Goal: Task Accomplishment & Management: Complete application form

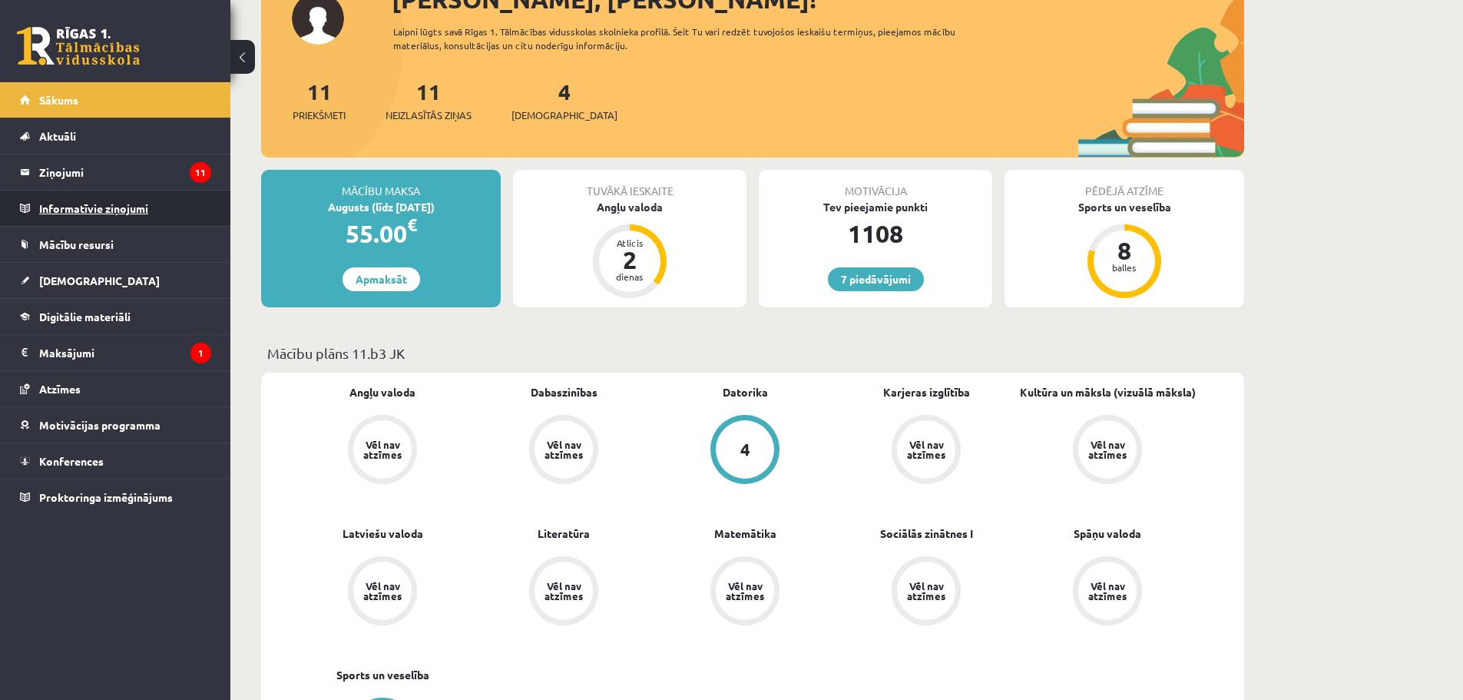
scroll to position [154, 0]
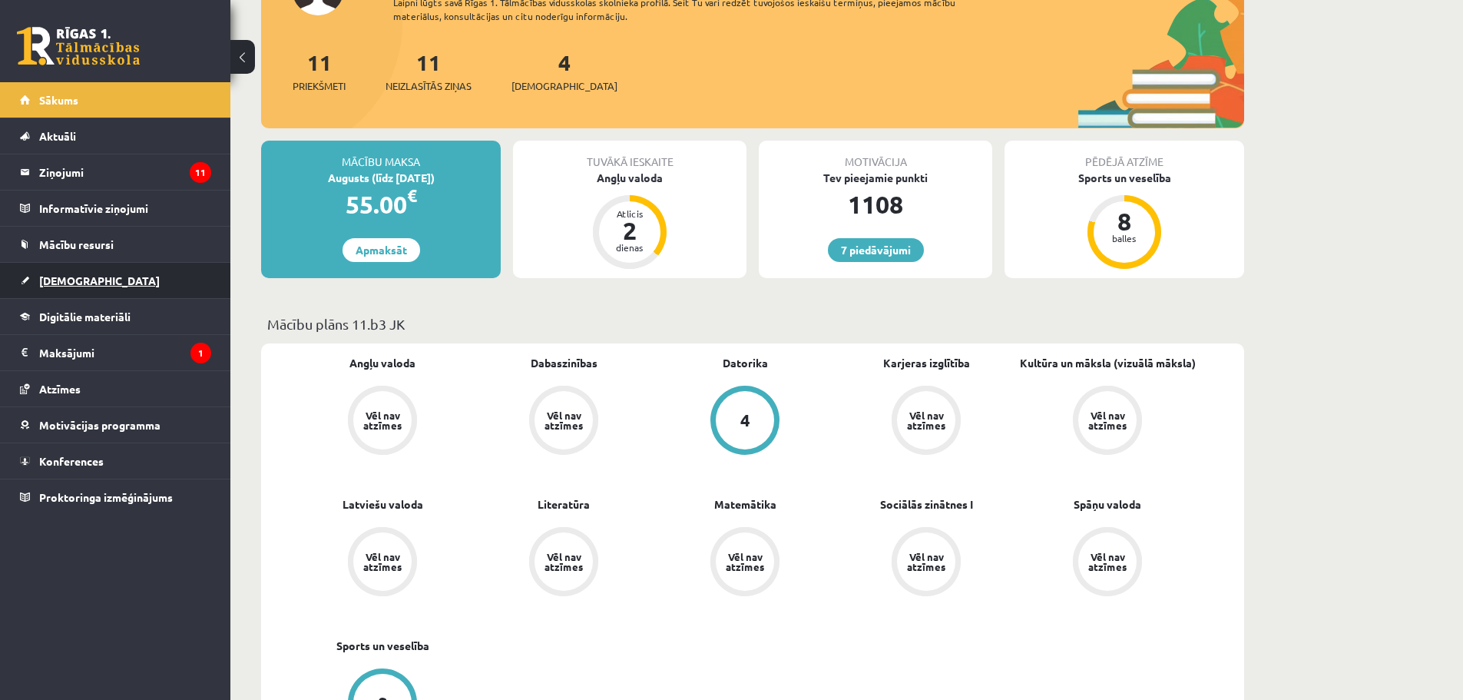
click at [76, 282] on span "[DEMOGRAPHIC_DATA]" at bounding box center [99, 280] width 121 height 14
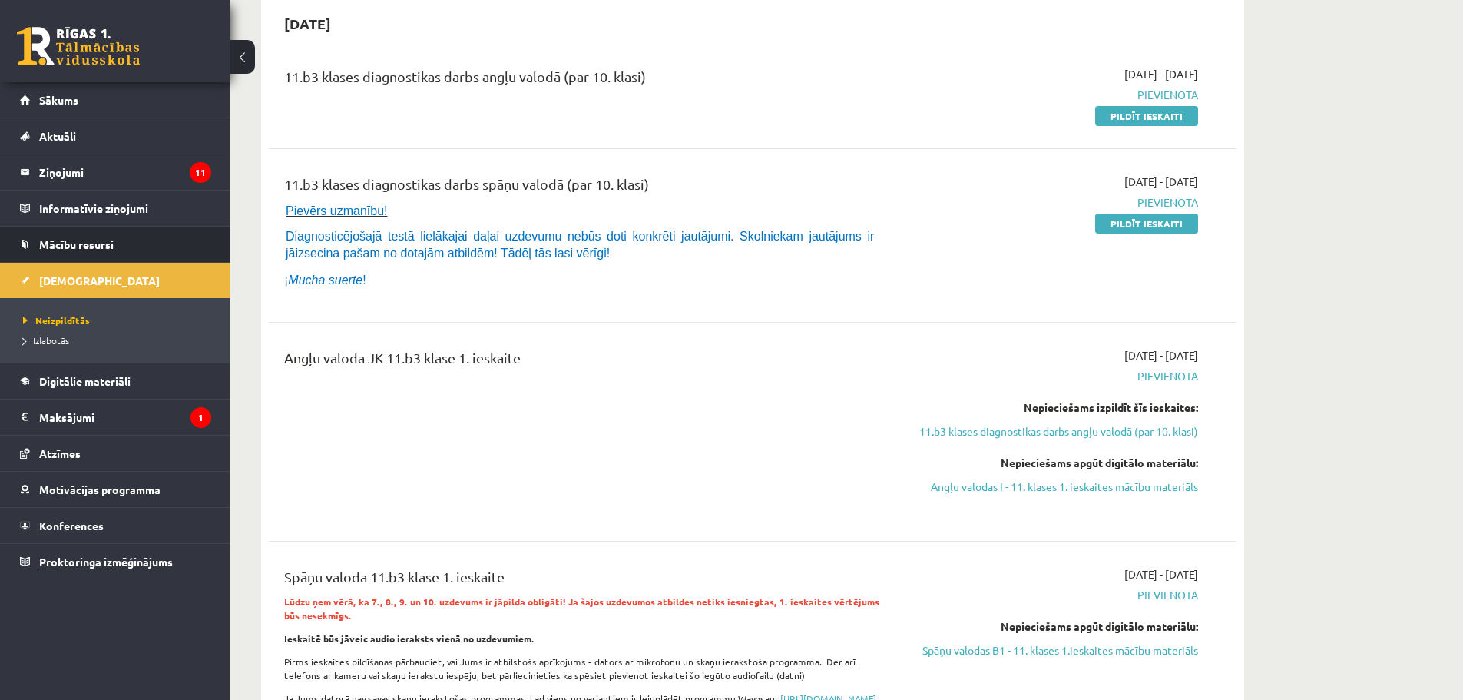
click at [96, 232] on link "Mācību resursi" at bounding box center [115, 244] width 191 height 35
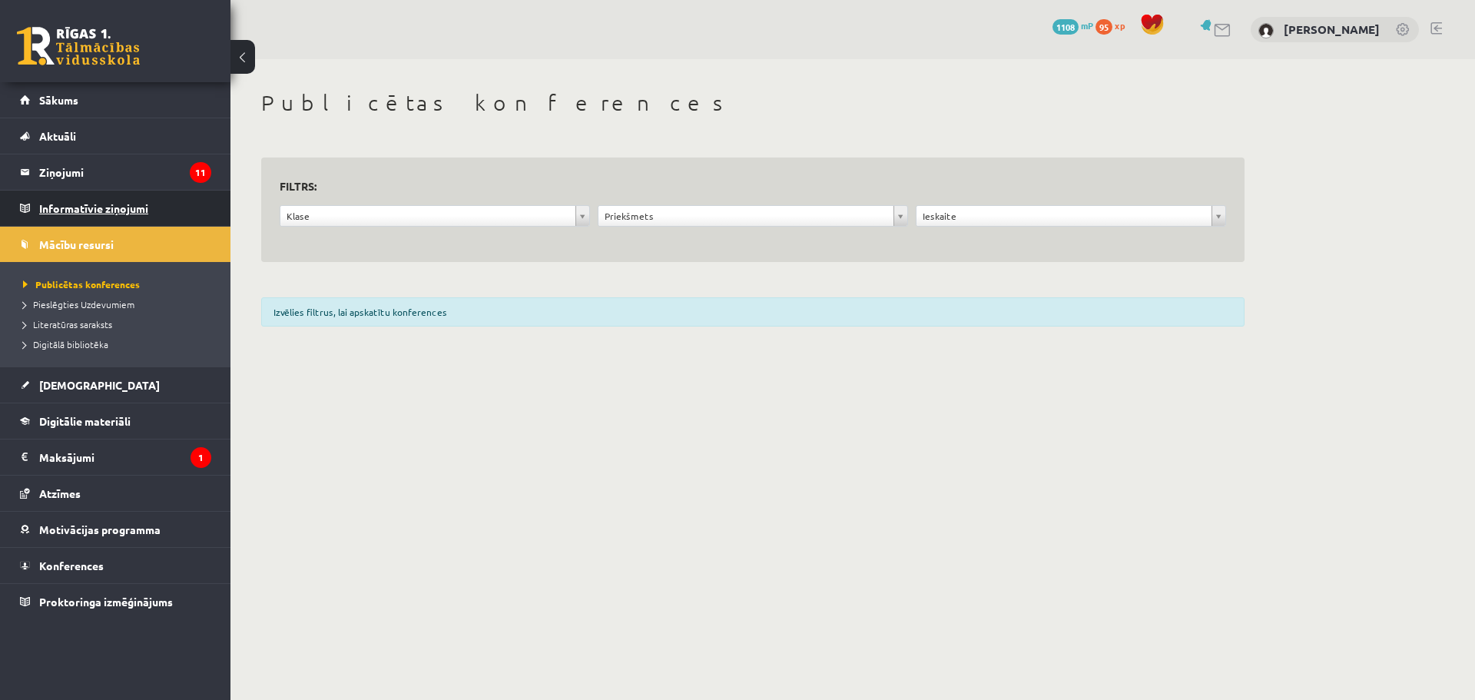
click at [99, 214] on legend "Informatīvie ziņojumi 0" at bounding box center [125, 208] width 172 height 35
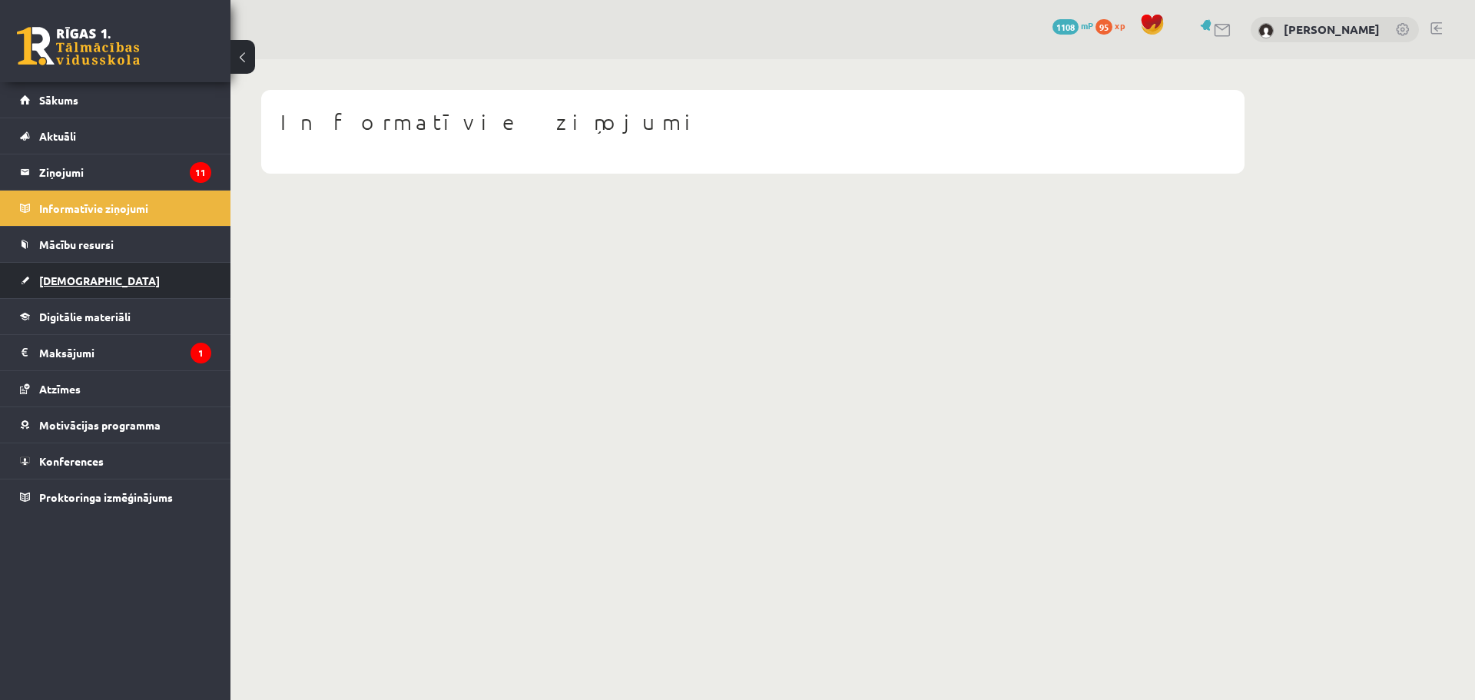
click at [87, 265] on link "[DEMOGRAPHIC_DATA]" at bounding box center [115, 280] width 191 height 35
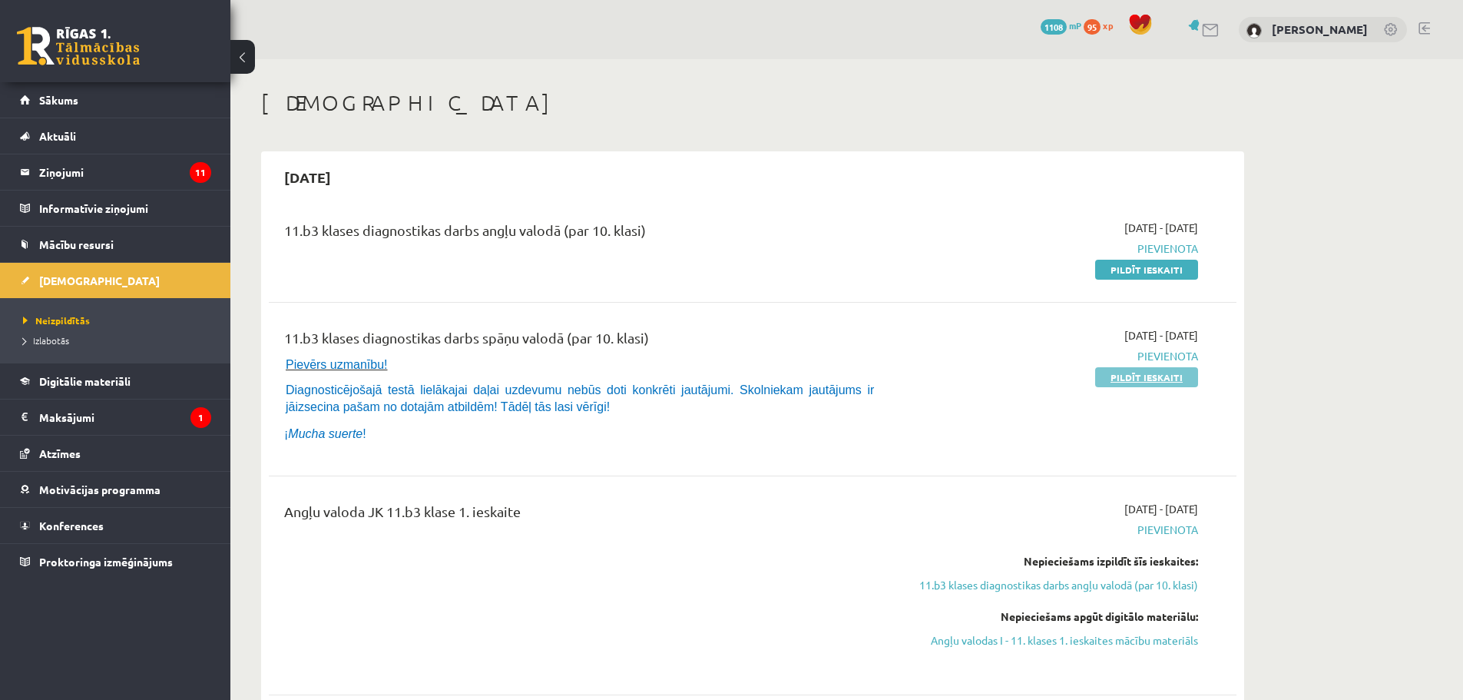
click at [1163, 376] on link "Pildīt ieskaiti" at bounding box center [1146, 377] width 103 height 20
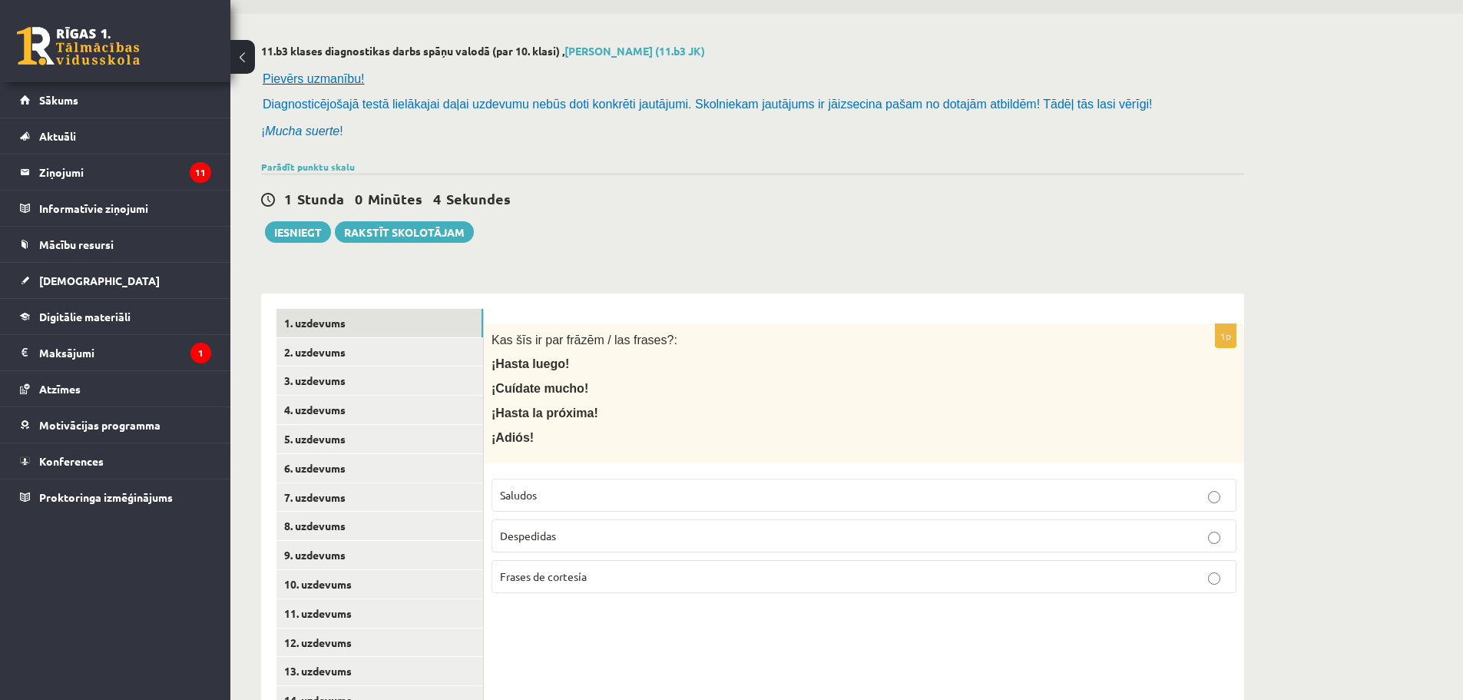
scroll to position [154, 0]
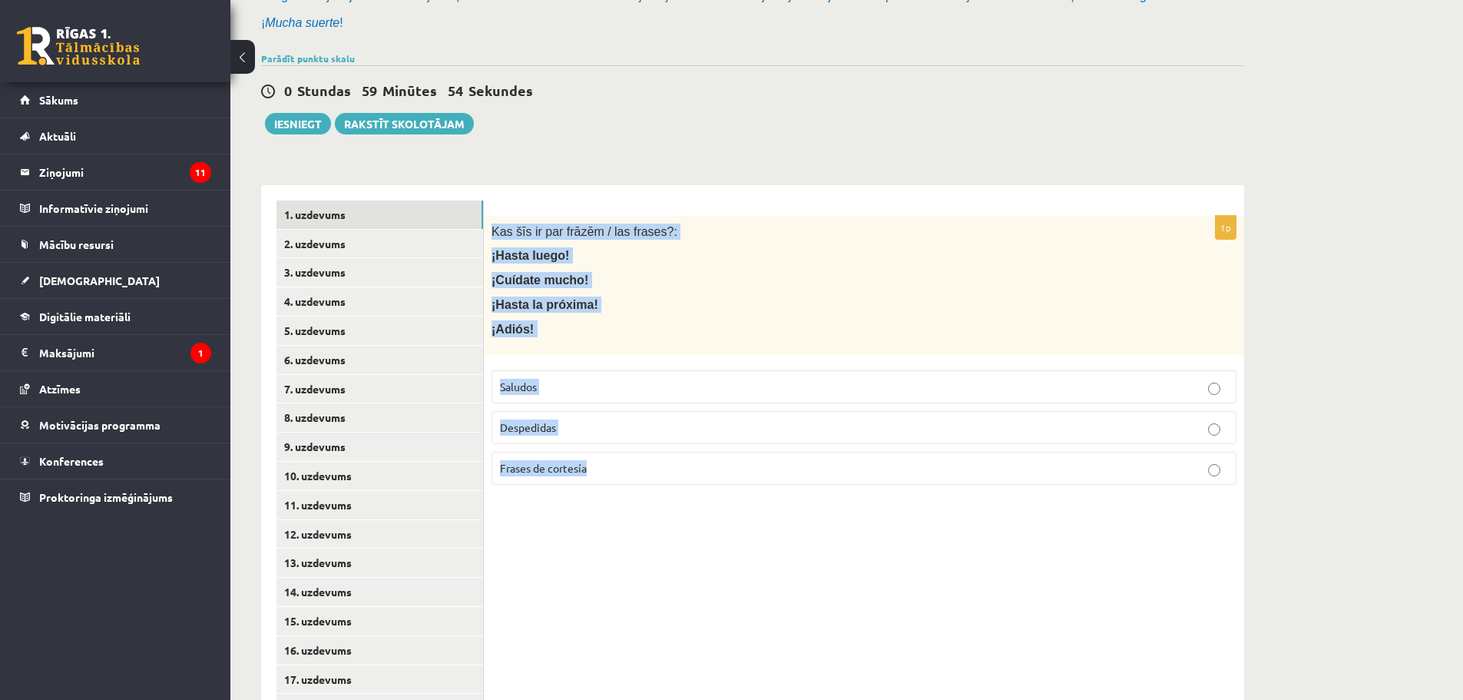
drag, startPoint x: 491, startPoint y: 230, endPoint x: 628, endPoint y: 456, distance: 263.4
click at [628, 456] on div "1p Kas šīs ir par frāzēm / las frases?: ¡Hasta luego! ¡Cuídate mucho! ¡Hasta la…" at bounding box center [864, 356] width 761 height 281
copy div "Kas šīs ir par frāzēm / las frases?: ¡Hasta luego! ¡Cuídate mucho! ¡Hasta la pr…"
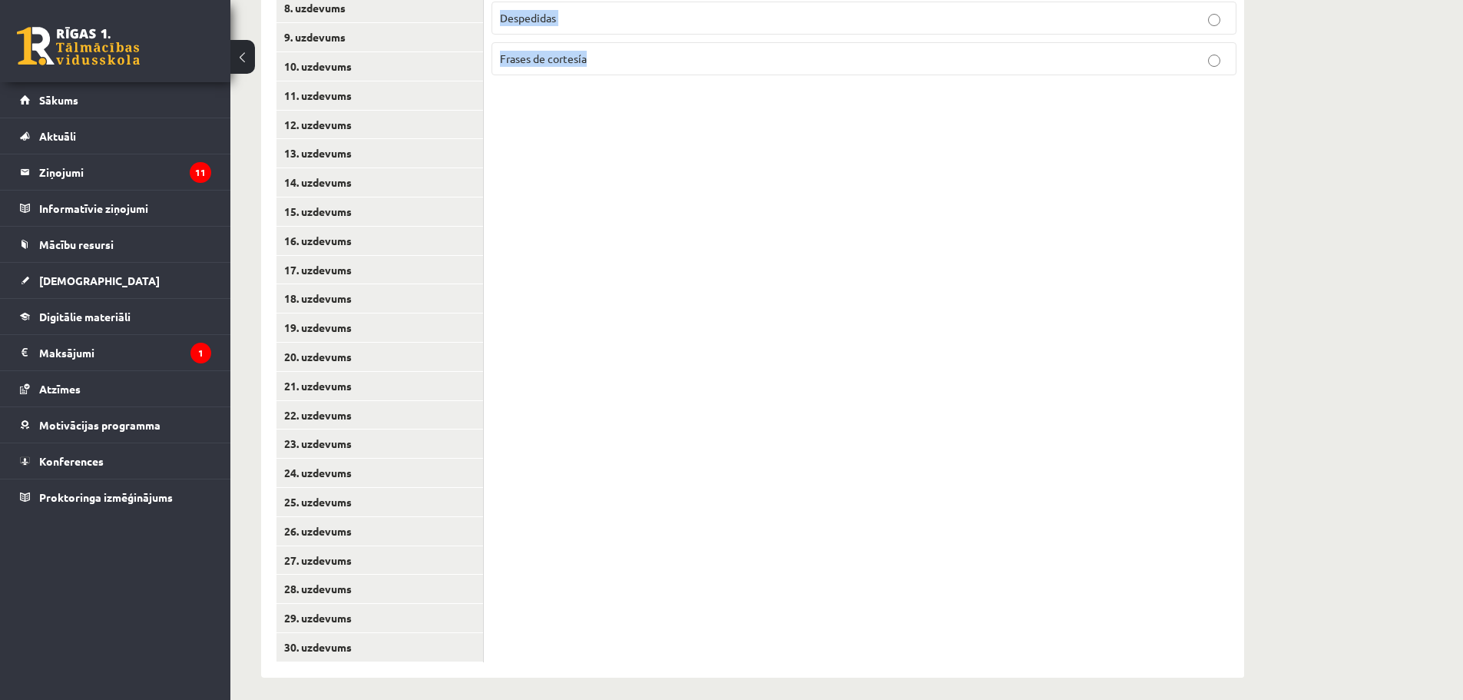
scroll to position [111, 0]
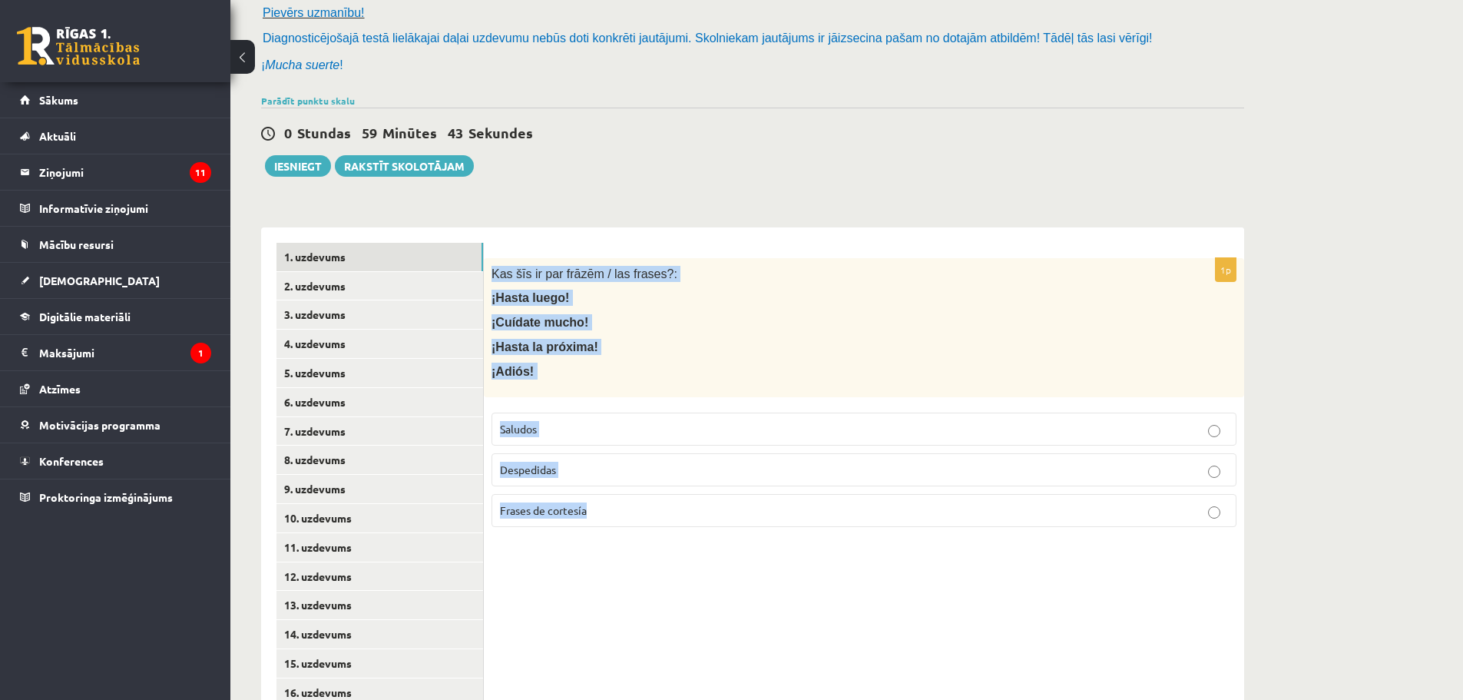
click at [698, 558] on div "1p Kas šīs ir par frāzēm / las frases?: ¡Hasta luego! ¡Cuídate mucho! ¡Hasta la…" at bounding box center [864, 678] width 761 height 902
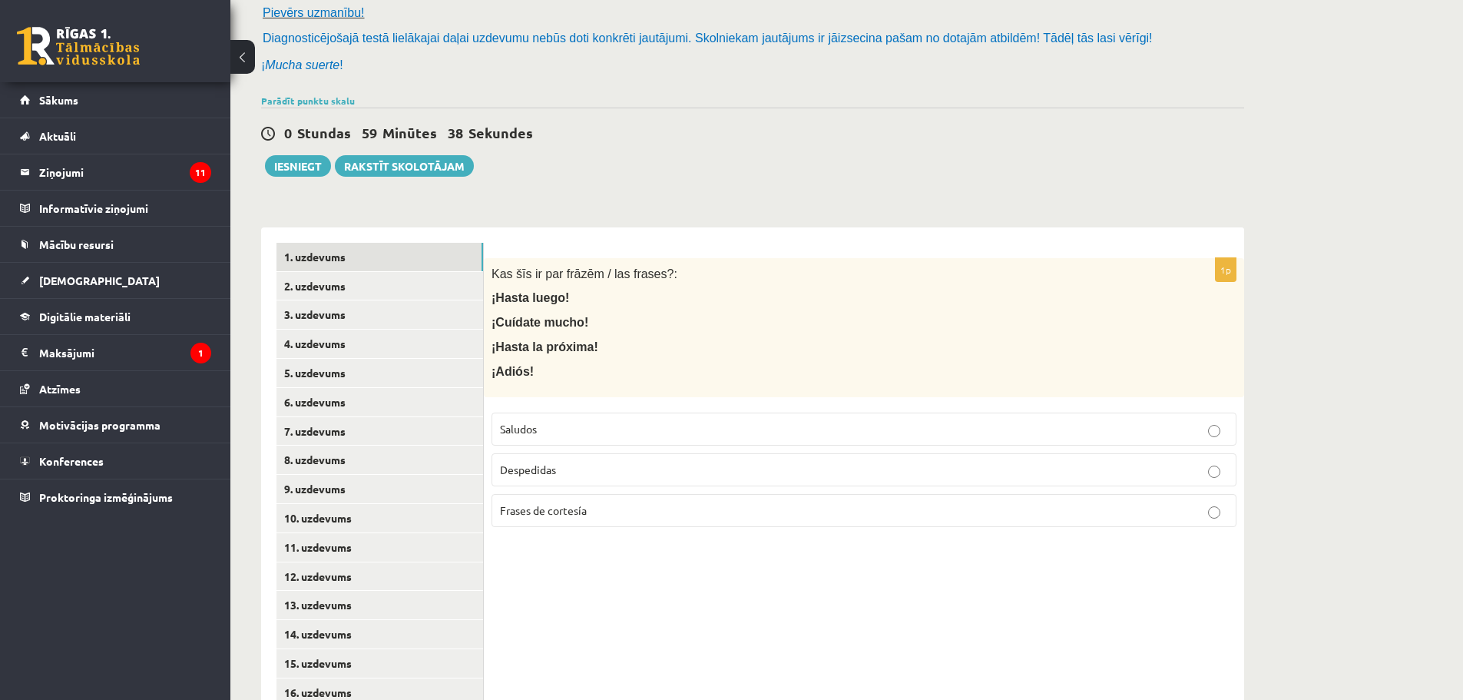
click at [585, 466] on p "Despedidas" at bounding box center [864, 470] width 728 height 16
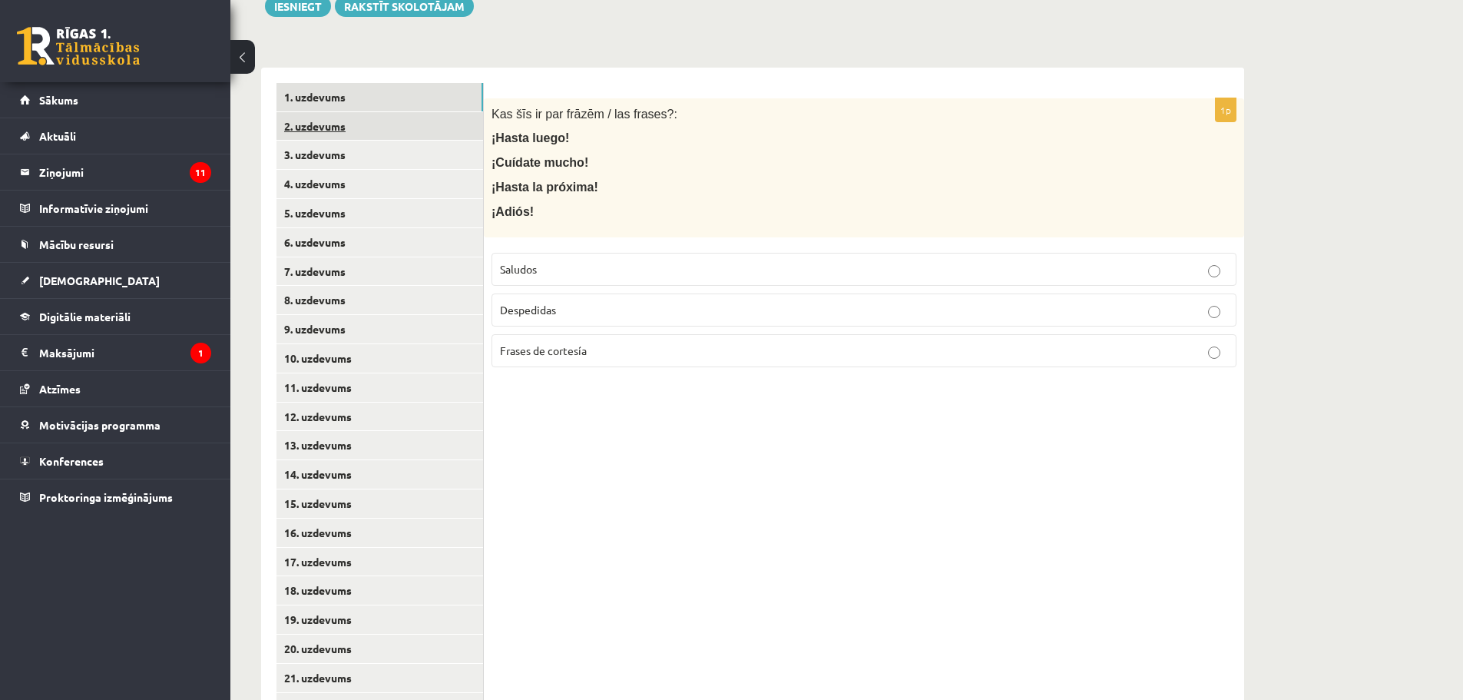
scroll to position [265, 0]
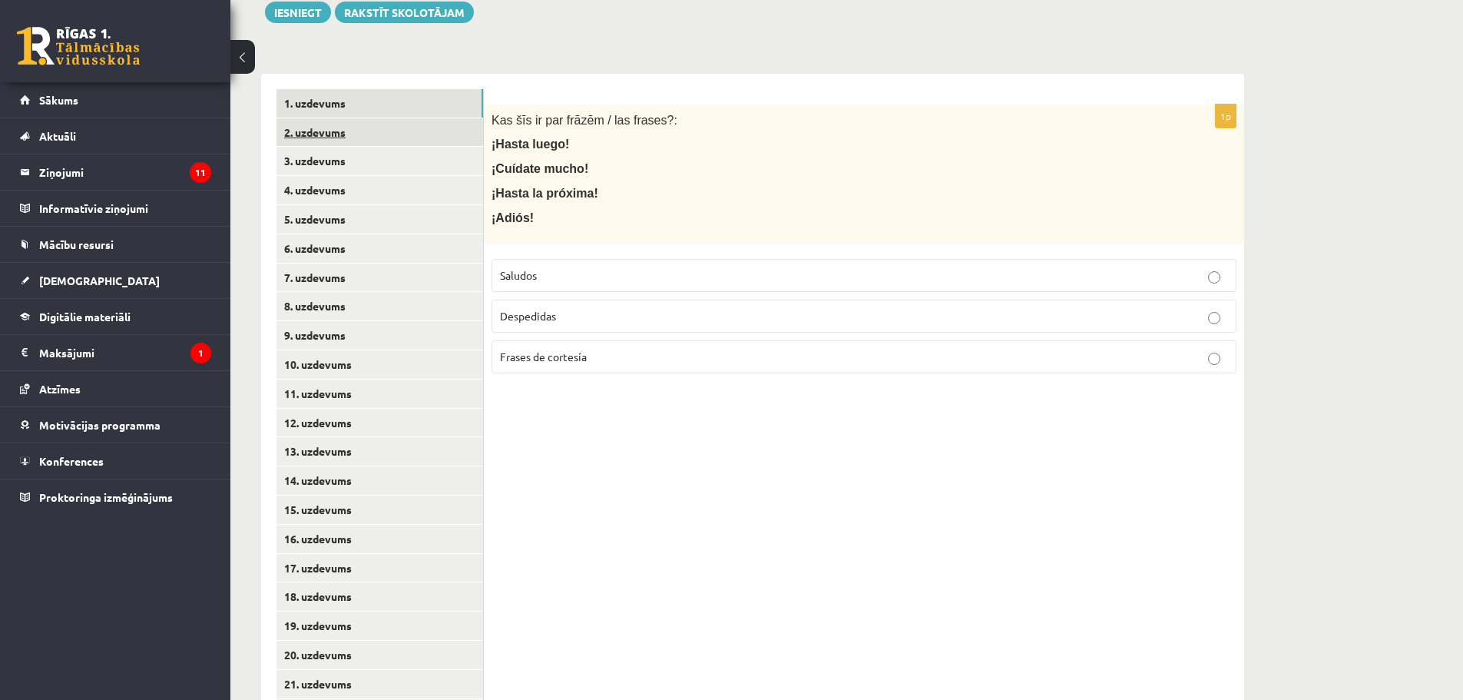
click at [336, 133] on link "2. uzdevums" at bounding box center [380, 132] width 207 height 28
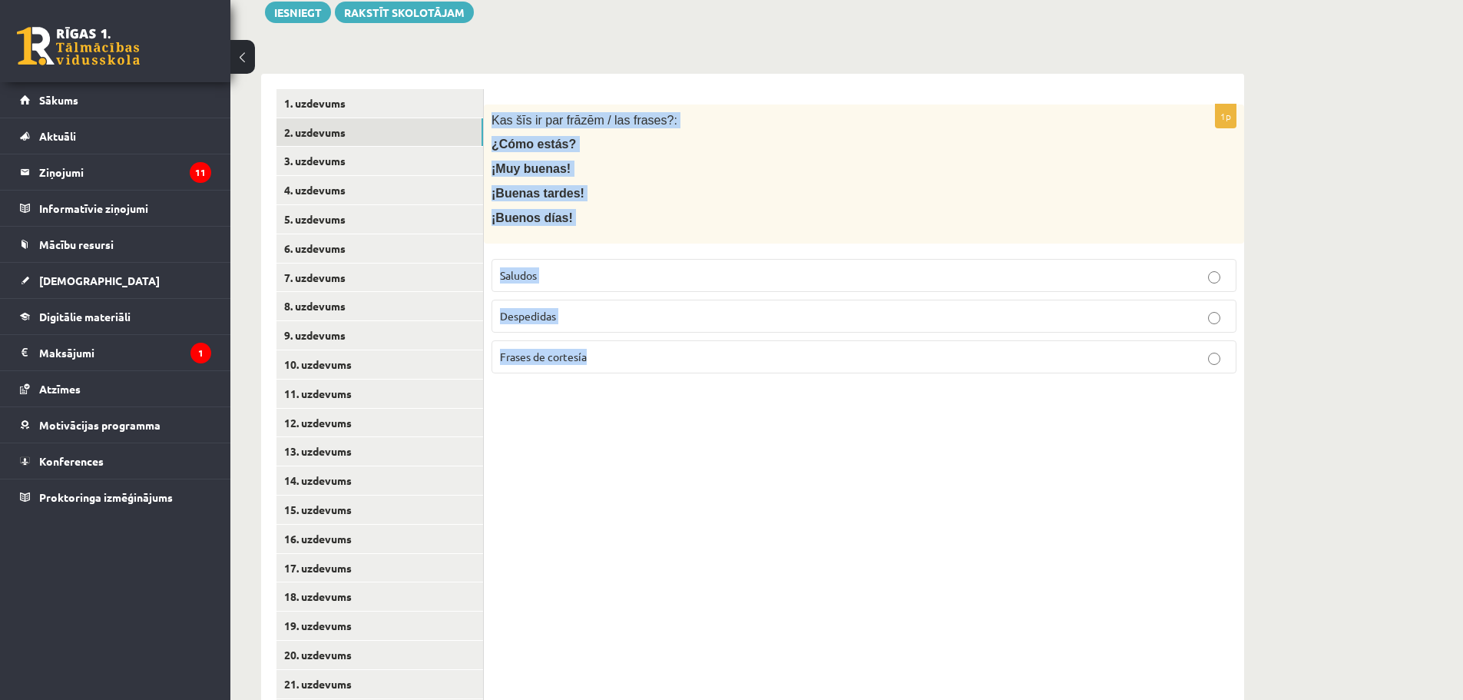
drag, startPoint x: 491, startPoint y: 113, endPoint x: 630, endPoint y: 346, distance: 271.1
click at [630, 346] on div "1p Kas šīs ir par frāzēm / las frases?: ¿Cómo estás? ¡Muy buenas! ¡Buenas tarde…" at bounding box center [864, 244] width 761 height 281
copy div "Kas šīs ir par frāzēm / las frases?: ¿Cómo estás? ¡Muy buenas! ¡Buenas tardes! …"
click at [551, 280] on p "Saludos" at bounding box center [864, 275] width 728 height 16
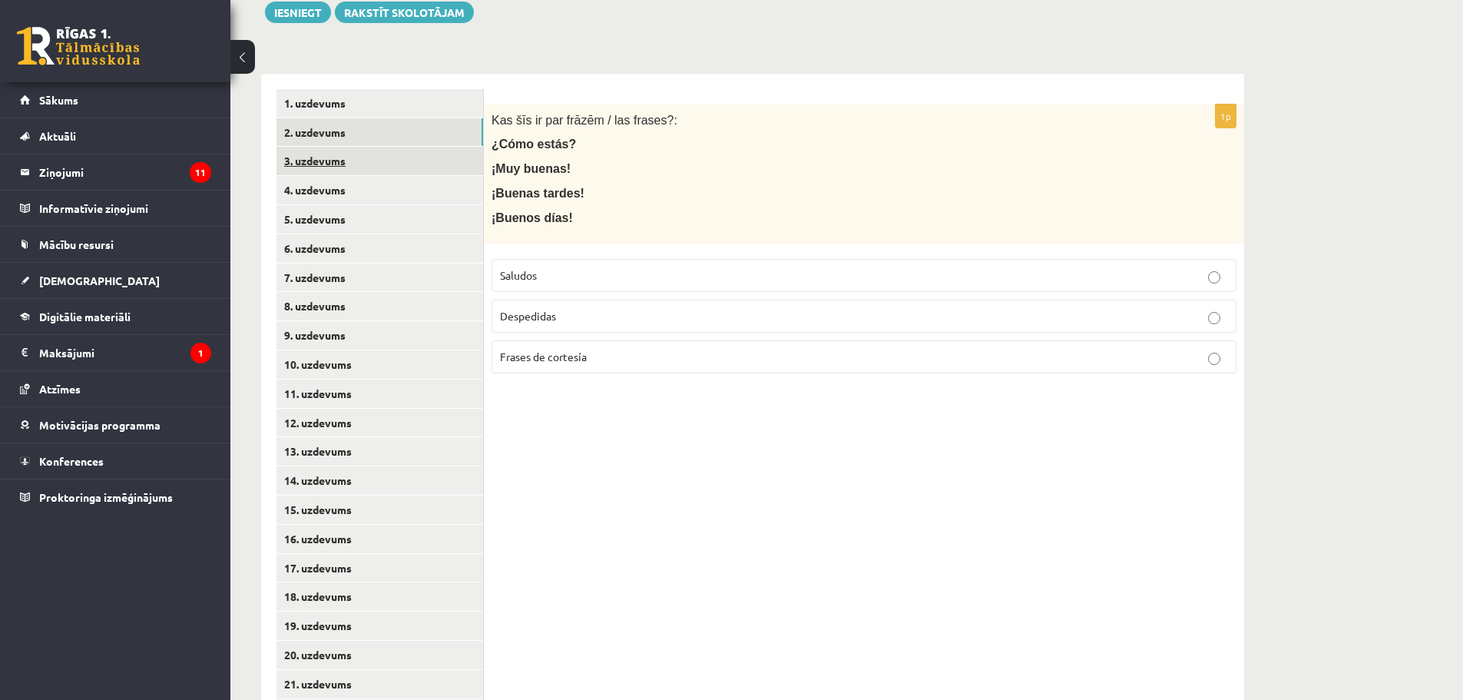
click at [340, 152] on link "3. uzdevums" at bounding box center [380, 161] width 207 height 28
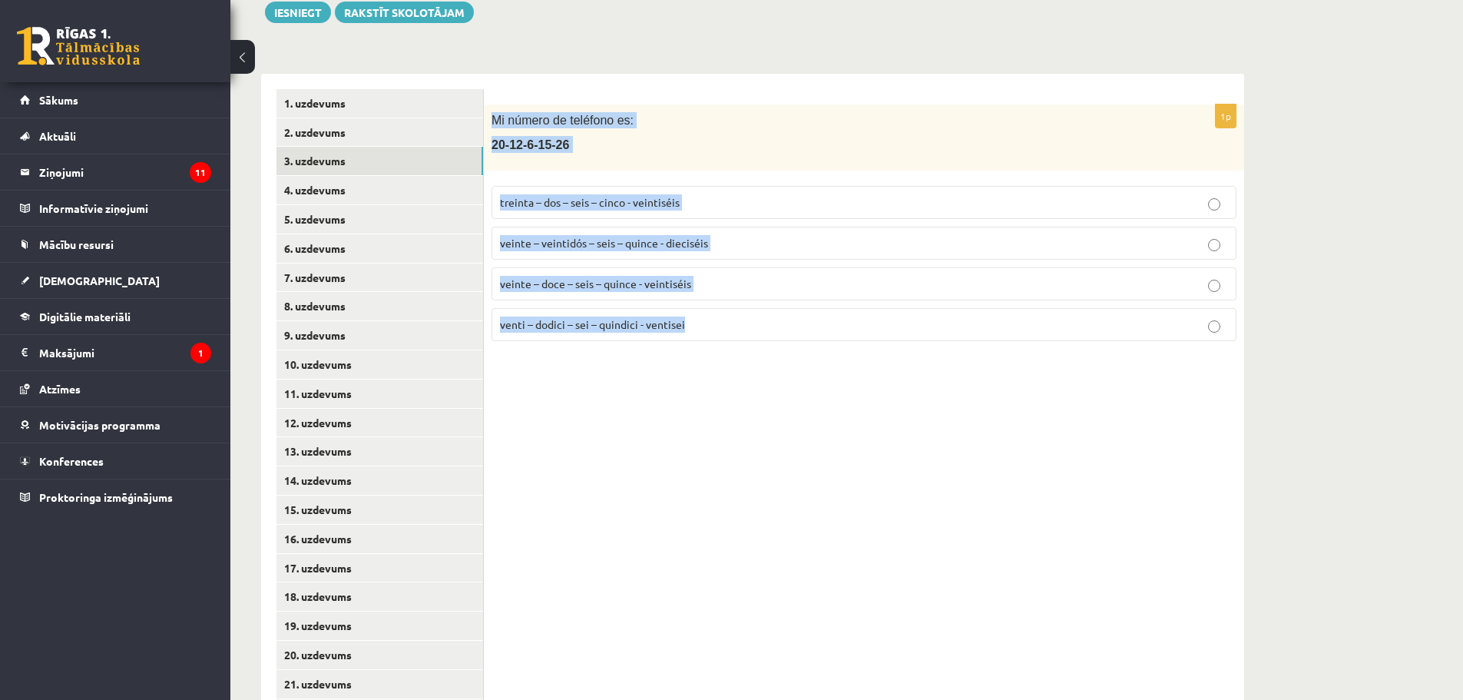
drag, startPoint x: 491, startPoint y: 115, endPoint x: 728, endPoint y: 340, distance: 326.6
click at [728, 340] on div "1p Mi número de teléfono es: 20-12-6-15-26 treinta – dos – seis – cinco - veint…" at bounding box center [864, 228] width 761 height 249
copy div "Mi número de teléfono es: 20-12-6-15-26 treinta – dos – seis – cinco - veintisé…"
click at [572, 283] on span "veinte – doce – seis – quince - veintiséis" at bounding box center [595, 284] width 191 height 14
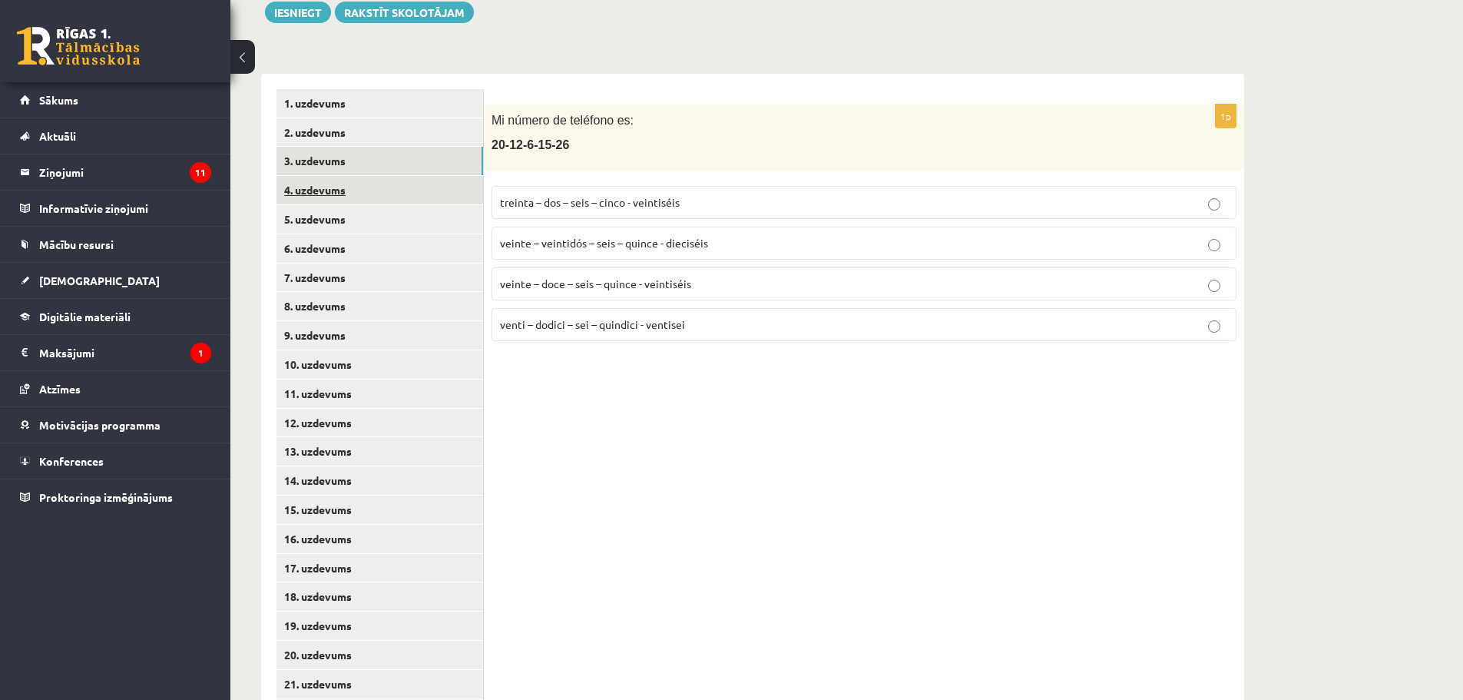
click at [355, 192] on link "4. uzdevums" at bounding box center [380, 190] width 207 height 28
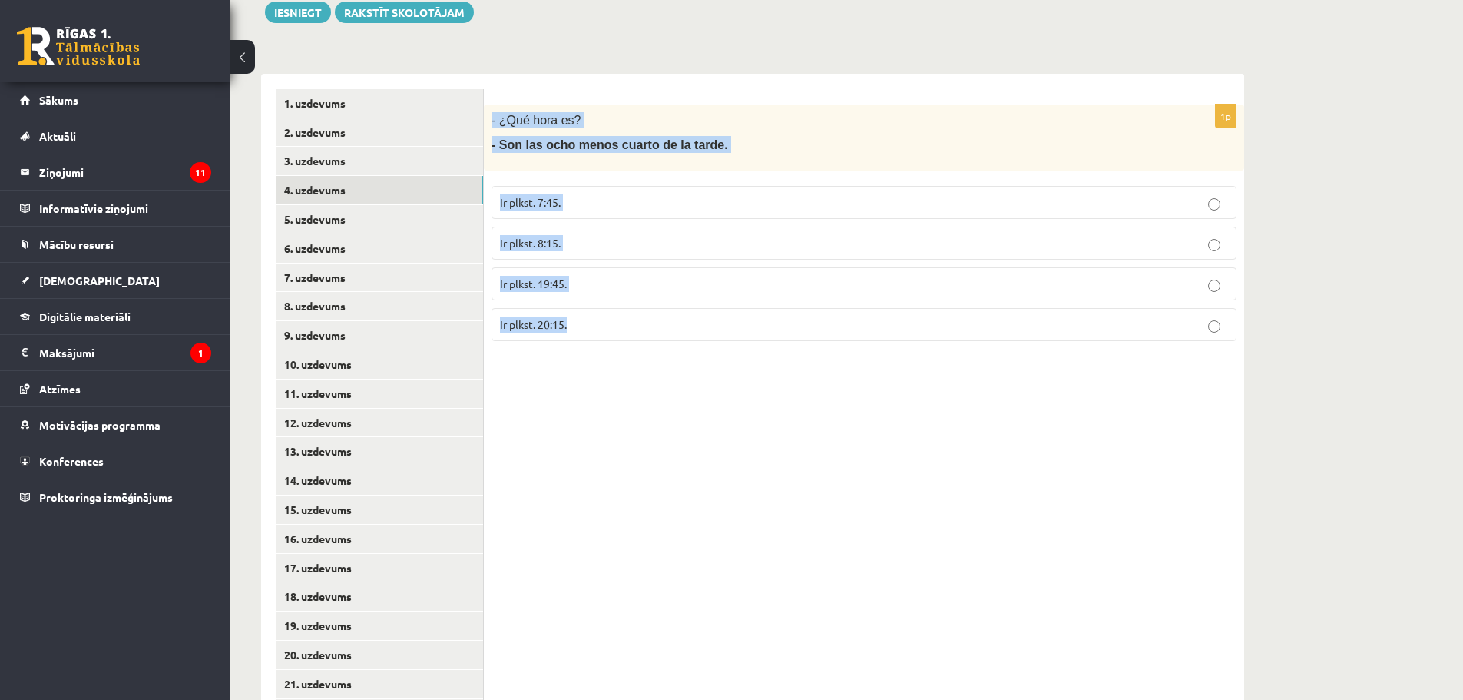
drag, startPoint x: 490, startPoint y: 120, endPoint x: 638, endPoint y: 304, distance: 236.1
click at [638, 304] on div "1p - ¿Qué hora es? - Son las ocho menos cuarto de la tarde. Ir plkst. 7:45. Ir …" at bounding box center [864, 228] width 761 height 249
copy div "- ¿Qué hora es? - Son las ocho menos cuarto de la tarde. Ir plkst. 7:45. Ir plk…"
click at [622, 381] on div "1p - ¿Qué hora es? - Son las ocho menos cuarto de la tarde. Ir plkst. 7:45. Ir …" at bounding box center [864, 525] width 761 height 902
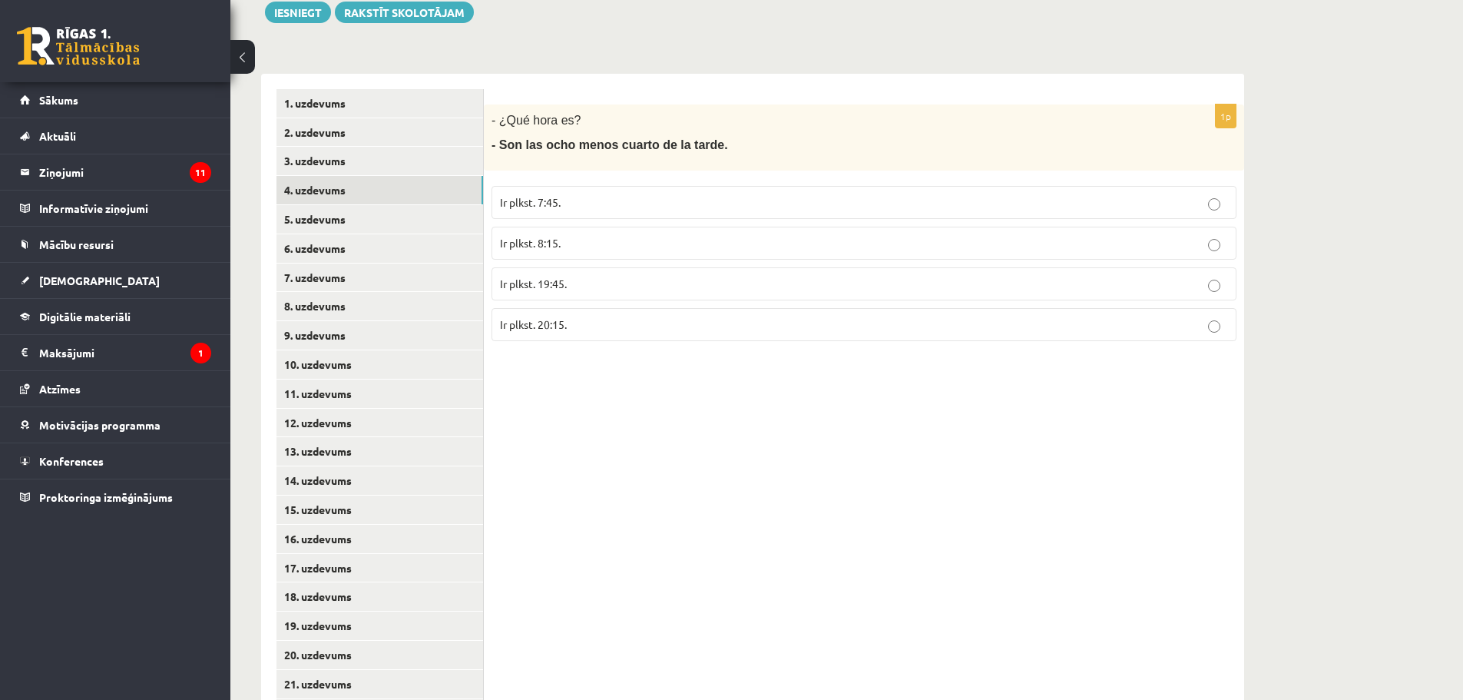
click at [598, 297] on label "Ir plkst. 19:45." at bounding box center [864, 283] width 745 height 33
click at [375, 221] on link "5. uzdevums" at bounding box center [380, 219] width 207 height 28
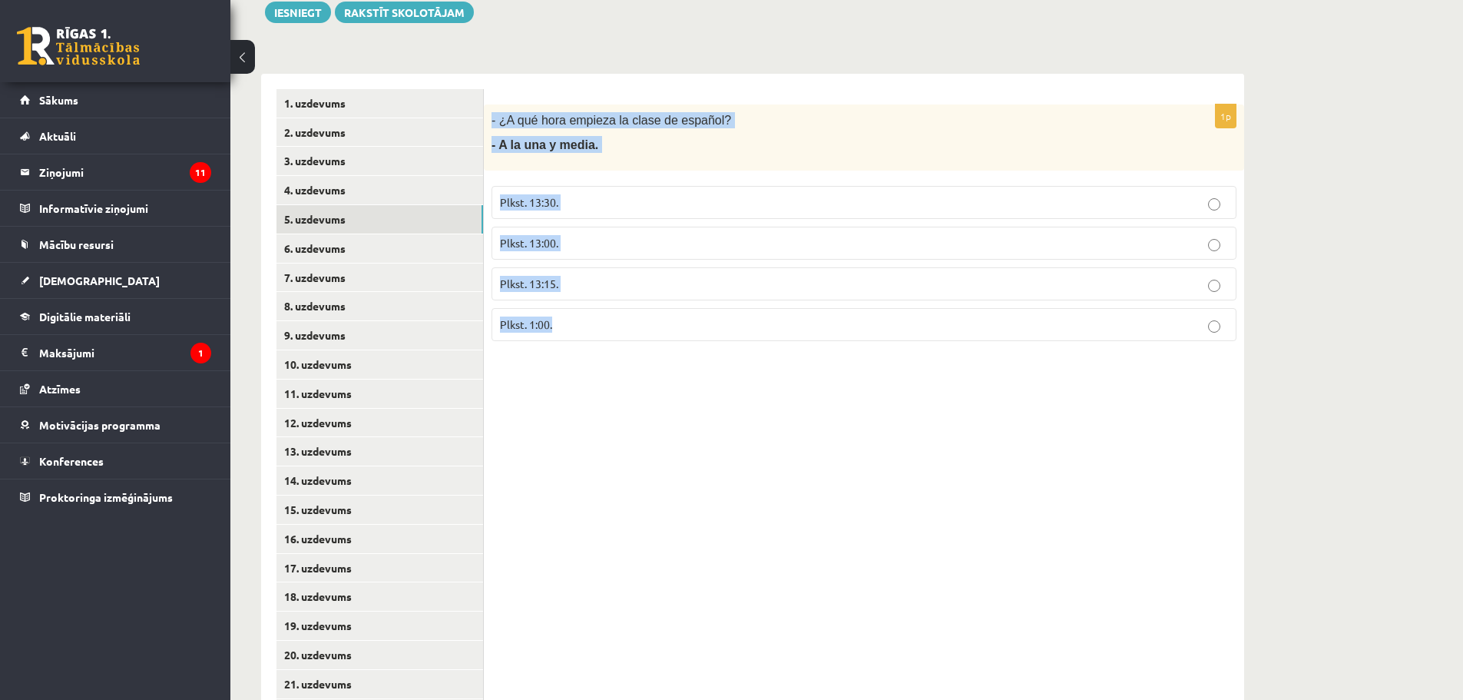
drag, startPoint x: 489, startPoint y: 120, endPoint x: 614, endPoint y: 335, distance: 248.5
click at [614, 335] on div "1p - ¿A qué hora empieza la clase de español? - A la una y media. Plkst. 13:30.…" at bounding box center [864, 228] width 761 height 249
copy div "- ¿A qué hora empieza la clase de español? - A la una y media. Plkst. 13:30. Pl…"
click at [549, 197] on span "Plkst. 13:30." at bounding box center [529, 202] width 58 height 14
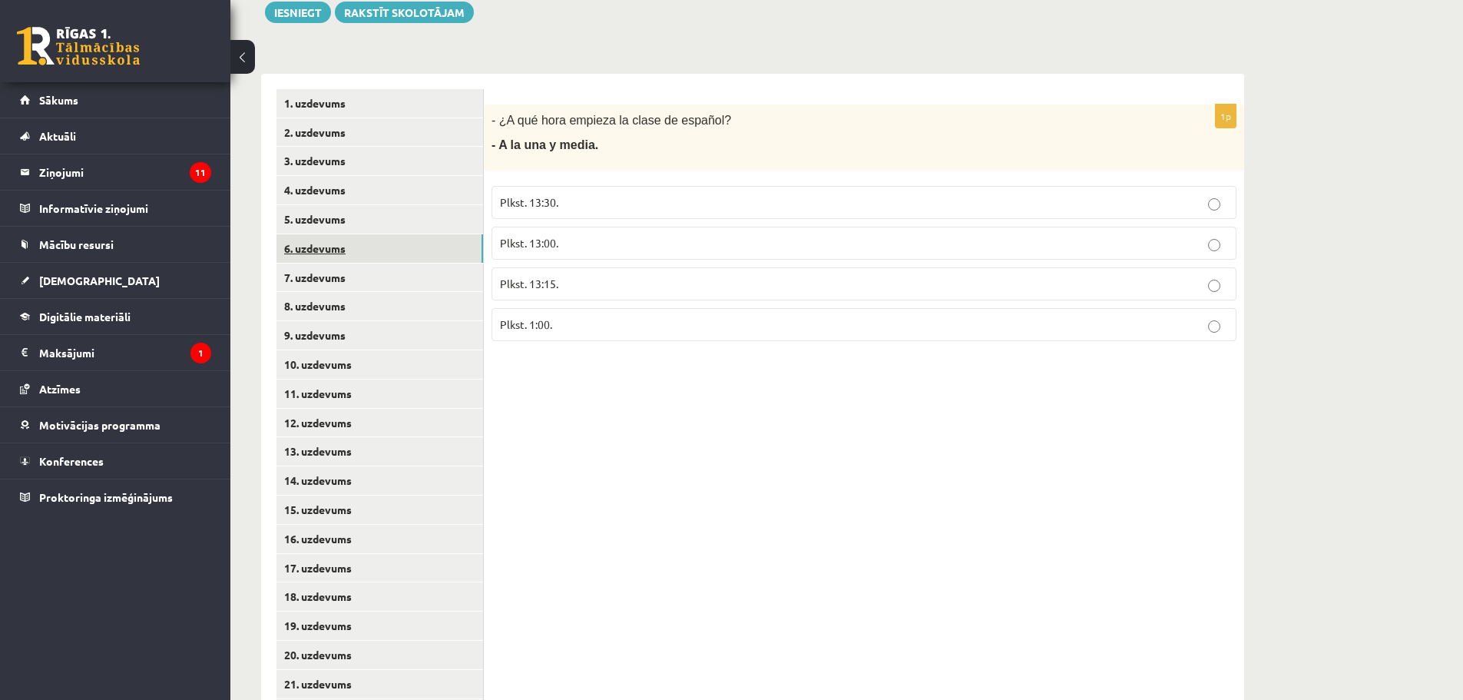
click at [353, 241] on link "6. uzdevums" at bounding box center [380, 248] width 207 height 28
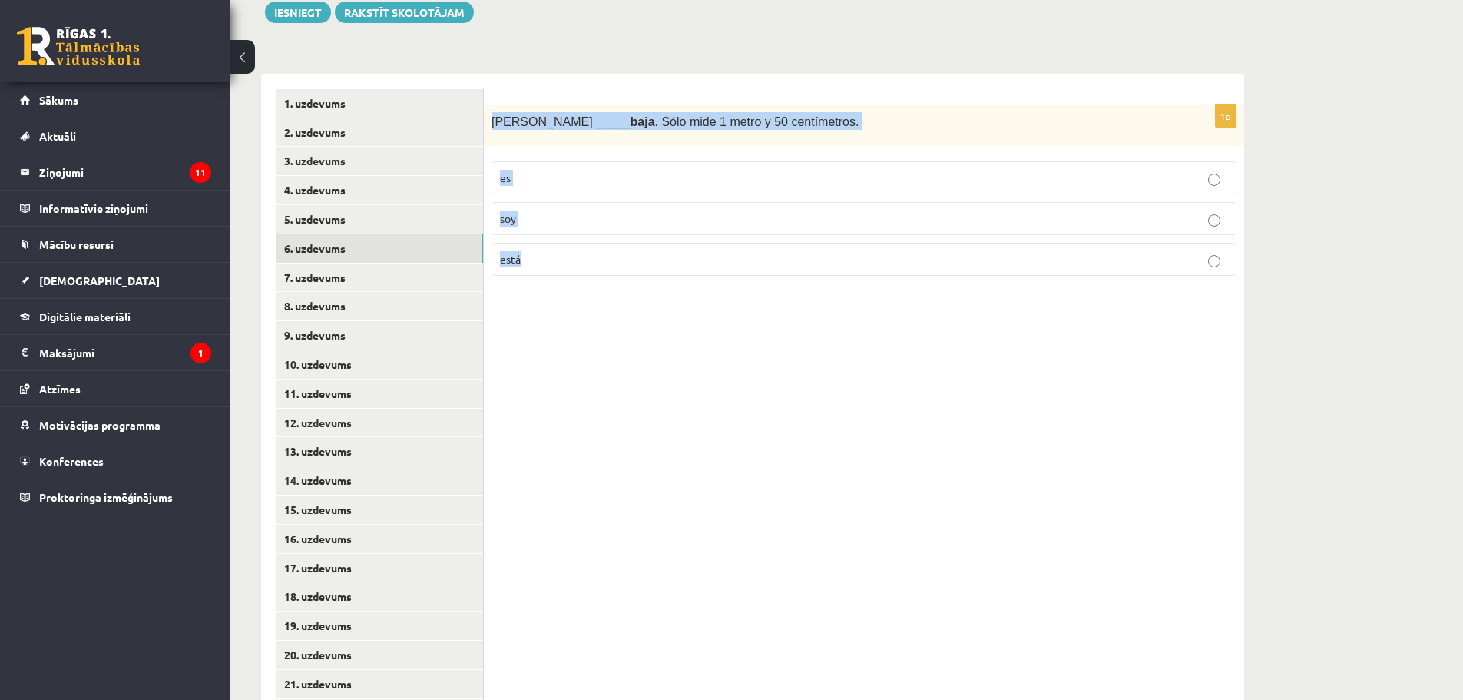
drag, startPoint x: 490, startPoint y: 121, endPoint x: 603, endPoint y: 290, distance: 203.3
click at [603, 290] on div "1p Sara _____ baja . Sólo mide 1 metro y 50 centímetros. es soy está" at bounding box center [864, 525] width 761 height 902
copy div "Sara _____ baja . Sólo mide 1 metro y 50 centímetros. es soy está"
click at [547, 247] on label "está" at bounding box center [864, 259] width 745 height 33
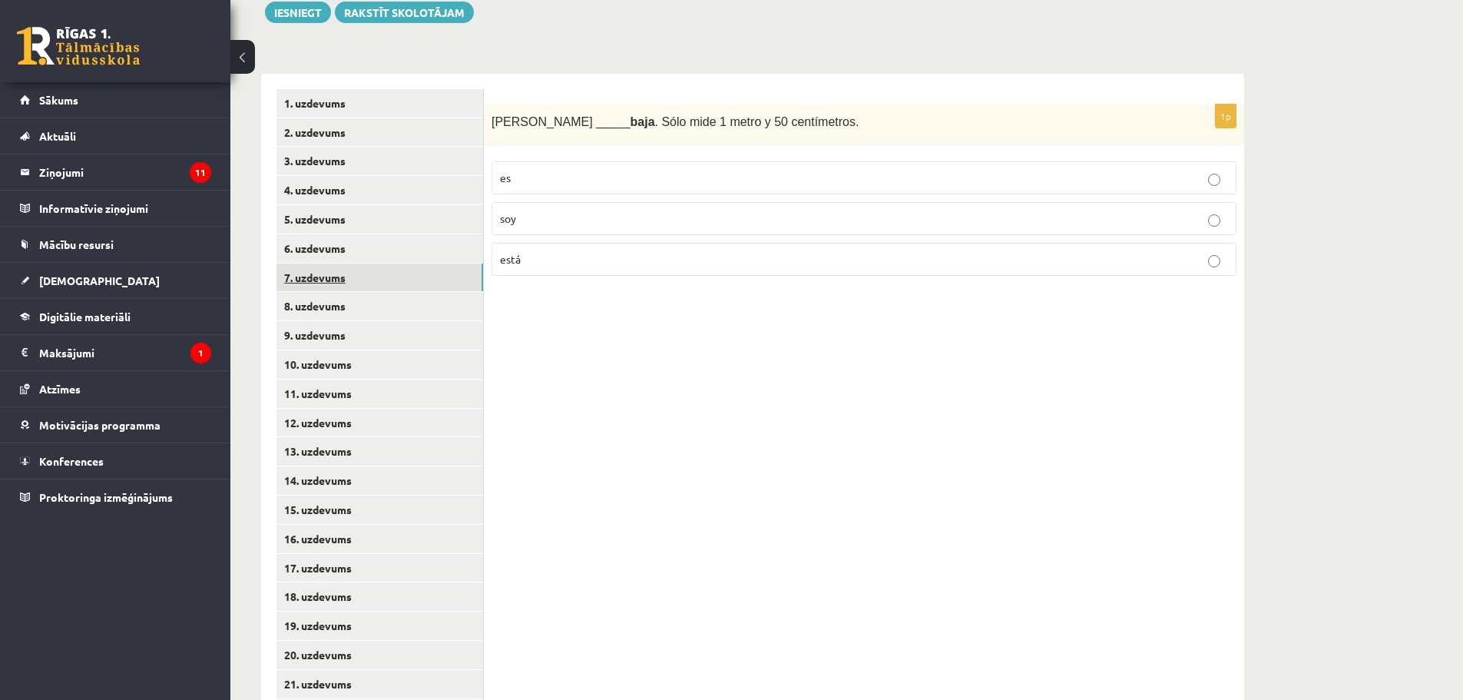
click at [384, 267] on link "7. uzdevums" at bounding box center [380, 277] width 207 height 28
drag, startPoint x: 488, startPoint y: 119, endPoint x: 636, endPoint y: 270, distance: 211.3
click at [636, 270] on div "1p (Yo) _____ triste . Hoy no tengo clase de música. estoy soy estamos" at bounding box center [864, 196] width 761 height 184
copy div "(Yo) _____ triste . Hoy no tengo clase de música. estoy soy estamos"
click at [538, 174] on p "estoy" at bounding box center [864, 178] width 728 height 16
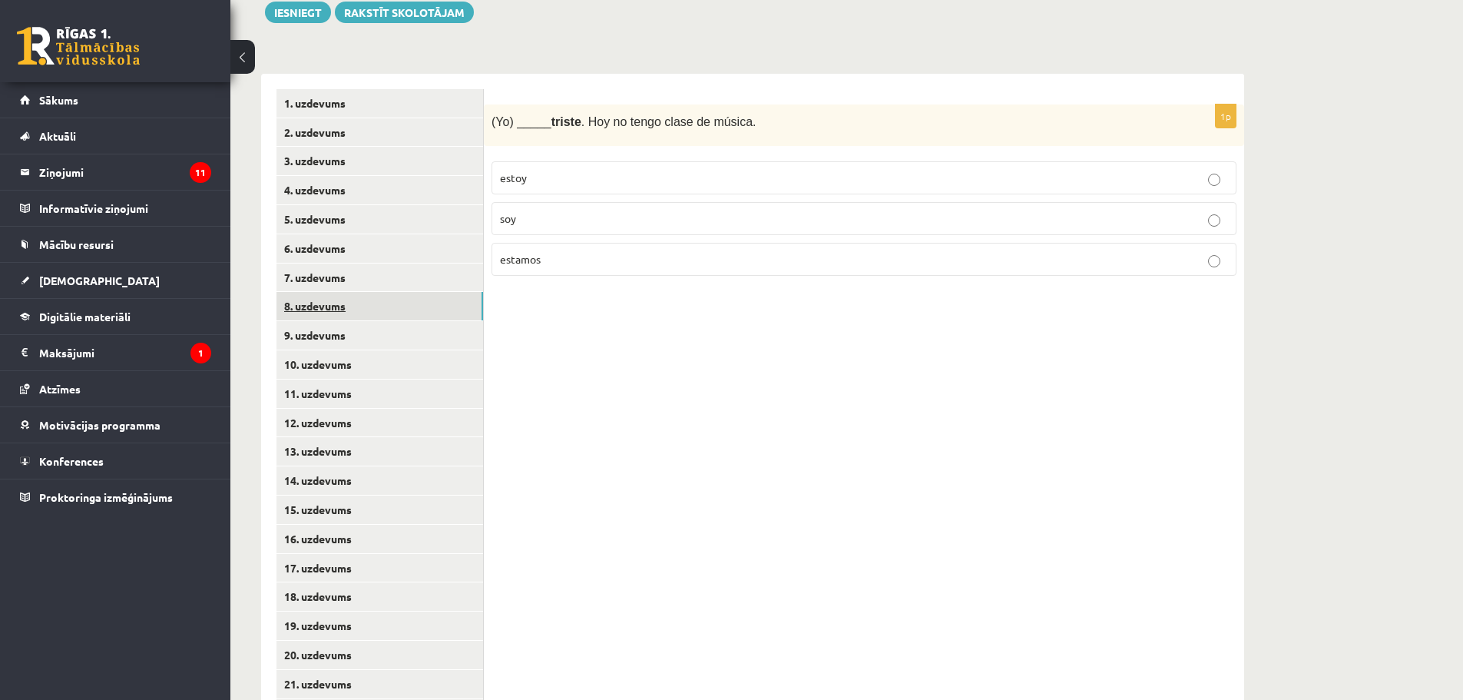
click at [383, 312] on link "8. uzdevums" at bounding box center [380, 306] width 207 height 28
drag, startPoint x: 488, startPoint y: 122, endPoint x: 596, endPoint y: 249, distance: 166.7
click at [596, 249] on div "1p El huevo tiene forma de ______. círculo óvalo rectángulo" at bounding box center [864, 196] width 761 height 184
copy div "El huevo tiene forma de ______. círculo óvalo rectángulo"
click at [546, 210] on label "óvalo" at bounding box center [864, 218] width 745 height 33
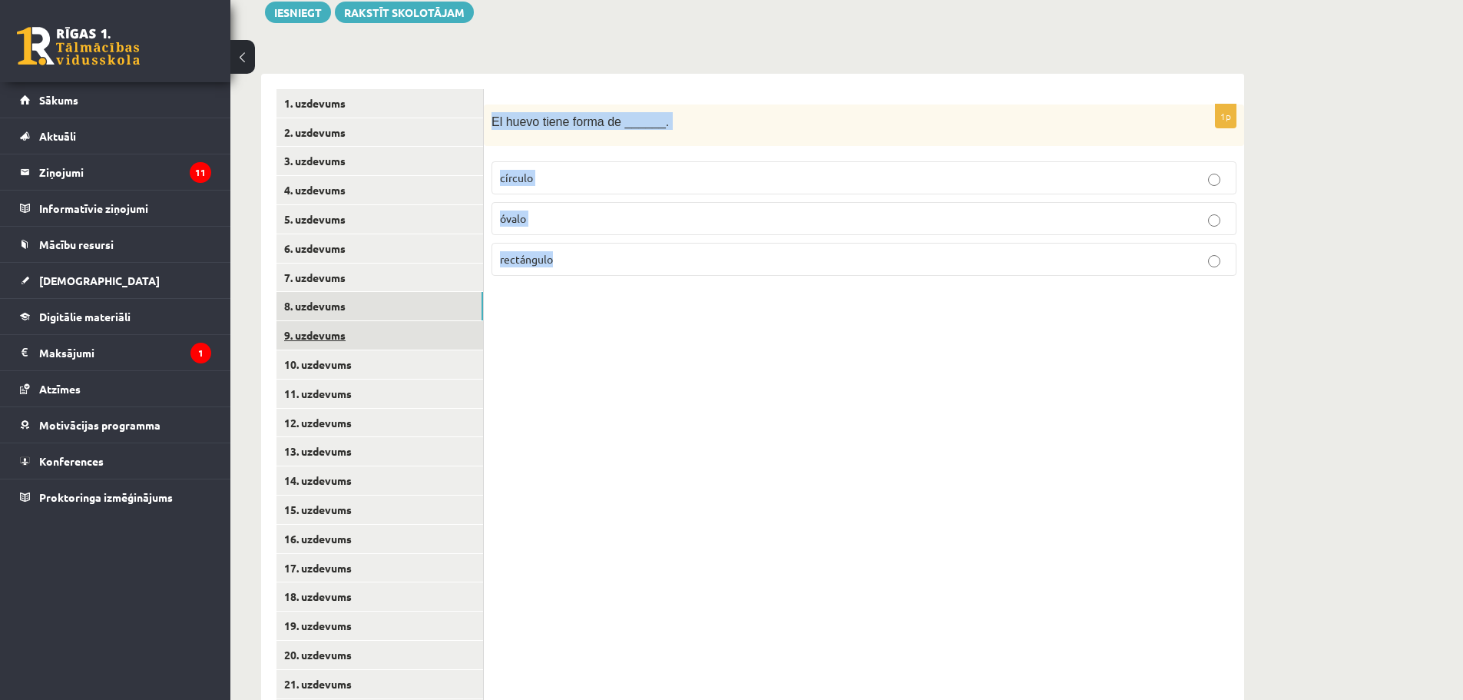
click at [313, 340] on link "9. uzdevums" at bounding box center [380, 335] width 207 height 28
drag, startPoint x: 490, startPoint y: 120, endPoint x: 651, endPoint y: 240, distance: 200.4
click at [651, 240] on div "1p Mi habitación es de color ______ ( zils ). azul rojo negro" at bounding box center [864, 196] width 761 height 184
copy div "Mi habitación es de color ______ ( zils ). azul rojo negro"
click at [532, 171] on p "azul" at bounding box center [864, 178] width 728 height 16
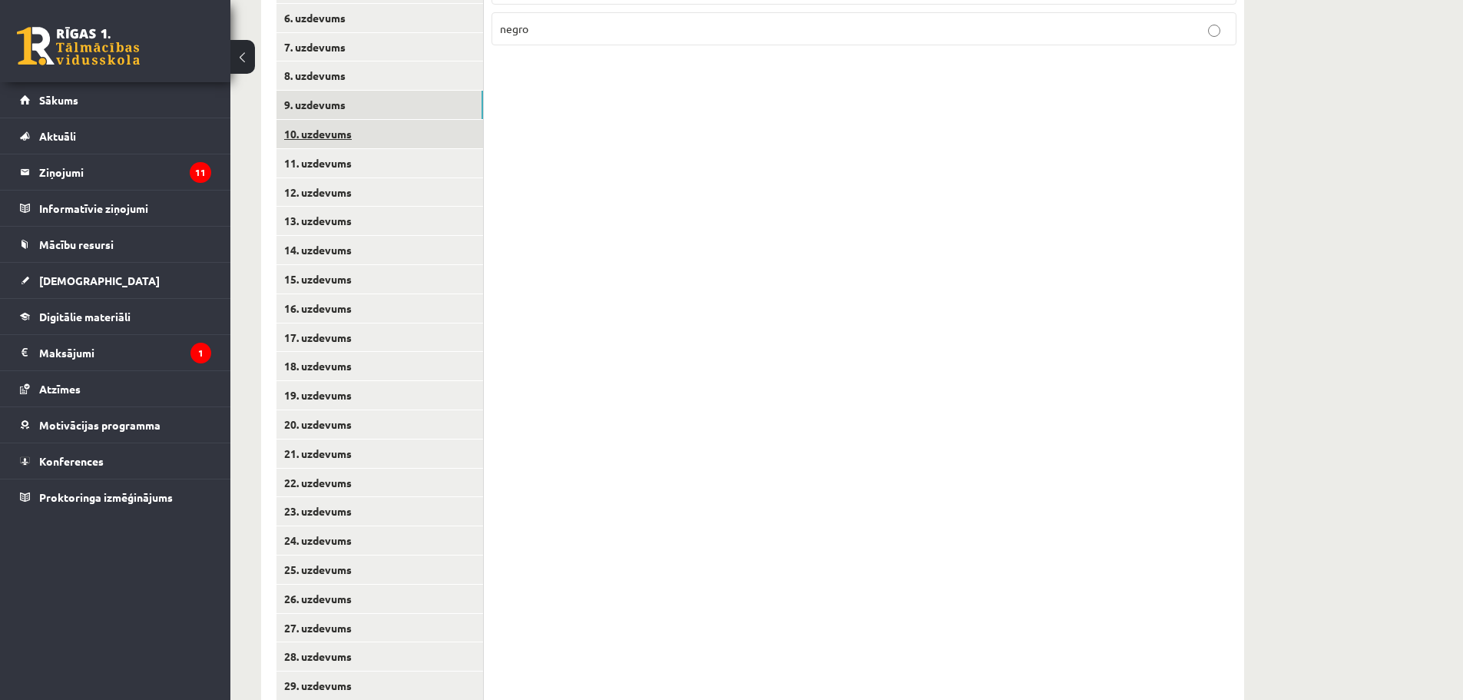
click at [339, 131] on link "10. uzdevums" at bounding box center [380, 134] width 207 height 28
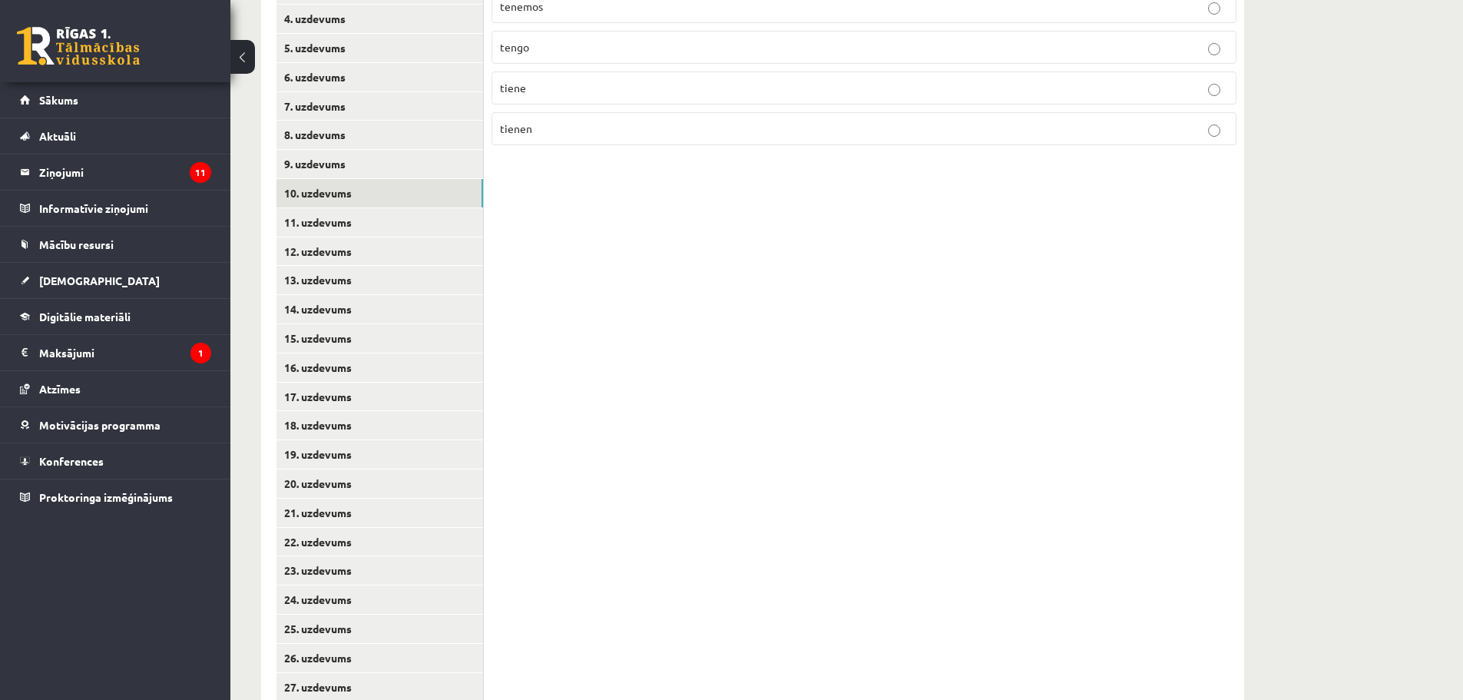
scroll to position [342, 0]
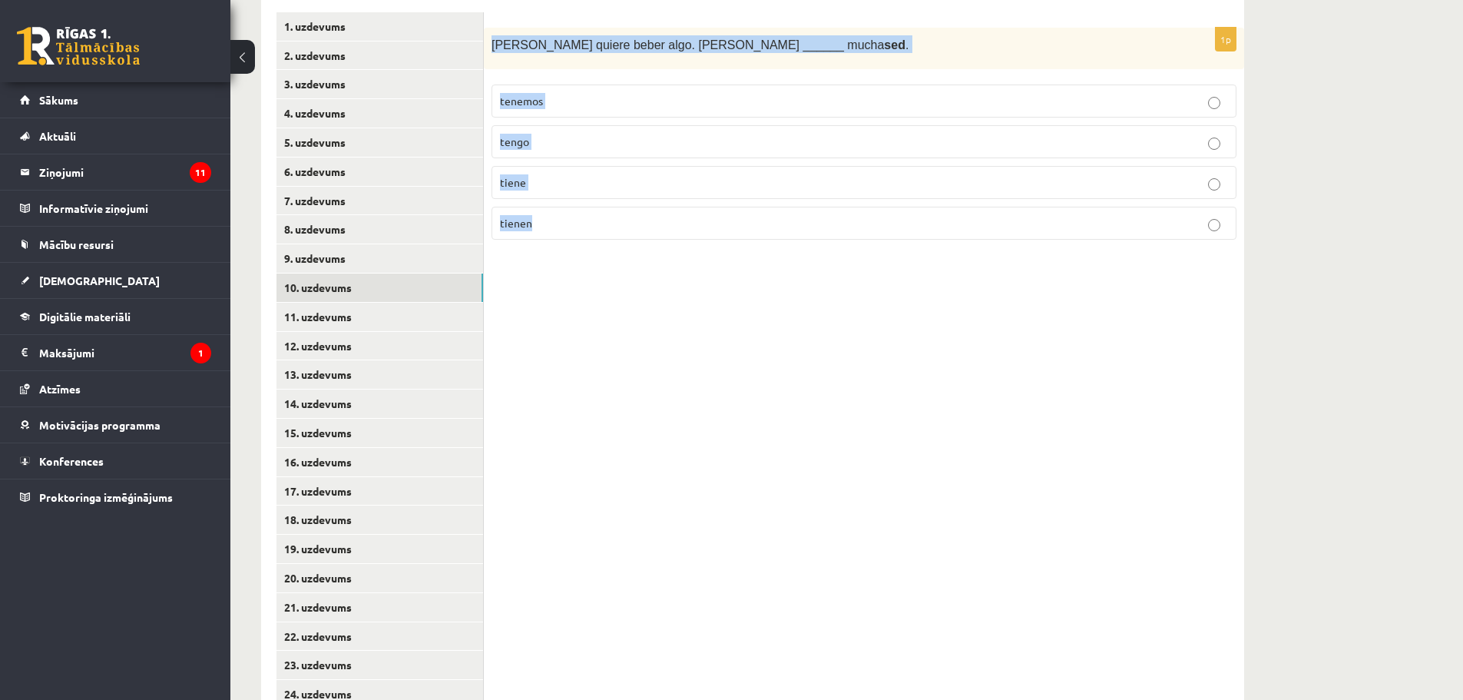
drag, startPoint x: 491, startPoint y: 49, endPoint x: 601, endPoint y: 207, distance: 192.0
click at [601, 207] on div "1p Ana quiere beber algo. Ana ______ mucha sed . tenemos tengo tiene tienen" at bounding box center [864, 140] width 761 height 225
copy div "Ana quiere beber algo. Ana ______ mucha sed . tenemos tengo tiene tienen"
click at [539, 183] on p "tiene" at bounding box center [864, 182] width 728 height 16
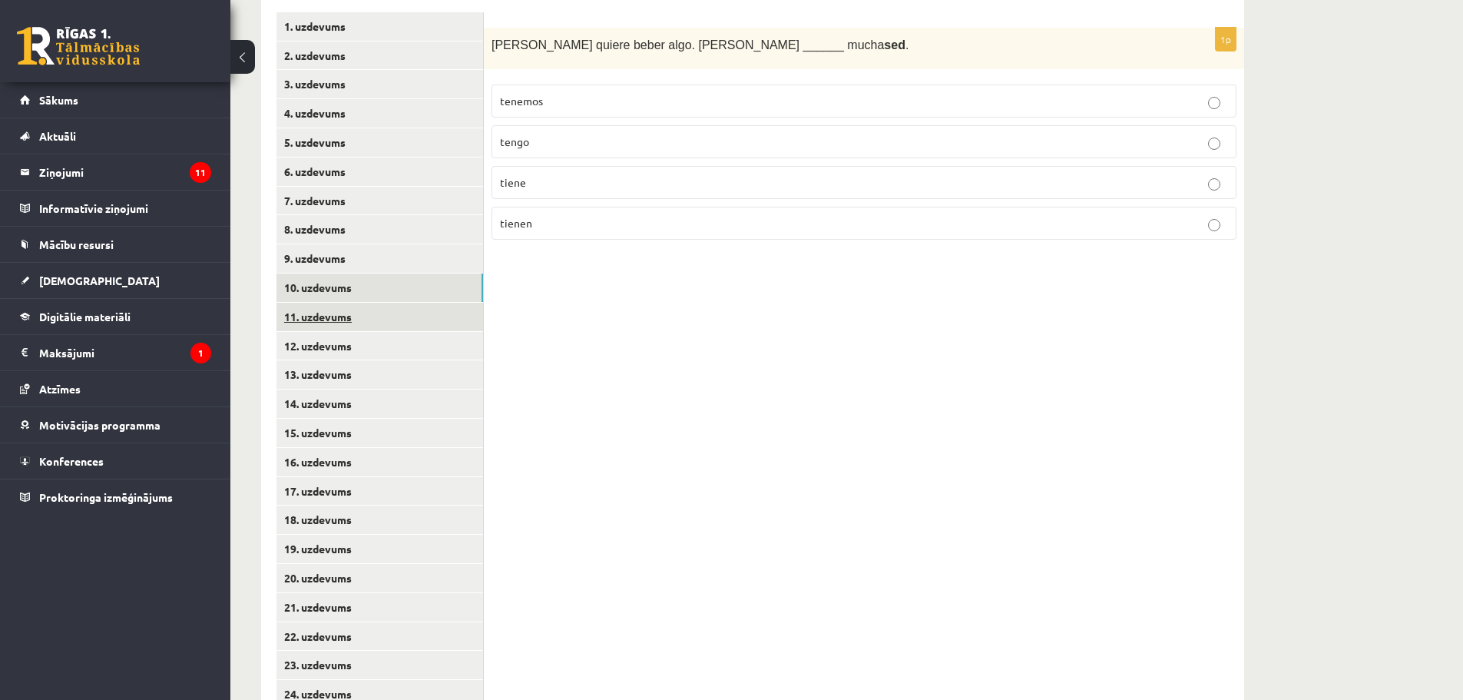
click at [398, 313] on link "11. uzdevums" at bounding box center [380, 317] width 207 height 28
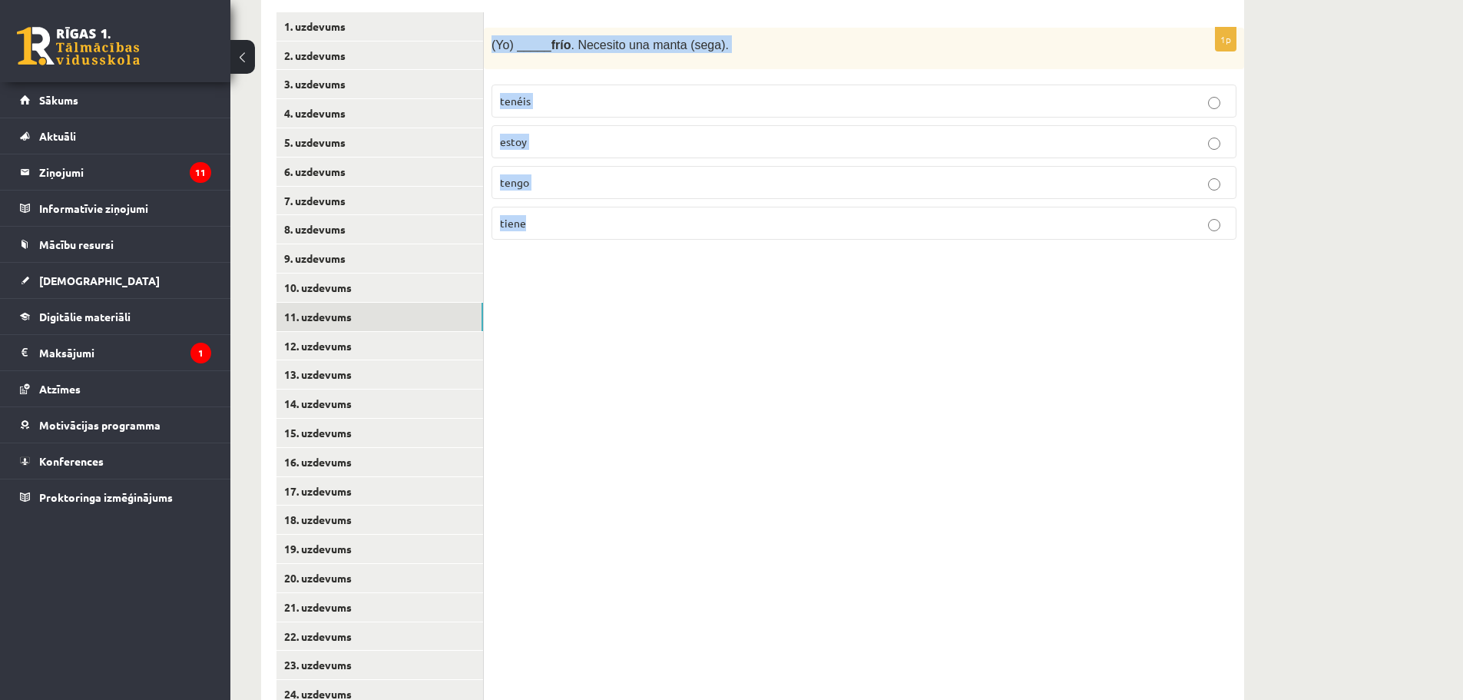
drag, startPoint x: 490, startPoint y: 40, endPoint x: 667, endPoint y: 237, distance: 264.4
click at [667, 237] on div "1p (Yo) _____ frío . Necesito una manta (sega). tenéis estoy tengo tiene" at bounding box center [864, 140] width 761 height 225
click at [567, 174] on label "tengo" at bounding box center [864, 182] width 745 height 33
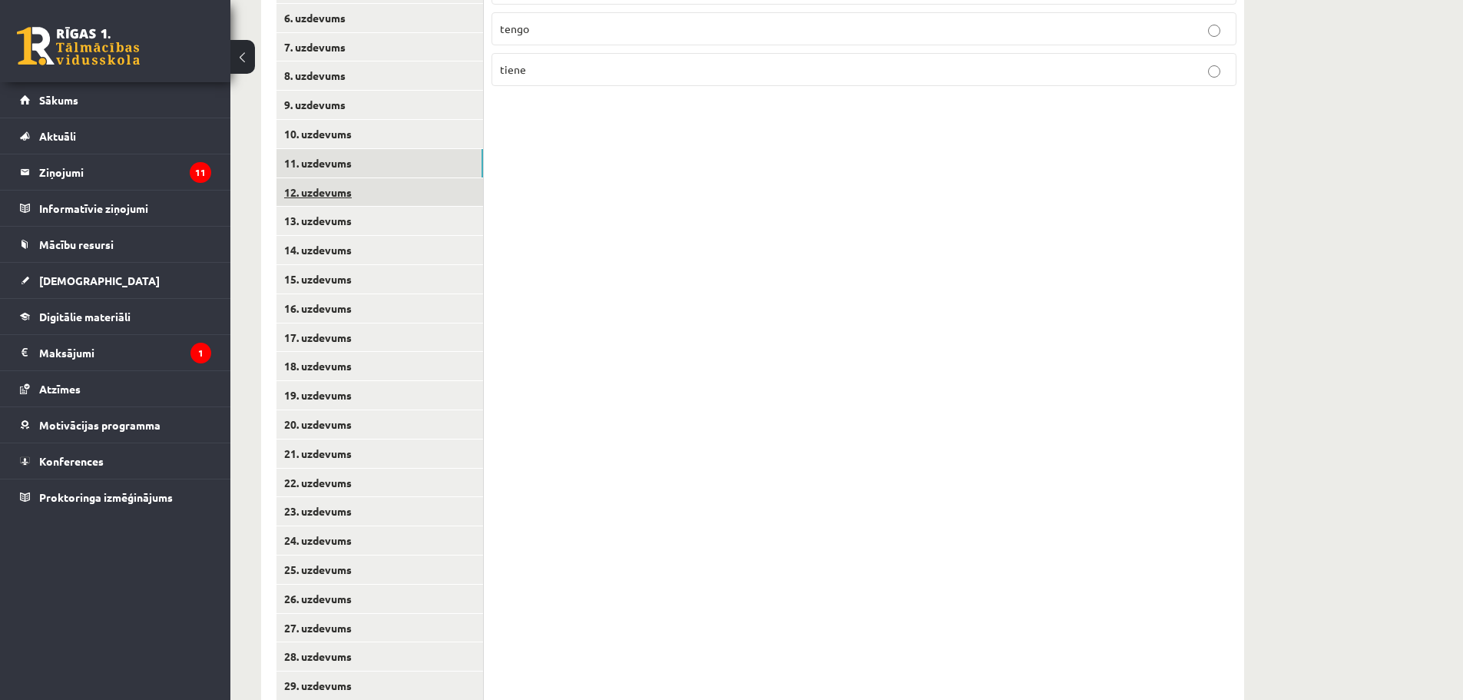
click at [326, 190] on link "12. uzdevums" at bounding box center [380, 192] width 207 height 28
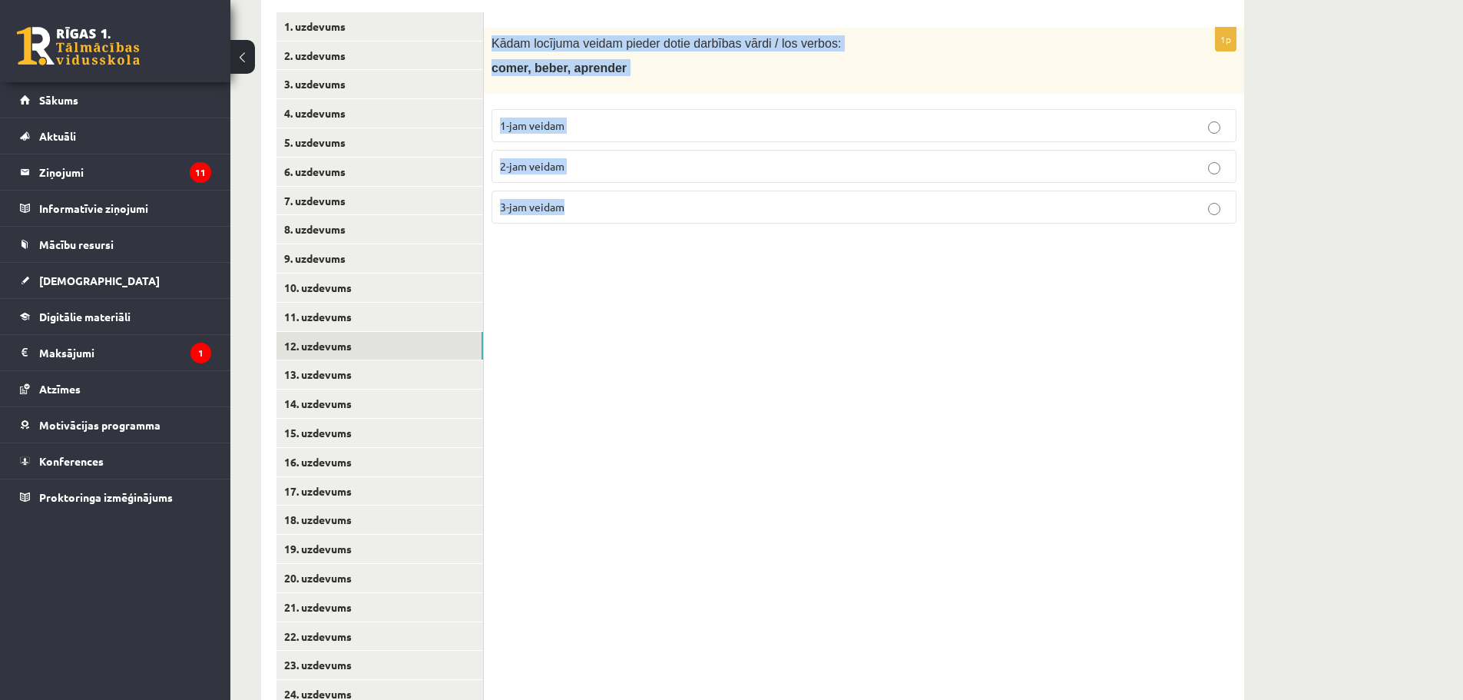
drag, startPoint x: 489, startPoint y: 41, endPoint x: 598, endPoint y: 210, distance: 200.1
click at [598, 210] on div "1p Kādam locījuma veidam pieder dotie darbības vārdi / los verbos: comer, beber…" at bounding box center [864, 132] width 761 height 208
click at [568, 118] on p "1-jam veidam" at bounding box center [864, 126] width 728 height 16
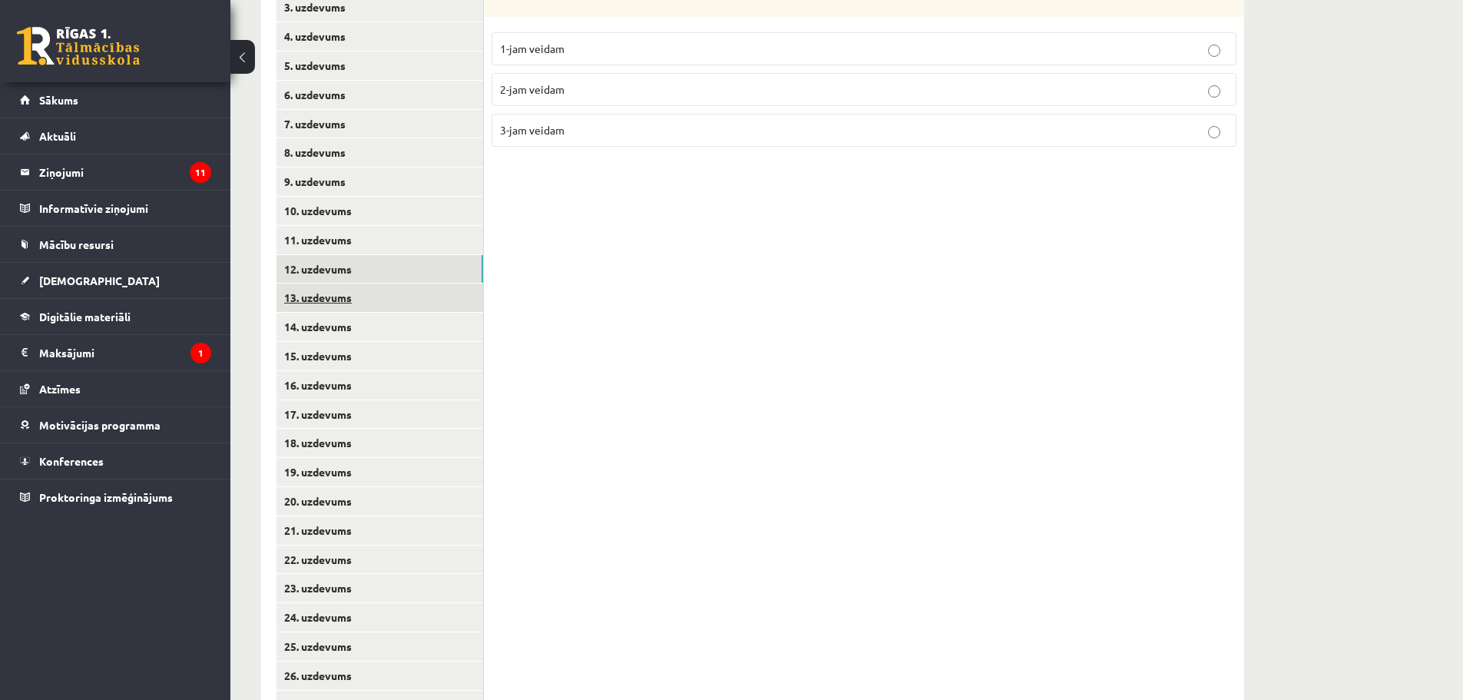
click at [335, 297] on link "13. uzdevums" at bounding box center [380, 297] width 207 height 28
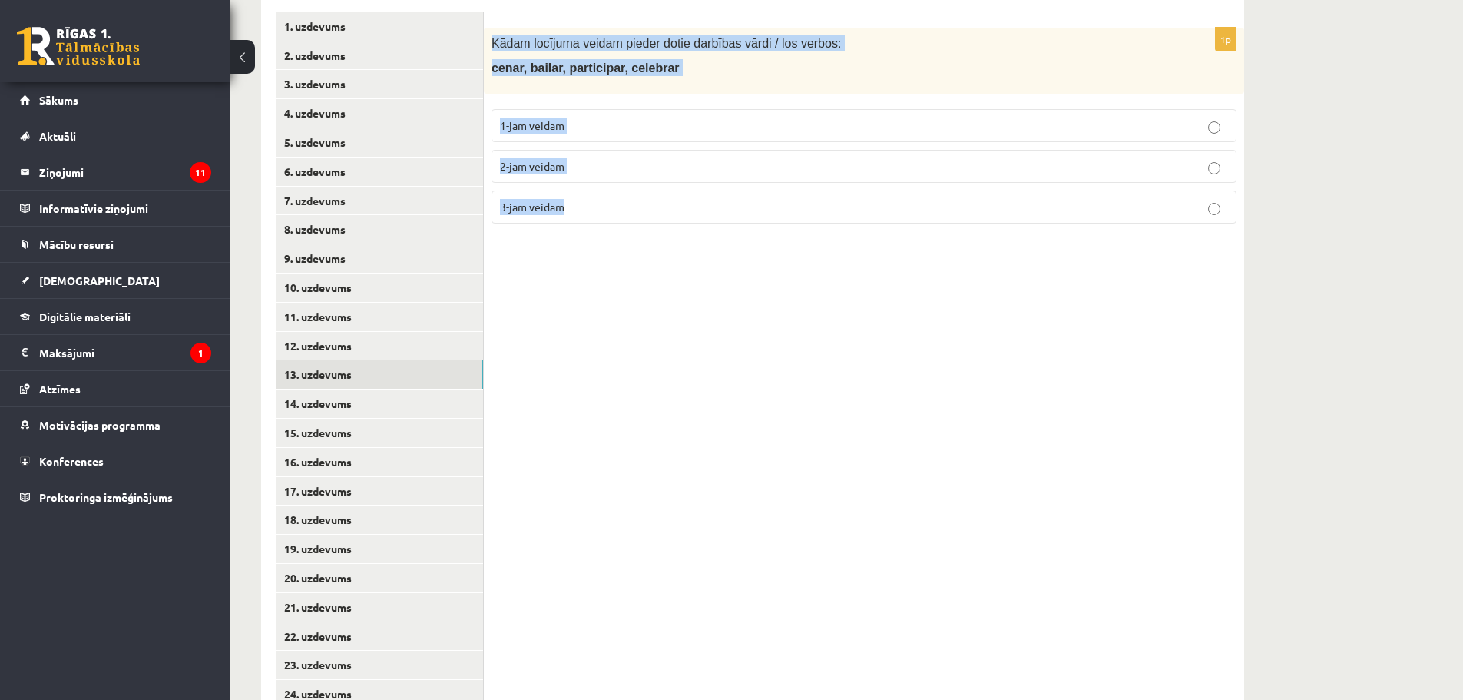
drag, startPoint x: 488, startPoint y: 45, endPoint x: 617, endPoint y: 214, distance: 212.7
click at [617, 214] on div "1p Kādam locījuma veidam pieder dotie darbības vārdi / los verbos: cenar, baila…" at bounding box center [864, 132] width 761 height 208
click at [586, 129] on p "1-jam veidam" at bounding box center [864, 126] width 728 height 16
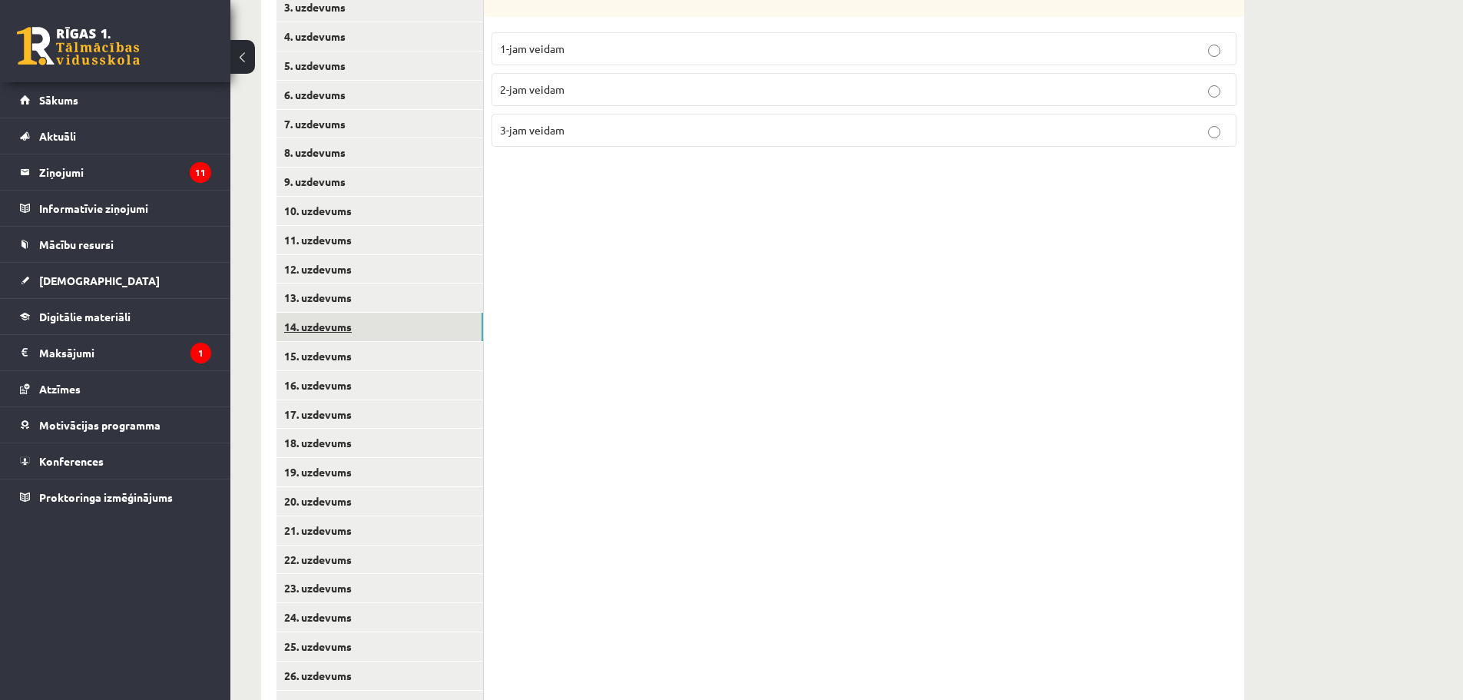
click at [323, 329] on link "14. uzdevums" at bounding box center [380, 327] width 207 height 28
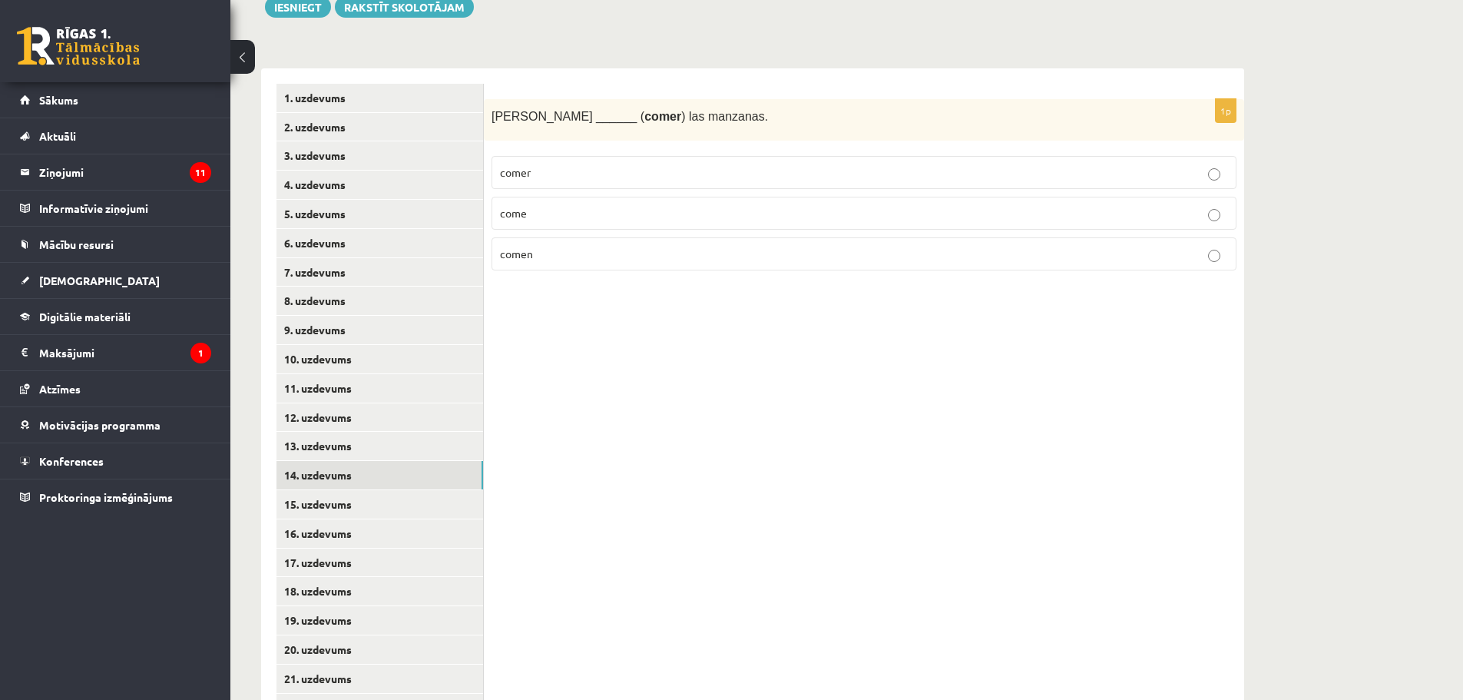
scroll to position [265, 0]
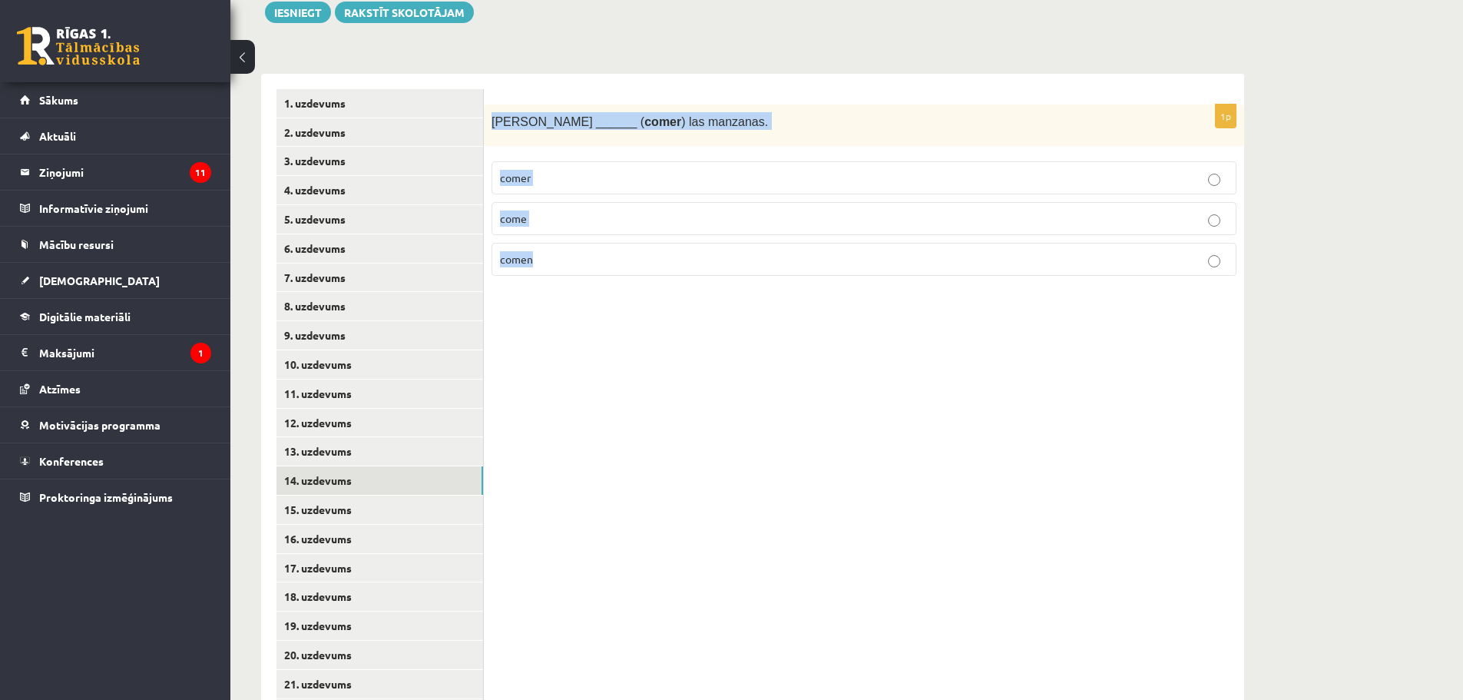
drag, startPoint x: 490, startPoint y: 120, endPoint x: 613, endPoint y: 268, distance: 192.6
click at [613, 268] on div "1p Susana ______ ( comer ) las manzanas. comer come comen" at bounding box center [864, 196] width 761 height 184
click at [754, 338] on div "1p Susana ______ ( comer ) las manzanas. comer come comen" at bounding box center [864, 525] width 761 height 902
click at [554, 204] on label "come" at bounding box center [864, 218] width 745 height 33
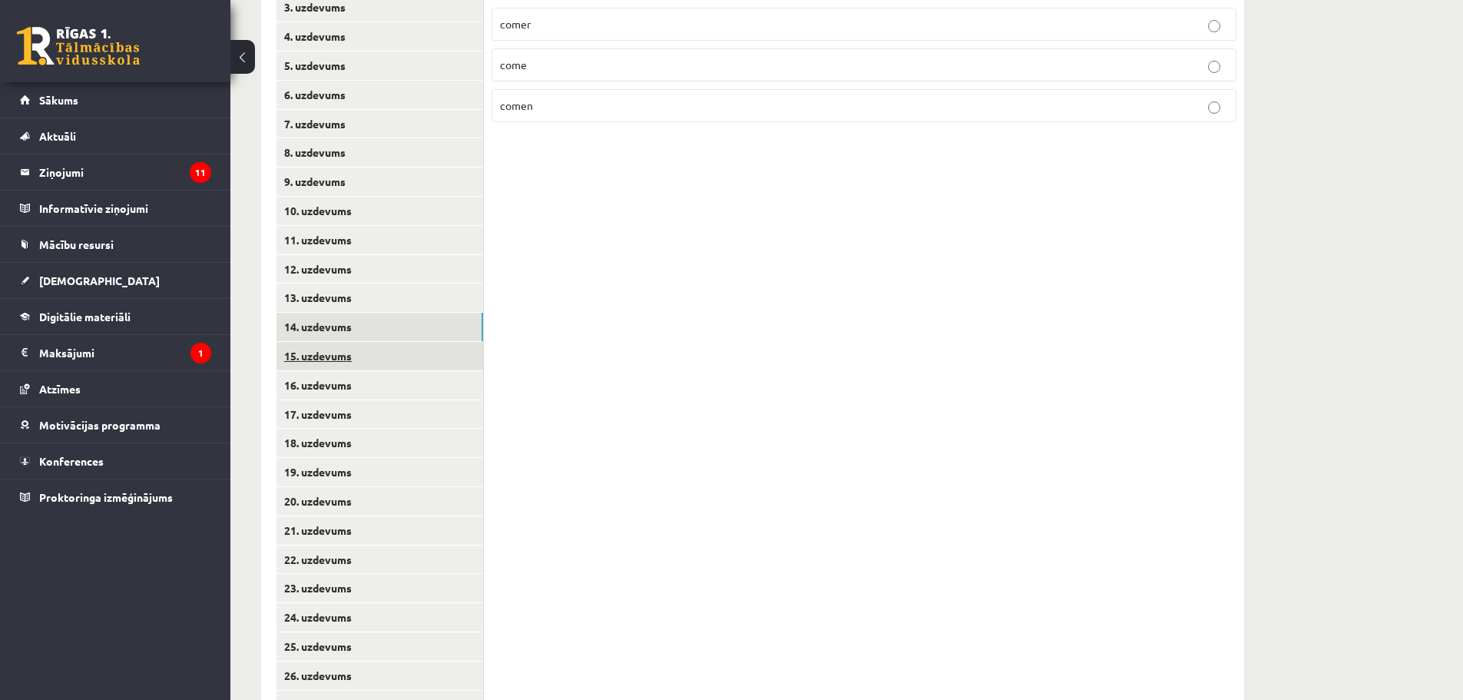
click at [320, 360] on link "15. uzdevums" at bounding box center [380, 356] width 207 height 28
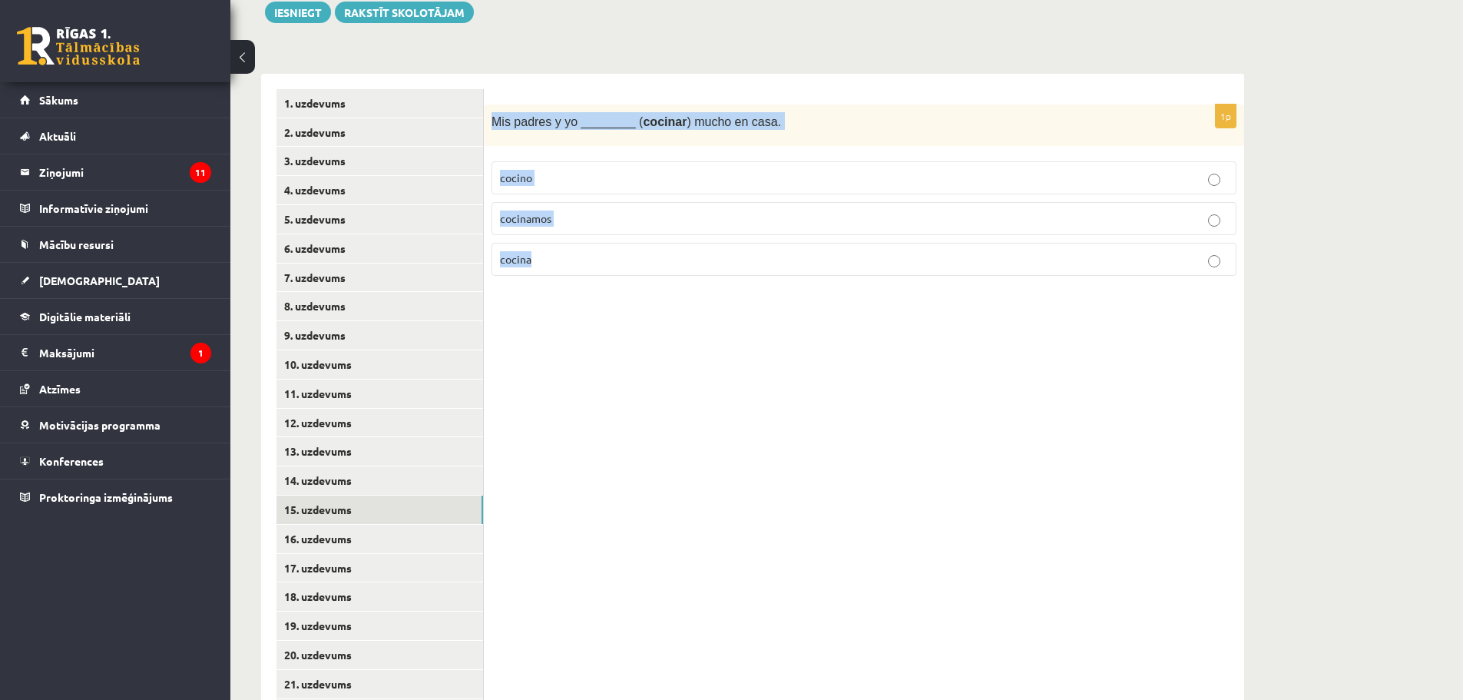
drag, startPoint x: 489, startPoint y: 123, endPoint x: 539, endPoint y: 256, distance: 142.0
click at [539, 256] on div "1p Mis padres y yo ________ ( cocinar ) mucho en casa. cocino cocinamos cocina" at bounding box center [864, 196] width 761 height 184
click at [542, 210] on label "cocinamos" at bounding box center [864, 218] width 745 height 33
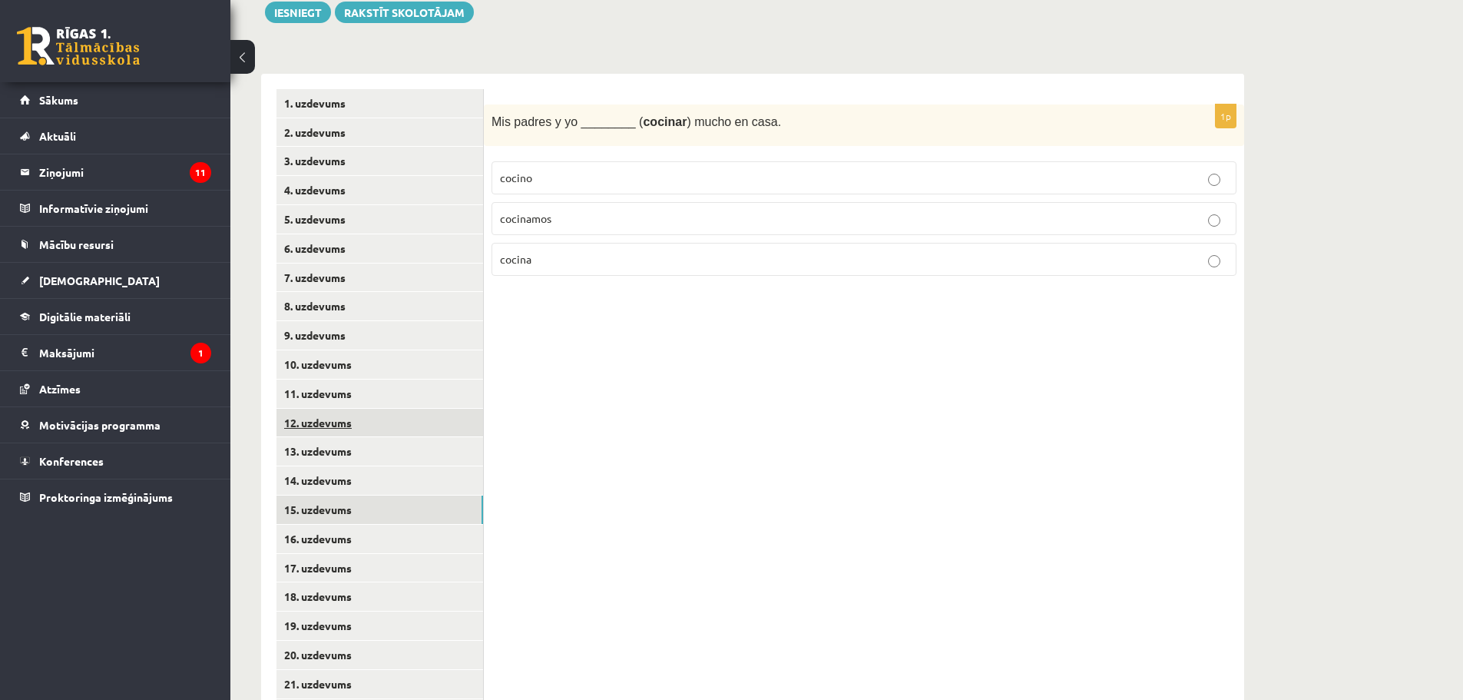
scroll to position [342, 0]
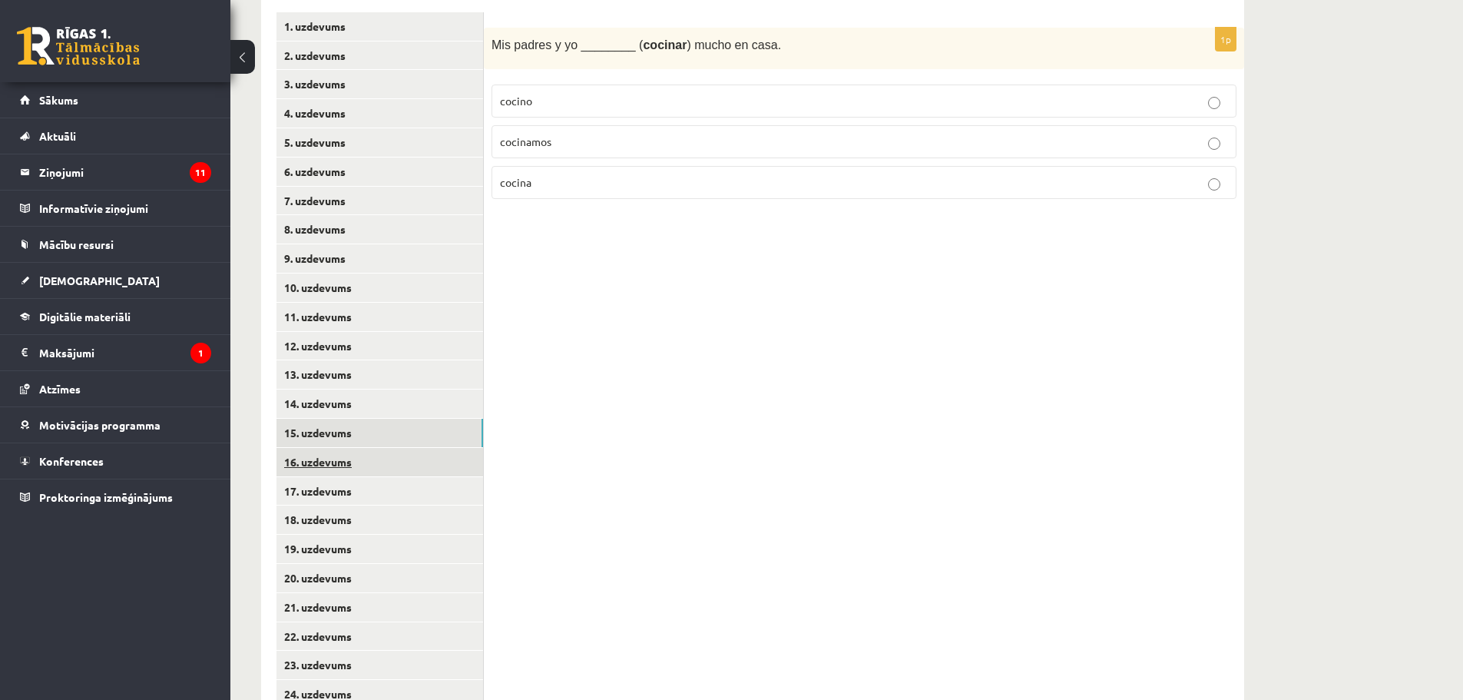
click at [328, 465] on link "16. uzdevums" at bounding box center [380, 462] width 207 height 28
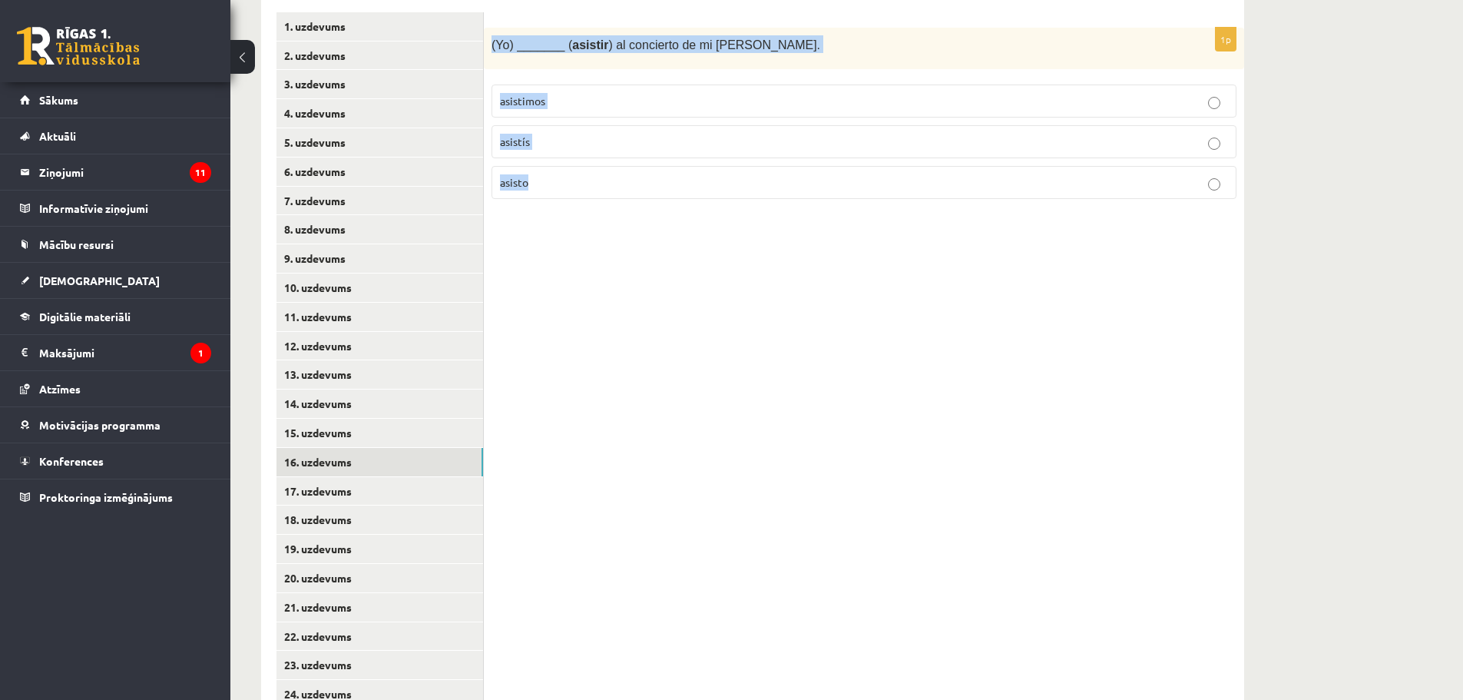
drag, startPoint x: 489, startPoint y: 42, endPoint x: 595, endPoint y: 171, distance: 166.9
click at [595, 171] on div "1p (Yo) _______ ( asistir ) al concierto de mi abuela Mónica. asistimos asistís…" at bounding box center [864, 120] width 761 height 184
click at [546, 171] on label "asisto" at bounding box center [864, 182] width 745 height 33
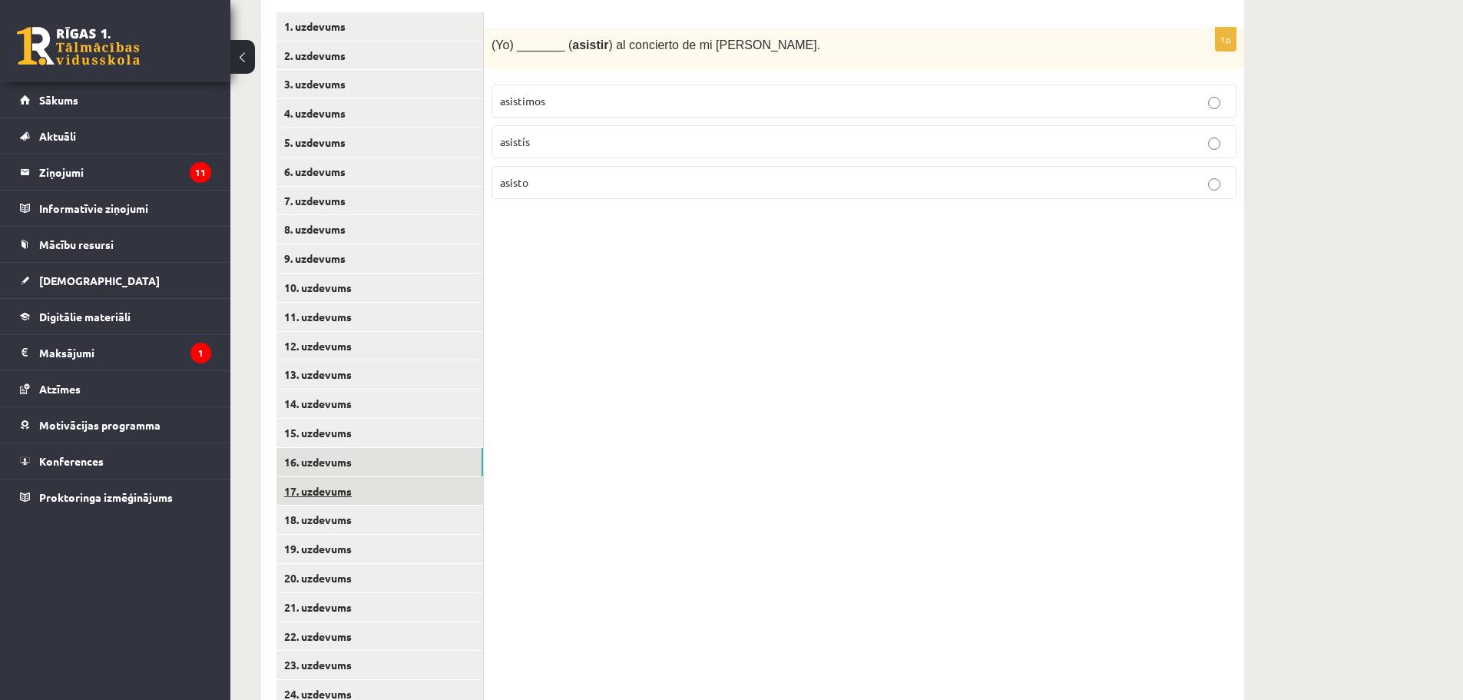
click at [358, 485] on link "17. uzdevums" at bounding box center [380, 491] width 207 height 28
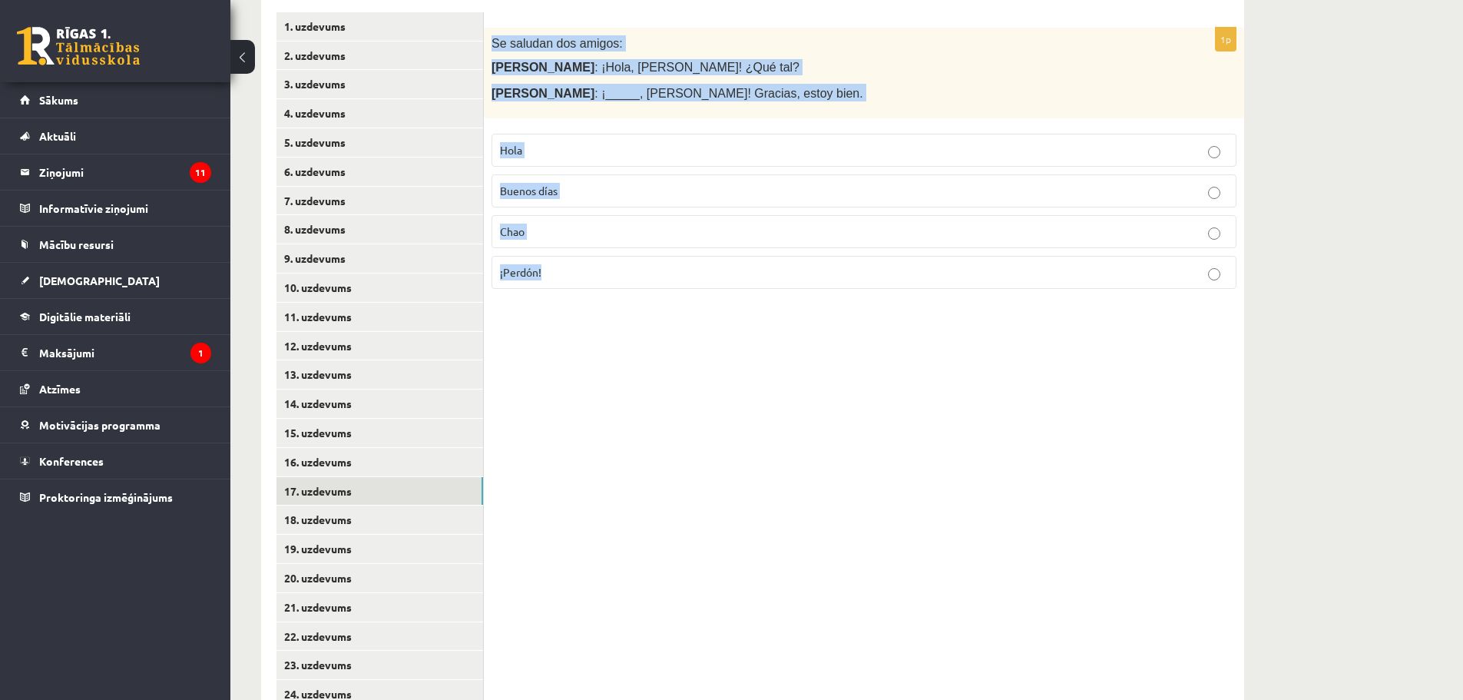
drag, startPoint x: 491, startPoint y: 41, endPoint x: 568, endPoint y: 261, distance: 233.5
click at [568, 261] on div "1p Se saludan dos amigos: María : ¡Hola, Juan! ¿Qué tal? Juan : ¡_____, María! …" at bounding box center [864, 165] width 761 height 274
click at [569, 150] on p "Hola" at bounding box center [864, 150] width 728 height 16
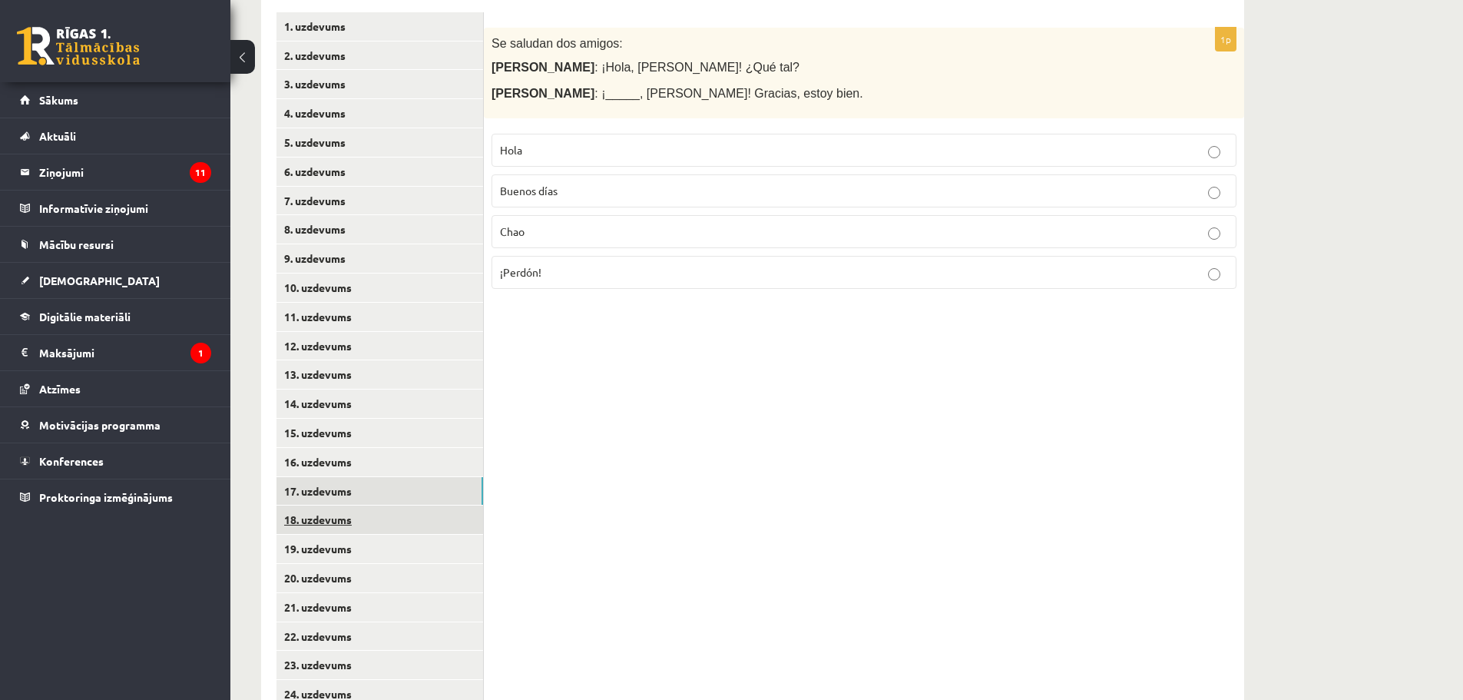
click at [343, 527] on link "18. uzdevums" at bounding box center [380, 519] width 207 height 28
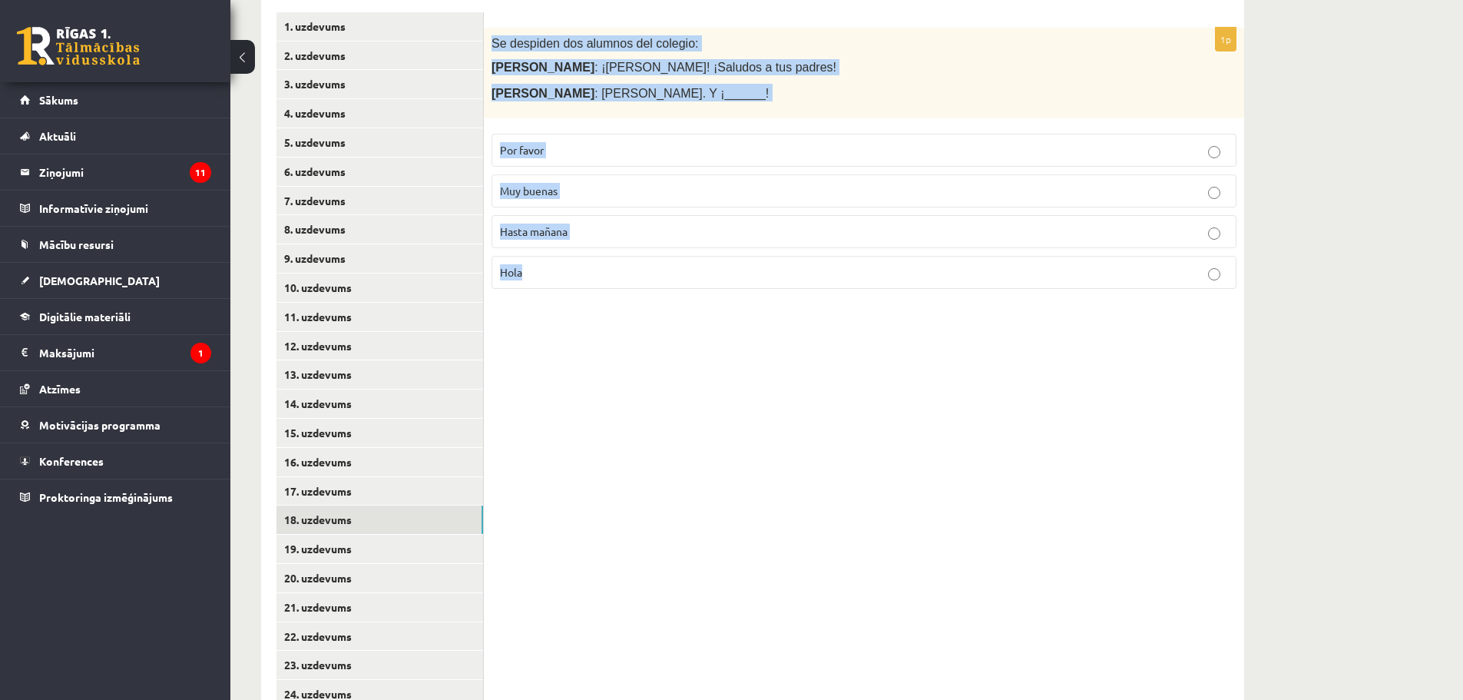
drag, startPoint x: 535, startPoint y: 107, endPoint x: 555, endPoint y: 266, distance: 160.3
click at [555, 266] on div "1p Se despiden dos alumnos del colegio: Marta : ¡Chao, José! ¡Saludos a tus pad…" at bounding box center [864, 165] width 761 height 274
click at [540, 187] on span "Muy buenas" at bounding box center [529, 191] width 58 height 14
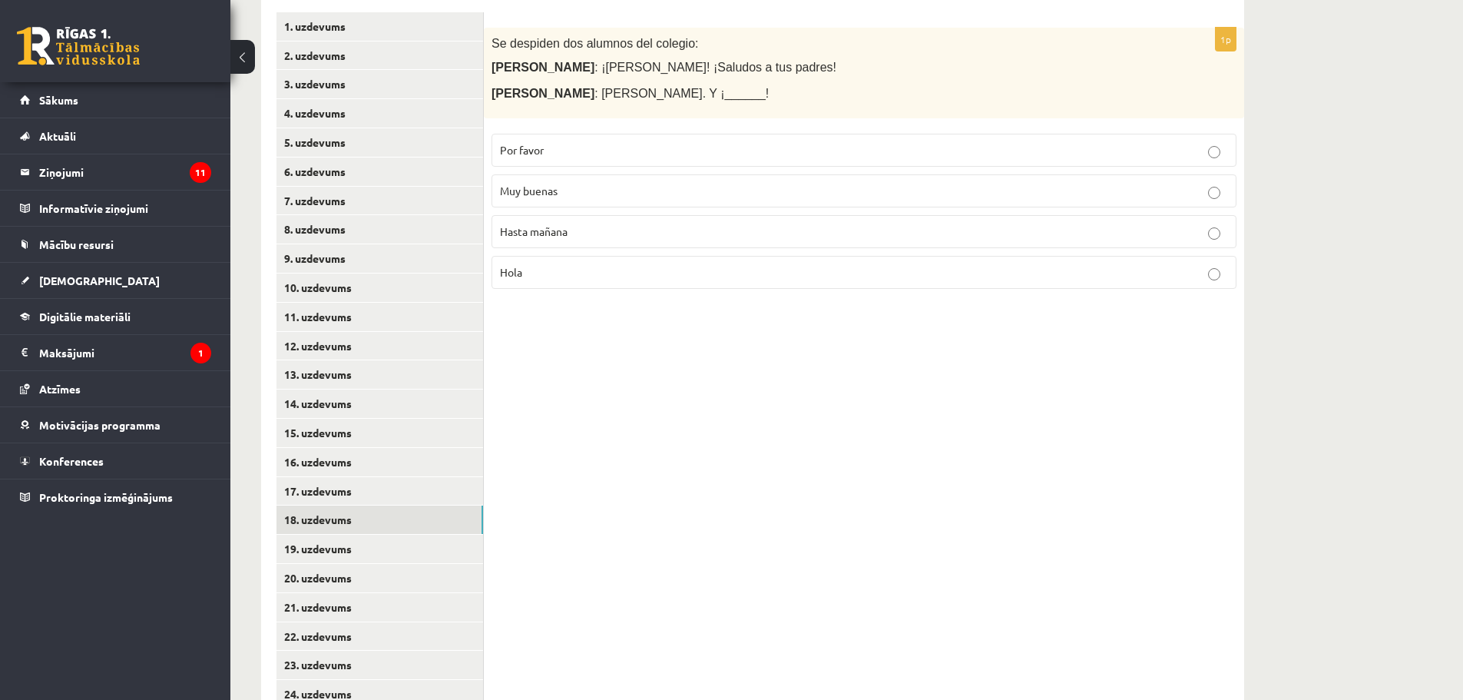
click at [541, 230] on span "Hasta mañana" at bounding box center [534, 231] width 68 height 14
click at [343, 541] on link "19. uzdevums" at bounding box center [380, 549] width 207 height 28
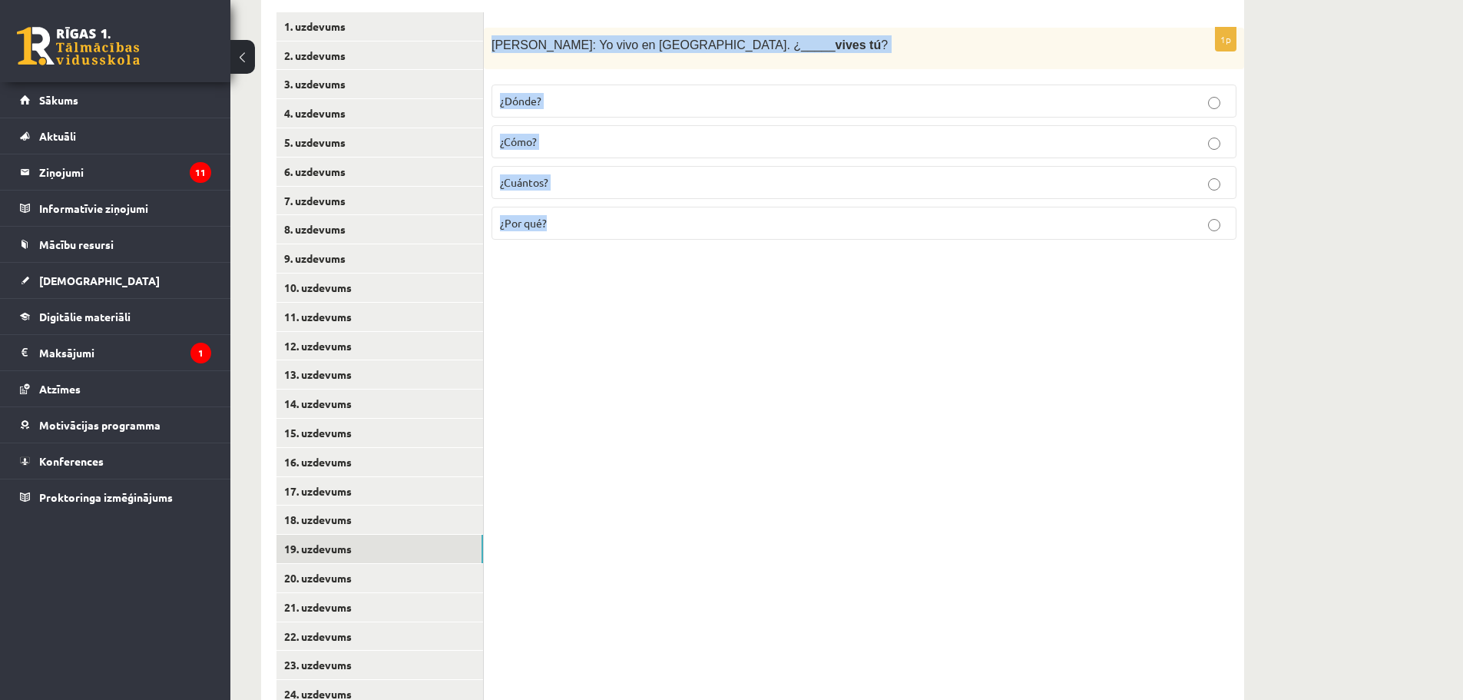
drag, startPoint x: 490, startPoint y: 36, endPoint x: 593, endPoint y: 233, distance: 222.0
click at [593, 233] on div "1p Alberto: Yo vivo en Madrid. ¿_____ vives tú ? ¿Dónde? ¿Cómo? ¿Cuántos? ¿Por …" at bounding box center [864, 140] width 761 height 225
click at [552, 104] on p "¿Dónde?" at bounding box center [864, 101] width 728 height 16
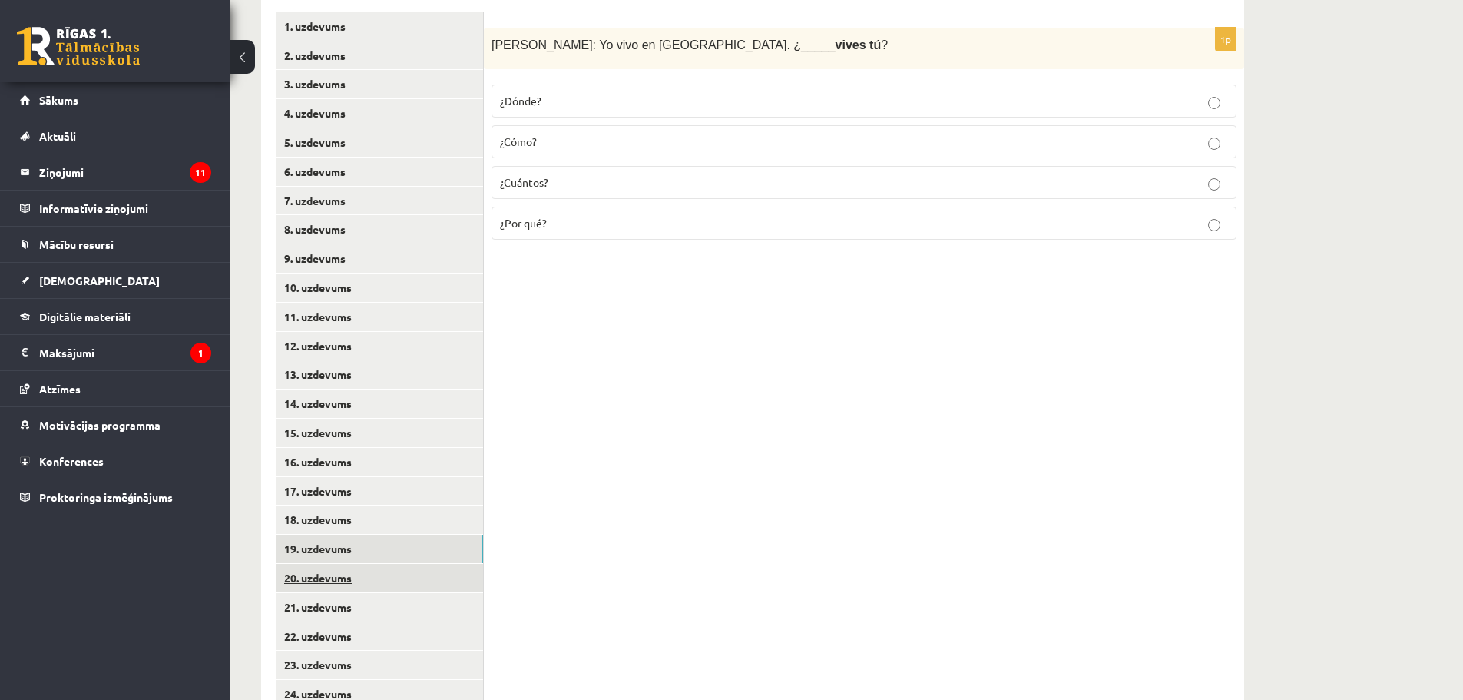
click at [366, 578] on link "20. uzdevums" at bounding box center [380, 578] width 207 height 28
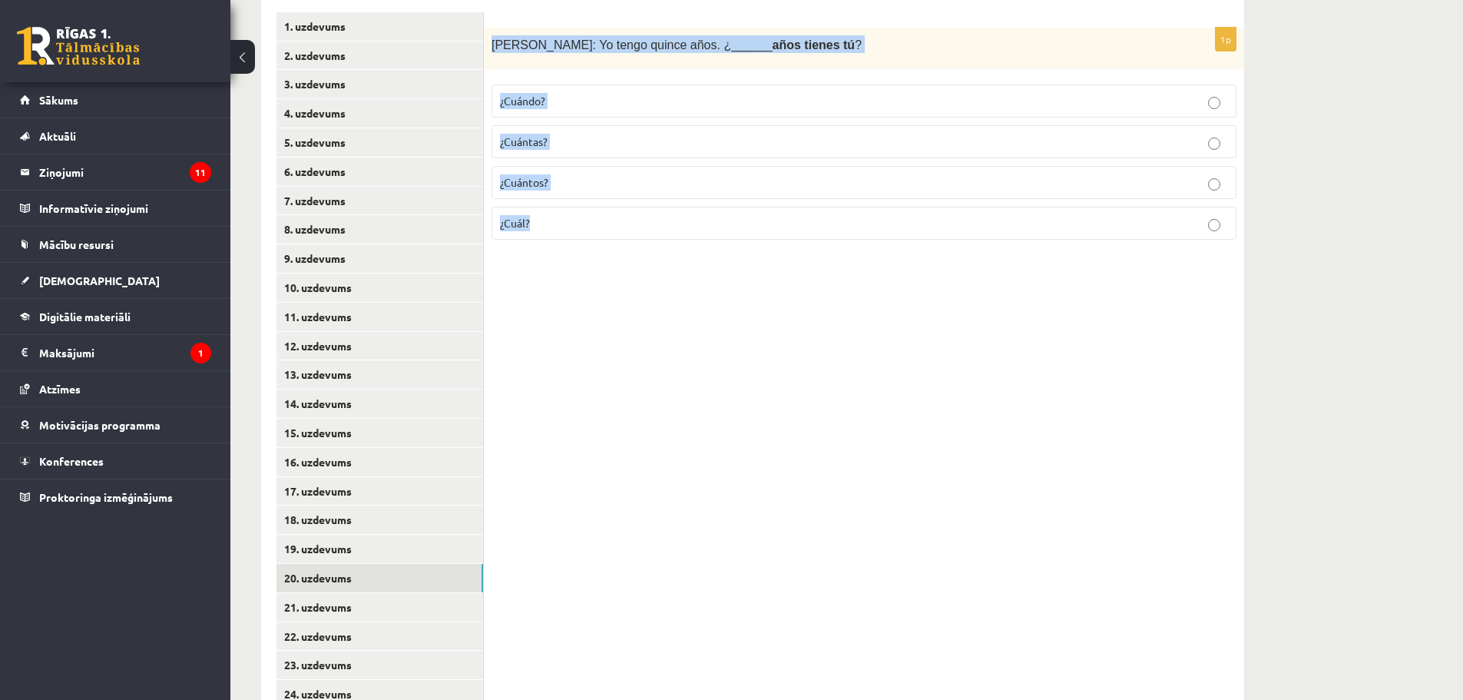
drag, startPoint x: 490, startPoint y: 43, endPoint x: 565, endPoint y: 216, distance: 188.5
click at [565, 216] on div "1p Inés: Yo tengo quince años. ¿______ años tienes tú ? ¿Cuándo? ¿Cuántas? ¿Cuá…" at bounding box center [864, 140] width 761 height 225
click at [534, 172] on label "¿Cuántos?" at bounding box center [864, 182] width 745 height 33
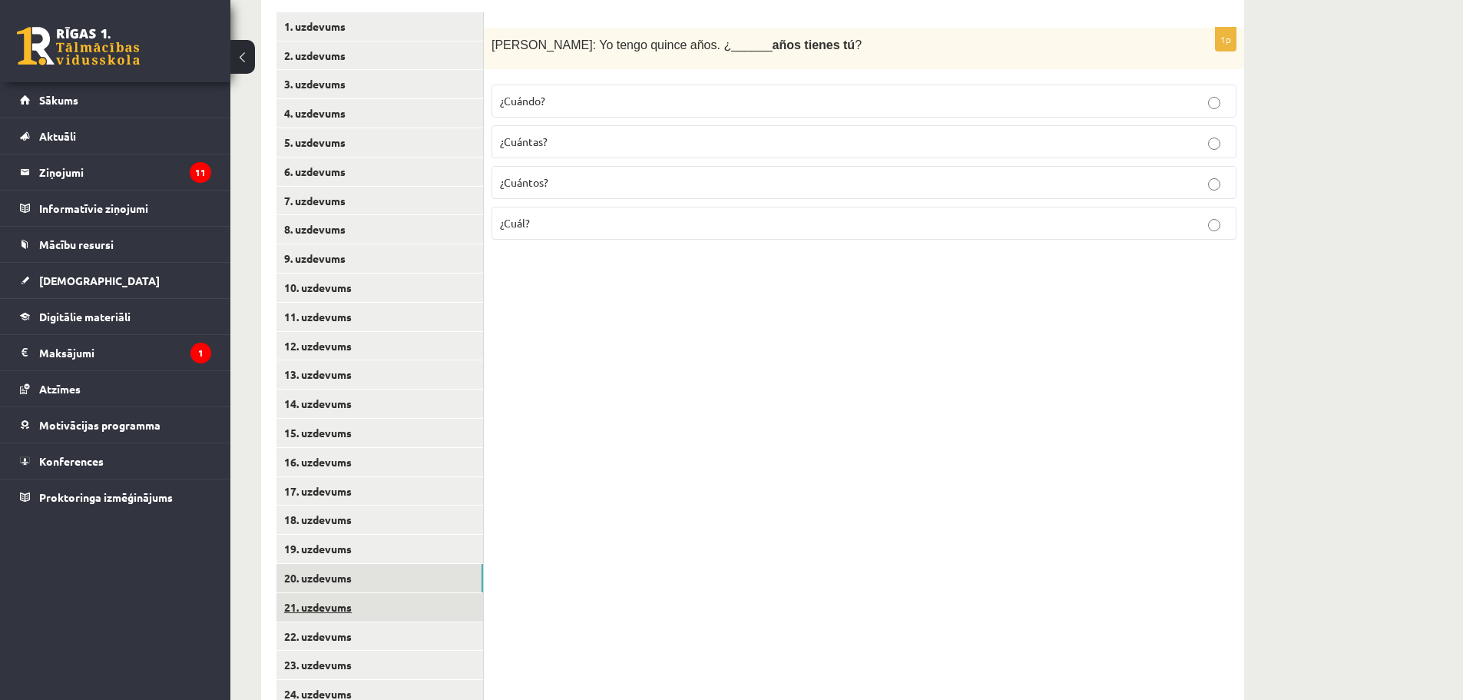
click at [343, 604] on link "21. uzdevums" at bounding box center [380, 607] width 207 height 28
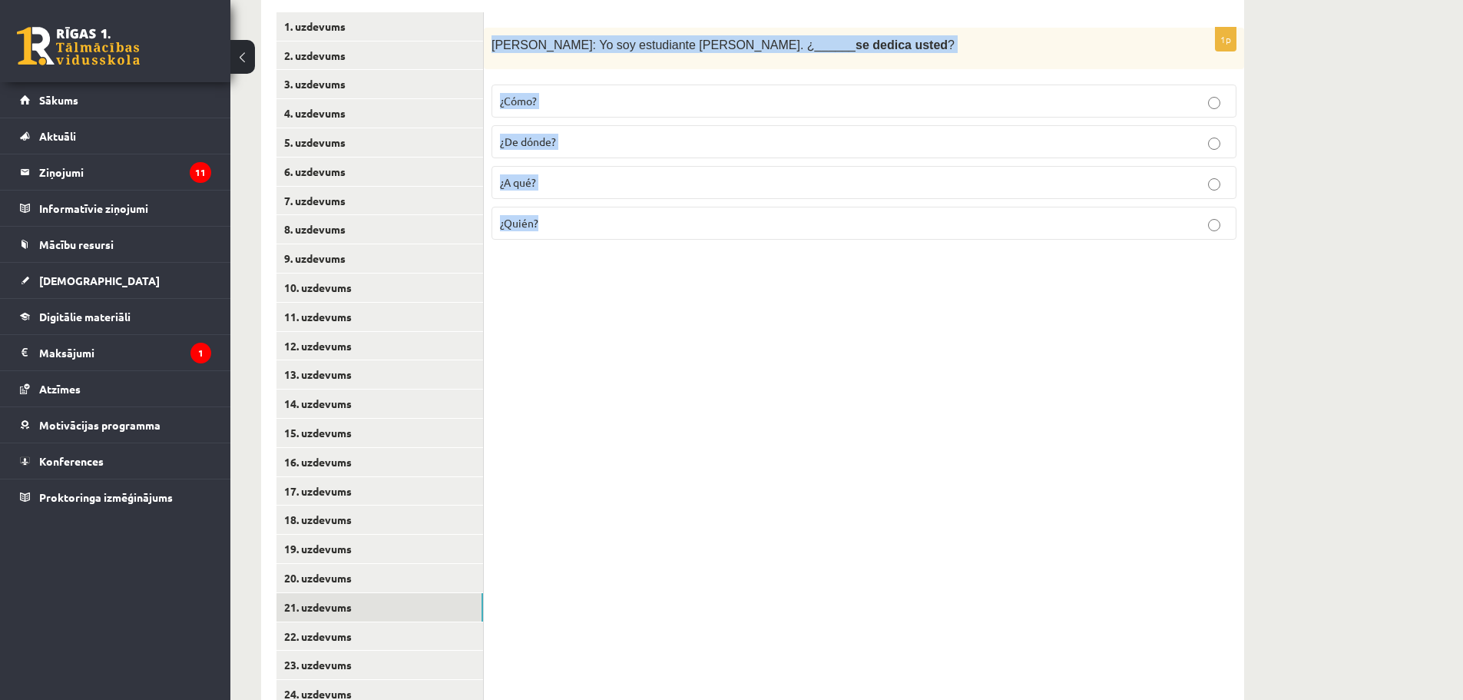
drag, startPoint x: 489, startPoint y: 45, endPoint x: 568, endPoint y: 232, distance: 202.8
click at [568, 232] on div "1p Sara: Yo soy estudiante de inglés. ¿______ se dedica usted ? ¿Cómo? ¿De dónd…" at bounding box center [864, 140] width 761 height 225
click at [552, 173] on label "¿A qué?" at bounding box center [864, 182] width 745 height 33
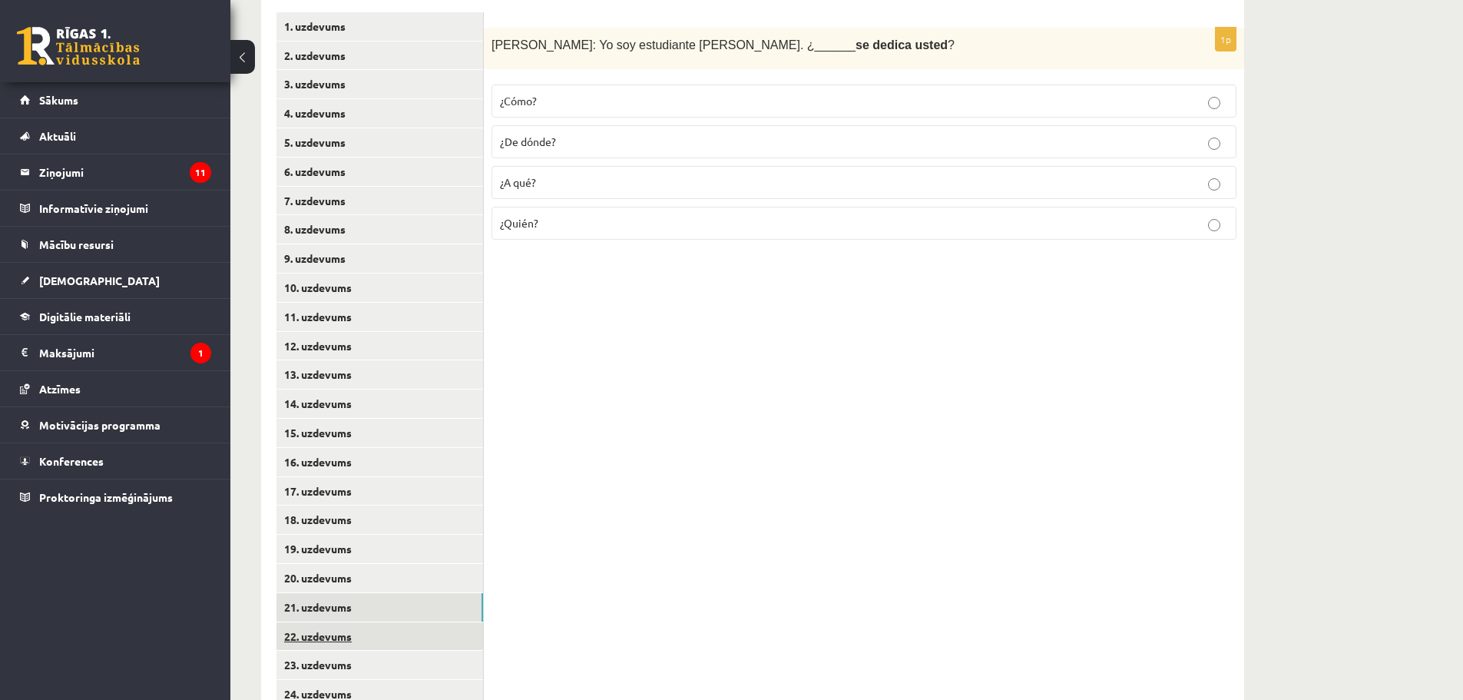
click at [370, 628] on link "22. uzdevums" at bounding box center [380, 636] width 207 height 28
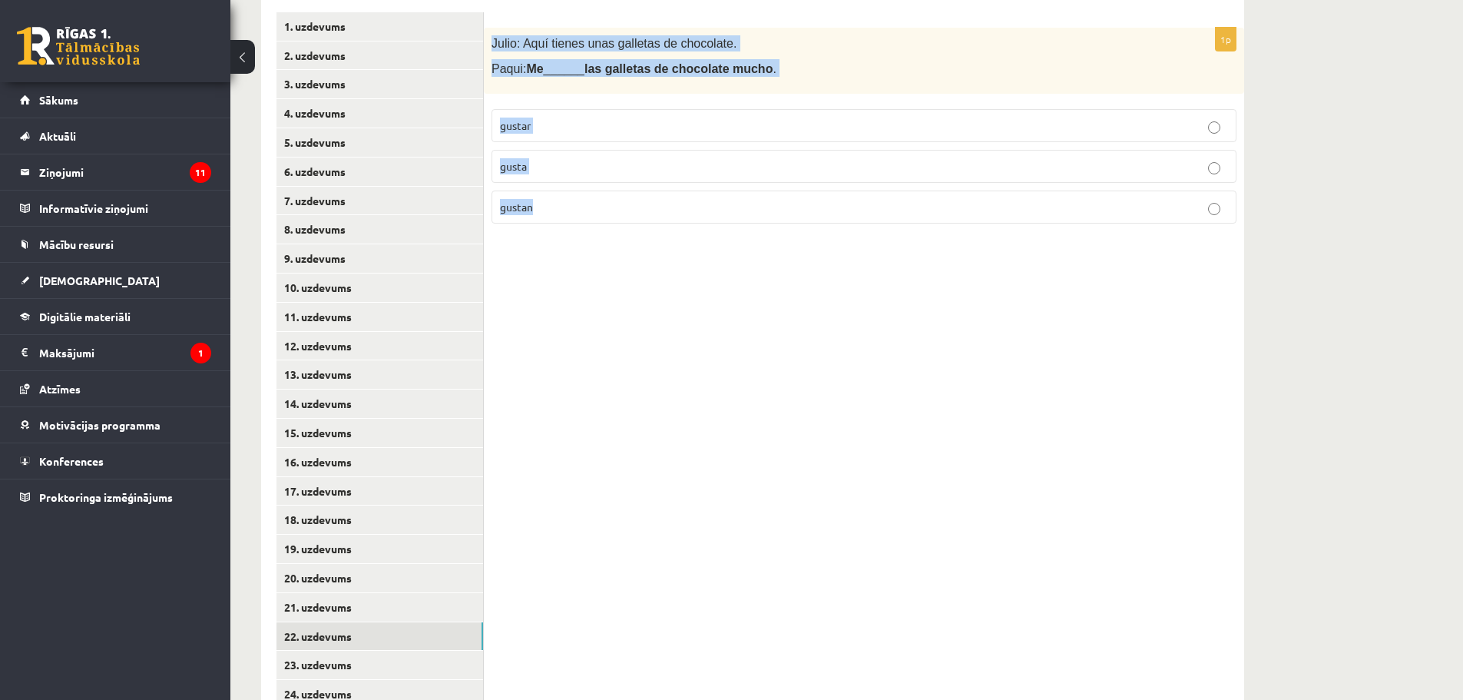
drag, startPoint x: 492, startPoint y: 40, endPoint x: 568, endPoint y: 197, distance: 174.2
click at [568, 197] on div "1p Julio: Aquí tienes unas galletas de chocolate. Paqui: Me ______ las galletas…" at bounding box center [864, 132] width 761 height 208
click at [543, 191] on label "gustan" at bounding box center [864, 207] width 745 height 33
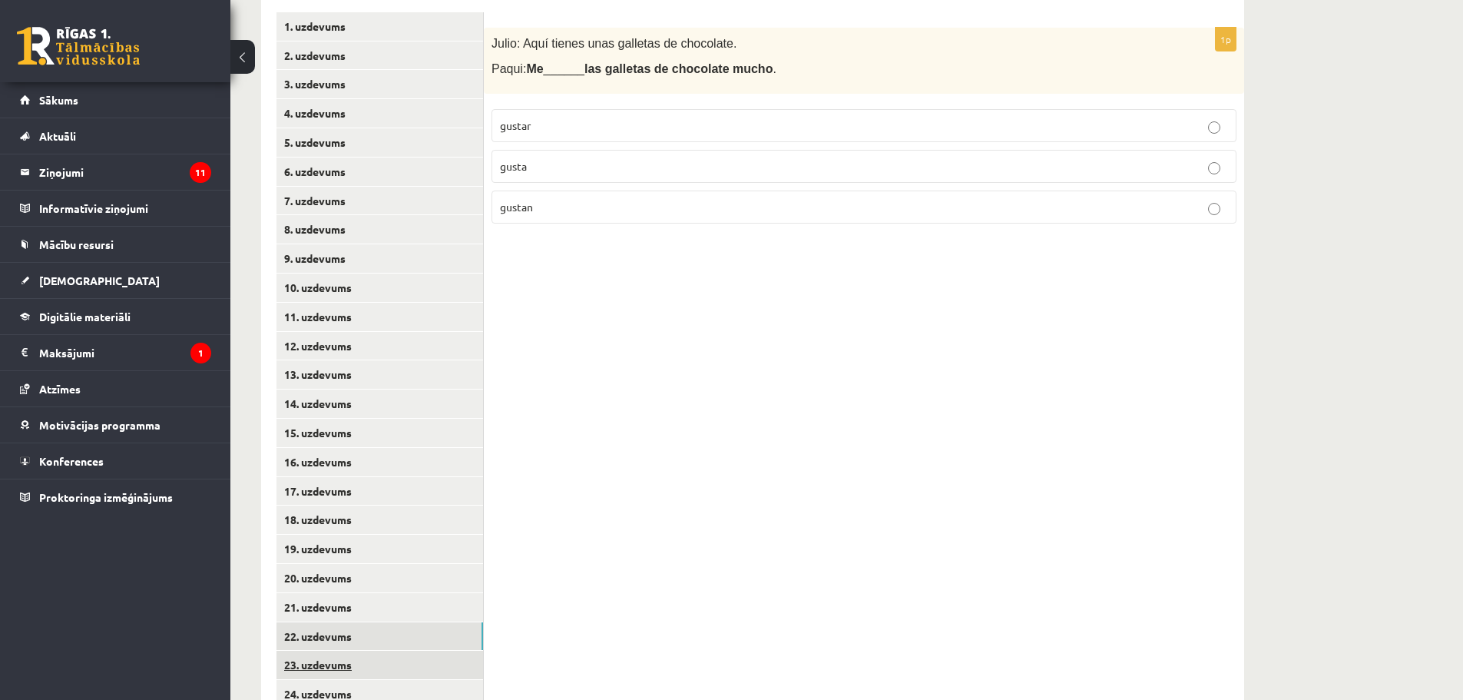
click at [339, 661] on link "23. uzdevums" at bounding box center [380, 665] width 207 height 28
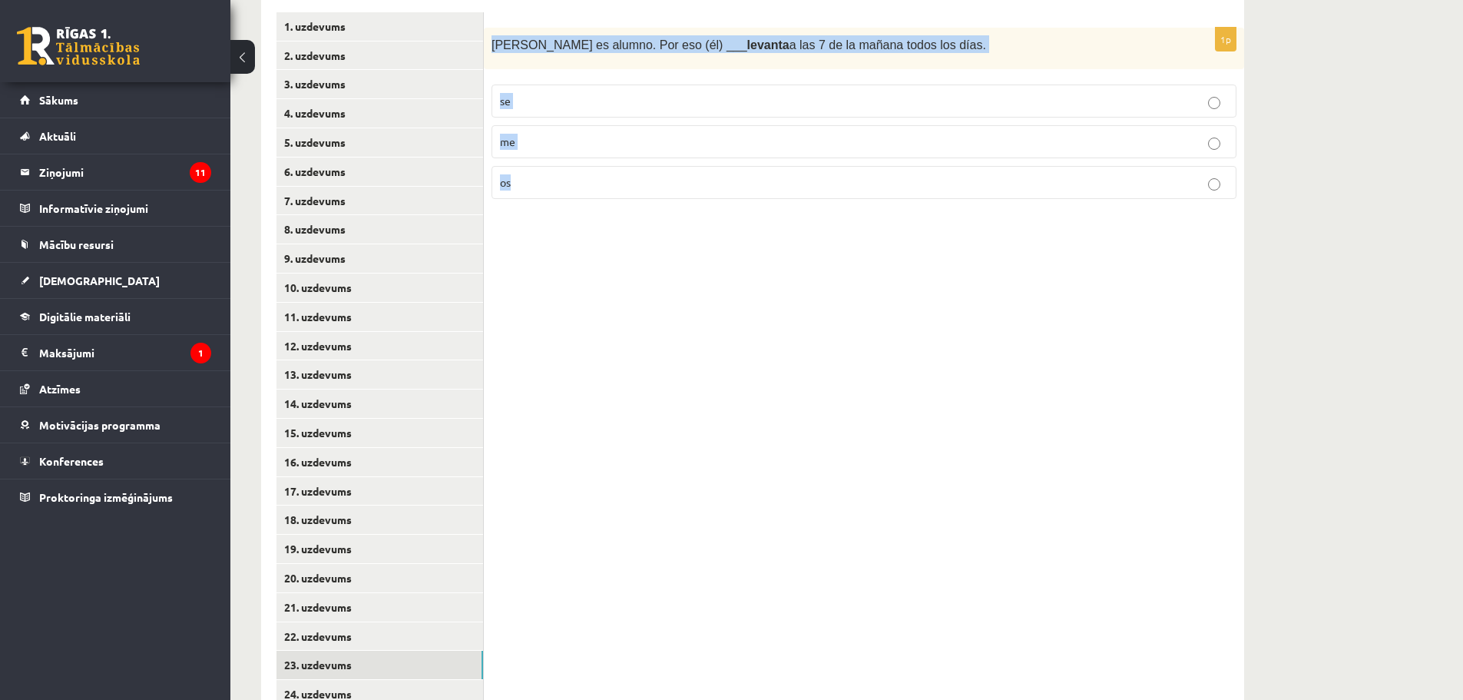
drag, startPoint x: 492, startPoint y: 43, endPoint x: 549, endPoint y: 178, distance: 147.0
click at [549, 178] on div "1p Andrés es alumno. Por eso (él) ___ levanta a las 7 de la mañana todos los dí…" at bounding box center [864, 120] width 761 height 184
click at [546, 109] on p "se" at bounding box center [864, 101] width 728 height 16
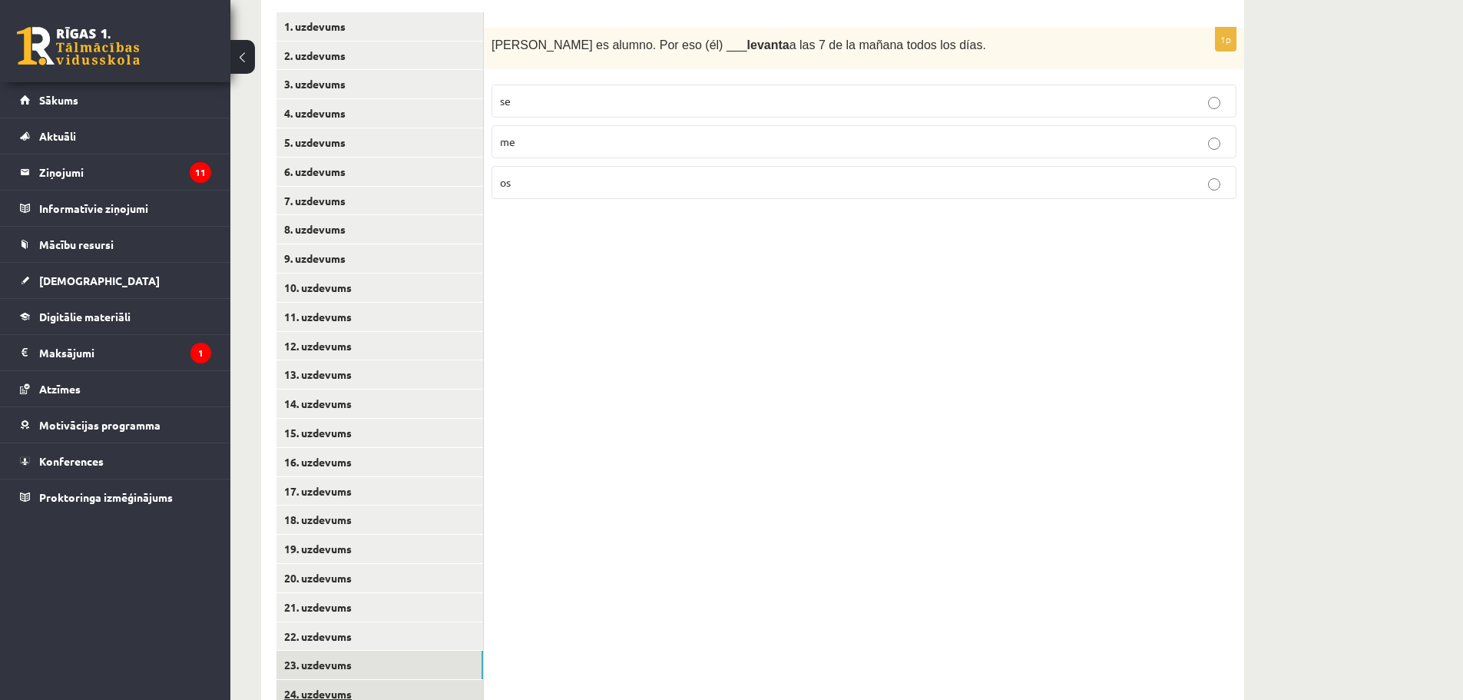
click at [341, 697] on link "24. uzdevums" at bounding box center [380, 694] width 207 height 28
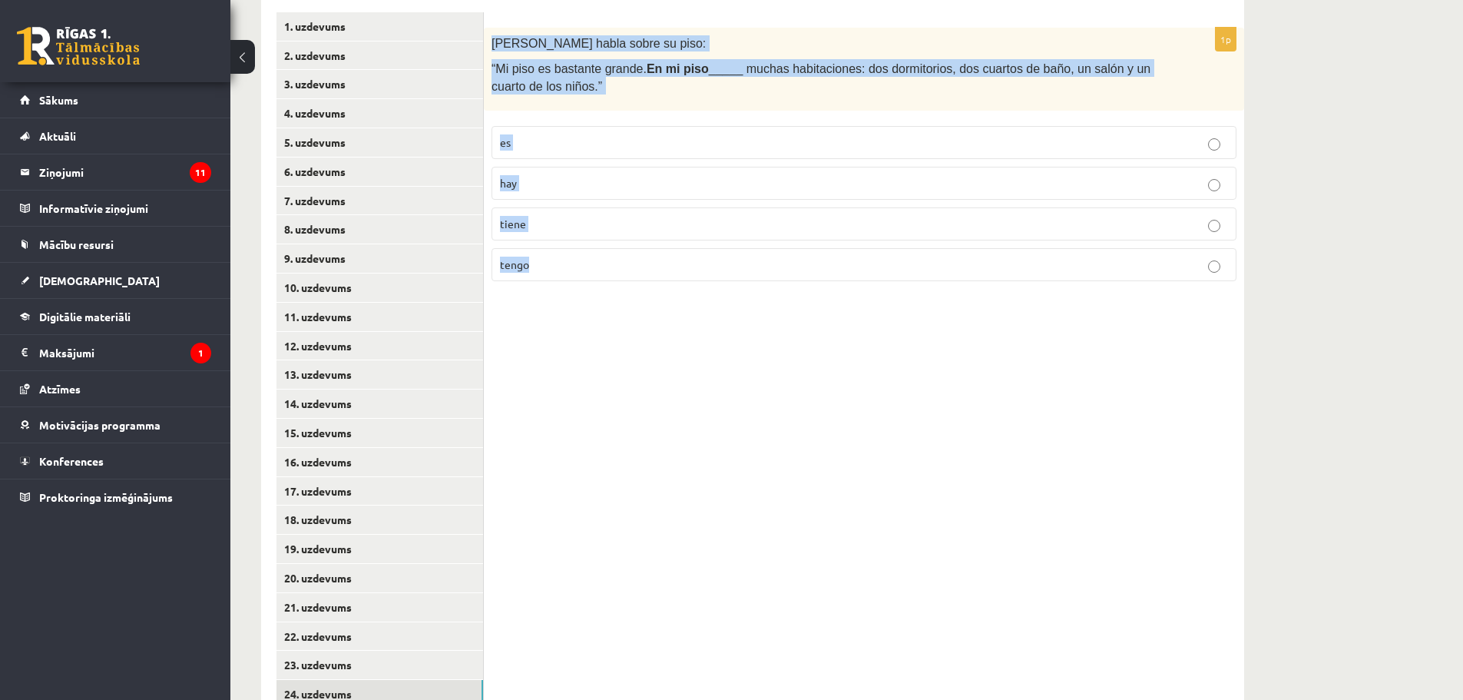
drag, startPoint x: 490, startPoint y: 39, endPoint x: 543, endPoint y: 260, distance: 227.5
click at [543, 260] on div "1p Rodrigo habla sobre su piso: “Mi piso es bastante grande. En mi piso _____ m…" at bounding box center [864, 161] width 761 height 266
click at [562, 184] on p "hay" at bounding box center [864, 183] width 728 height 16
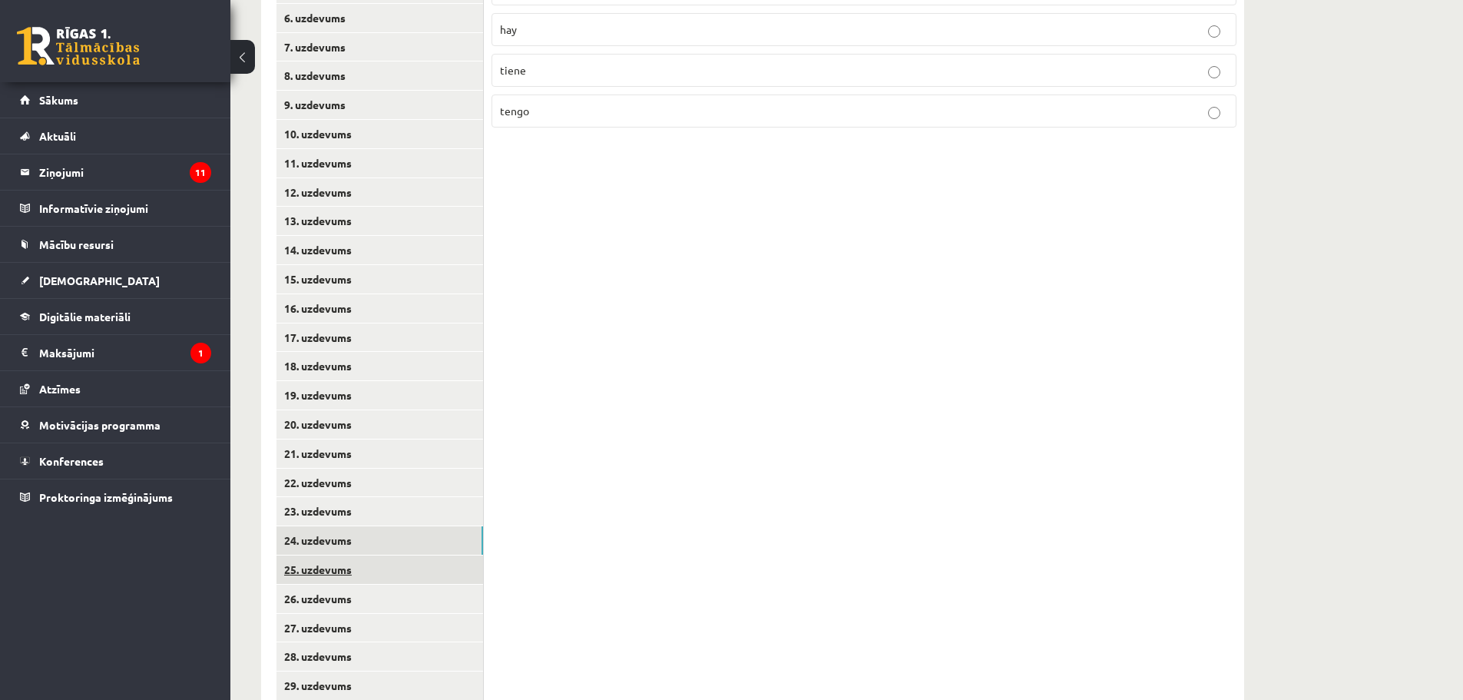
click at [348, 570] on link "25. uzdevums" at bounding box center [380, 569] width 207 height 28
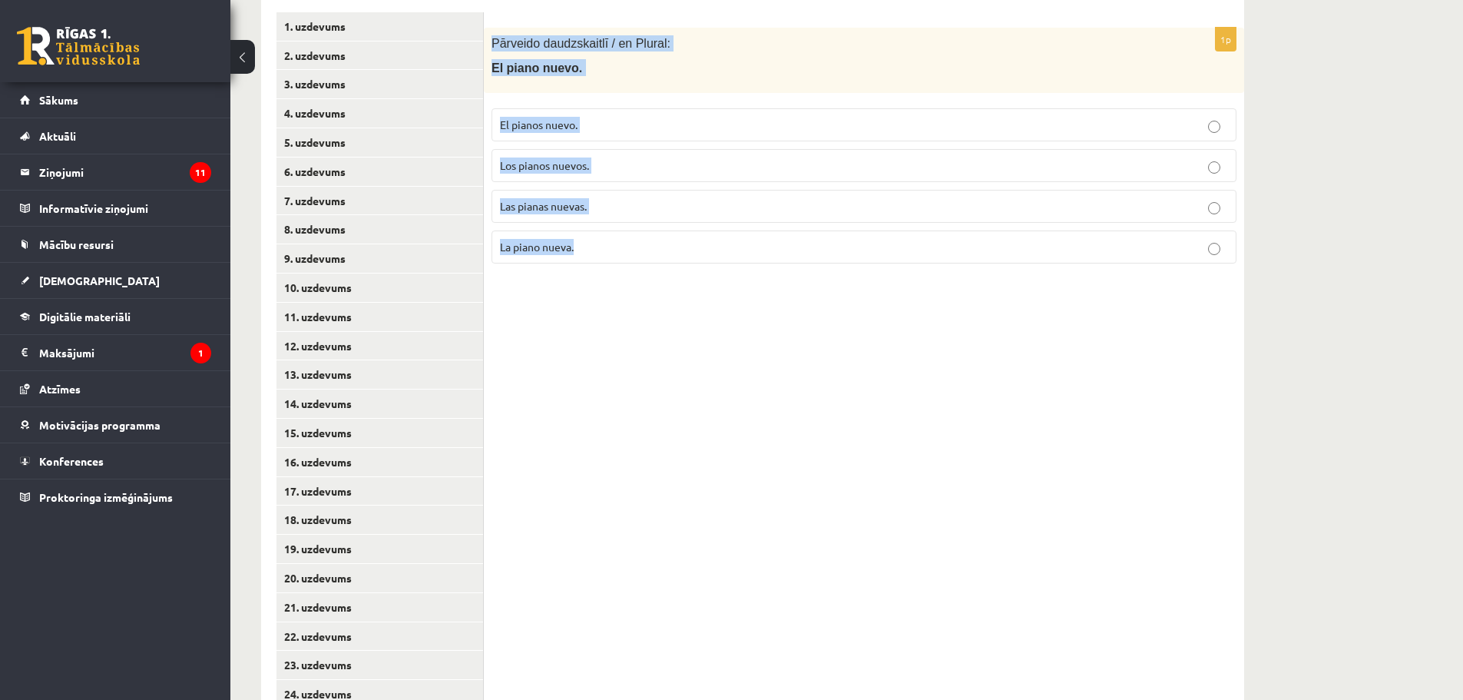
drag, startPoint x: 492, startPoint y: 45, endPoint x: 585, endPoint y: 242, distance: 217.5
click at [585, 242] on div "1p Pārveido daudzskaitlī / en Plural: El piano nuevo. El pianos nuevo. Los pian…" at bounding box center [864, 152] width 761 height 248
click at [580, 162] on span "Los pianos nuevos." at bounding box center [544, 165] width 89 height 14
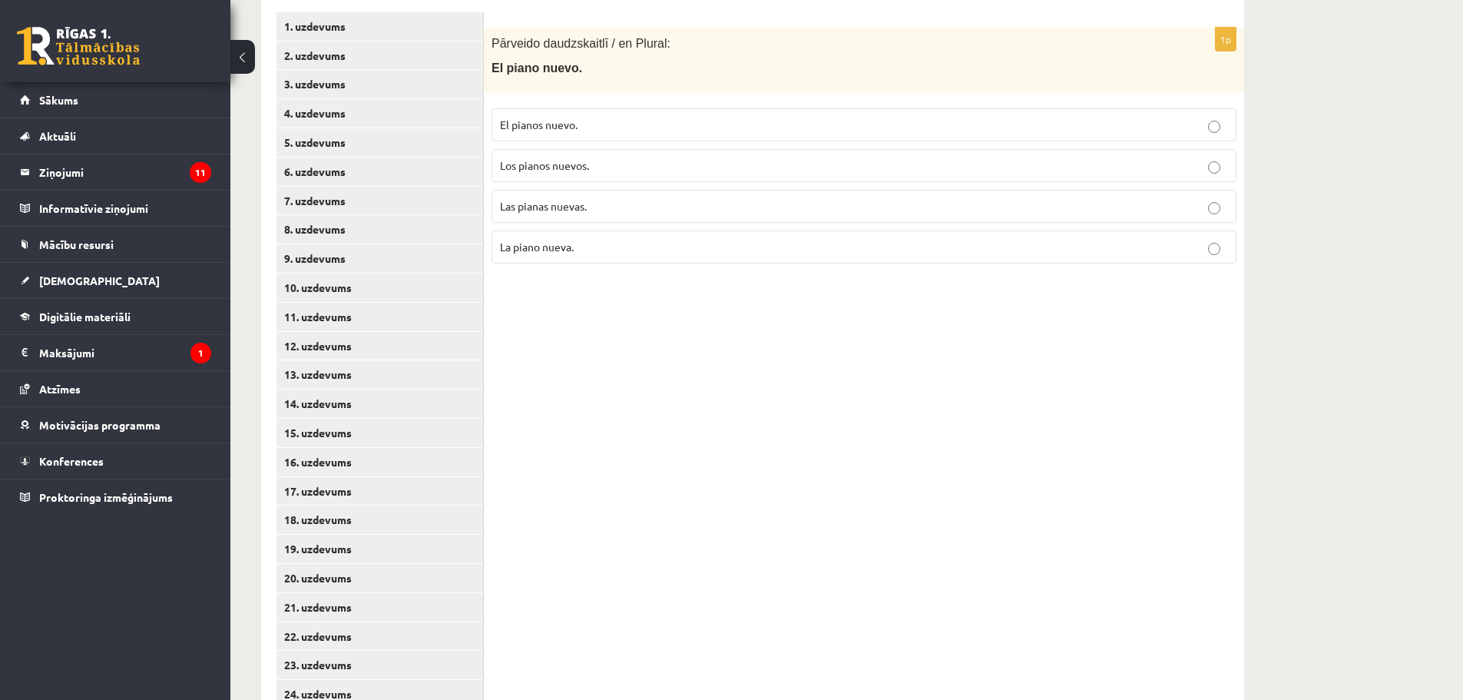
click at [570, 198] on p "Las pianas nuevas." at bounding box center [864, 206] width 728 height 16
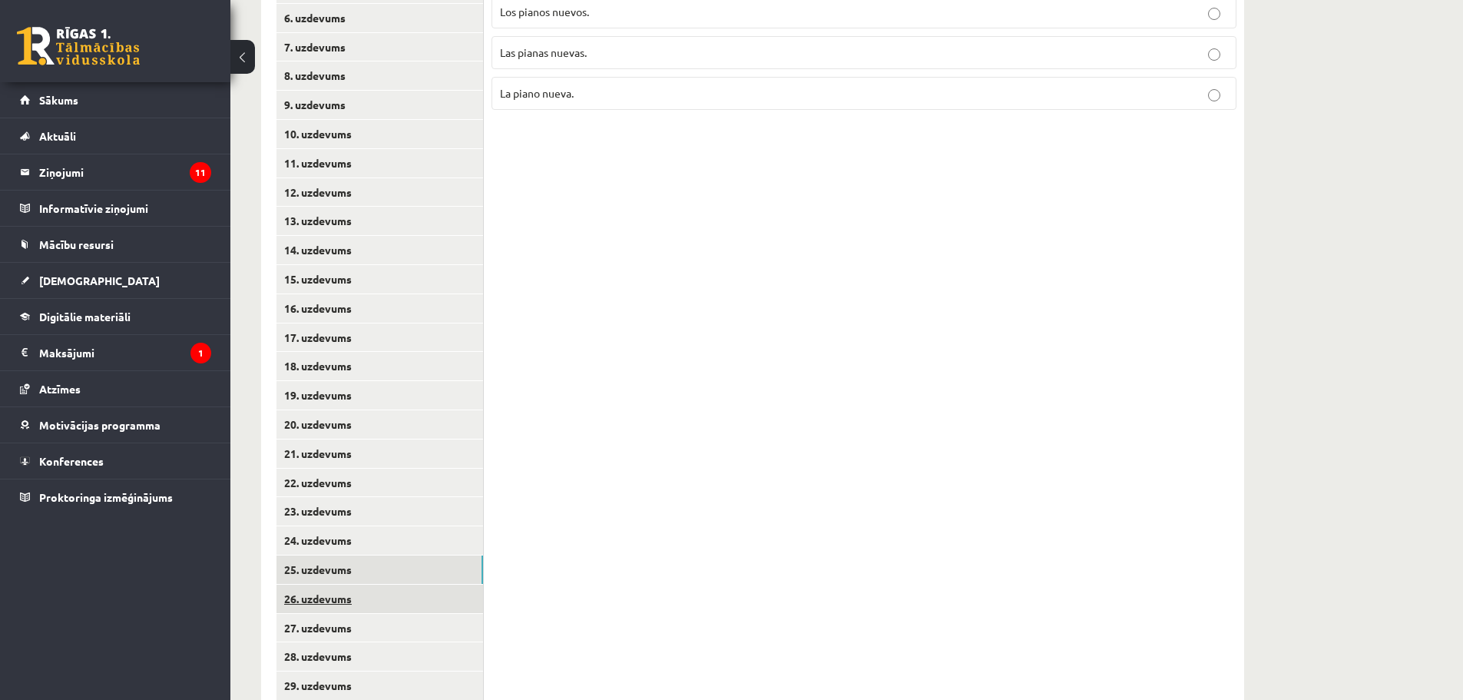
click at [333, 611] on link "26. uzdevums" at bounding box center [380, 599] width 207 height 28
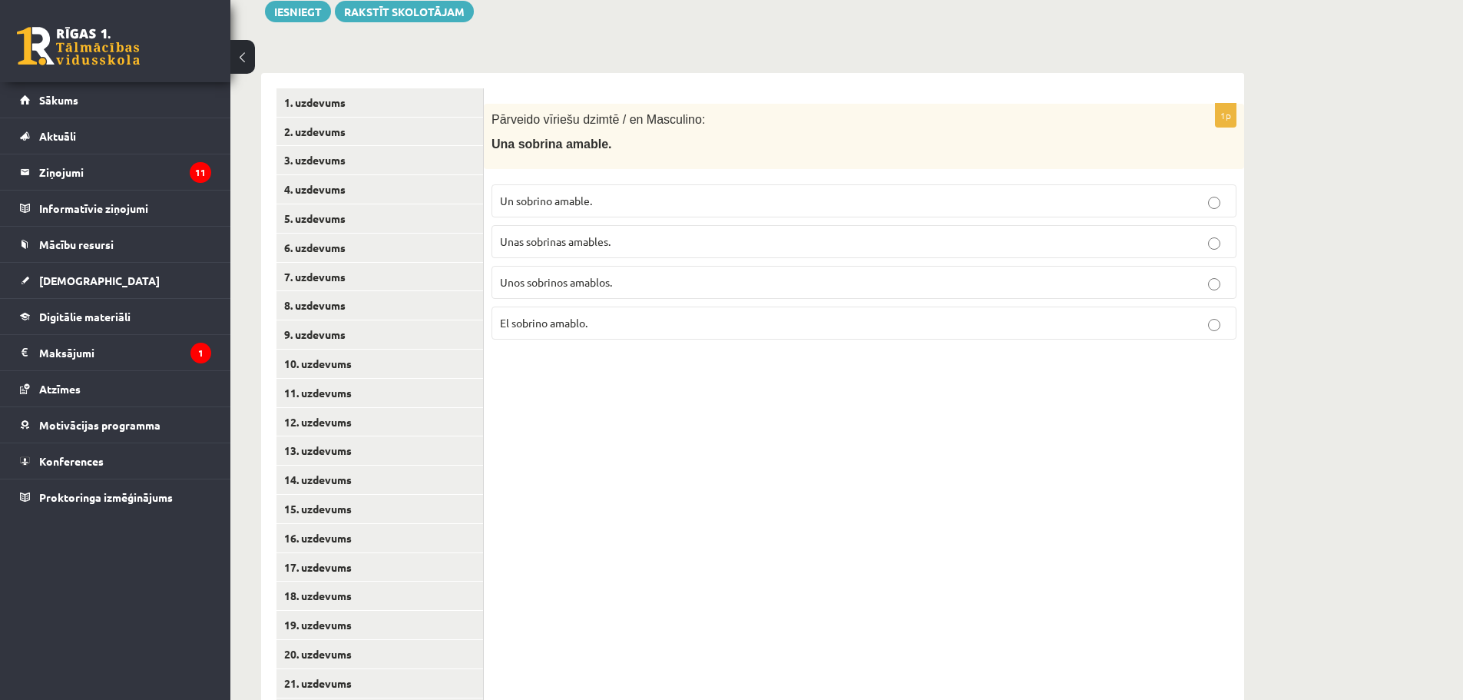
scroll to position [265, 0]
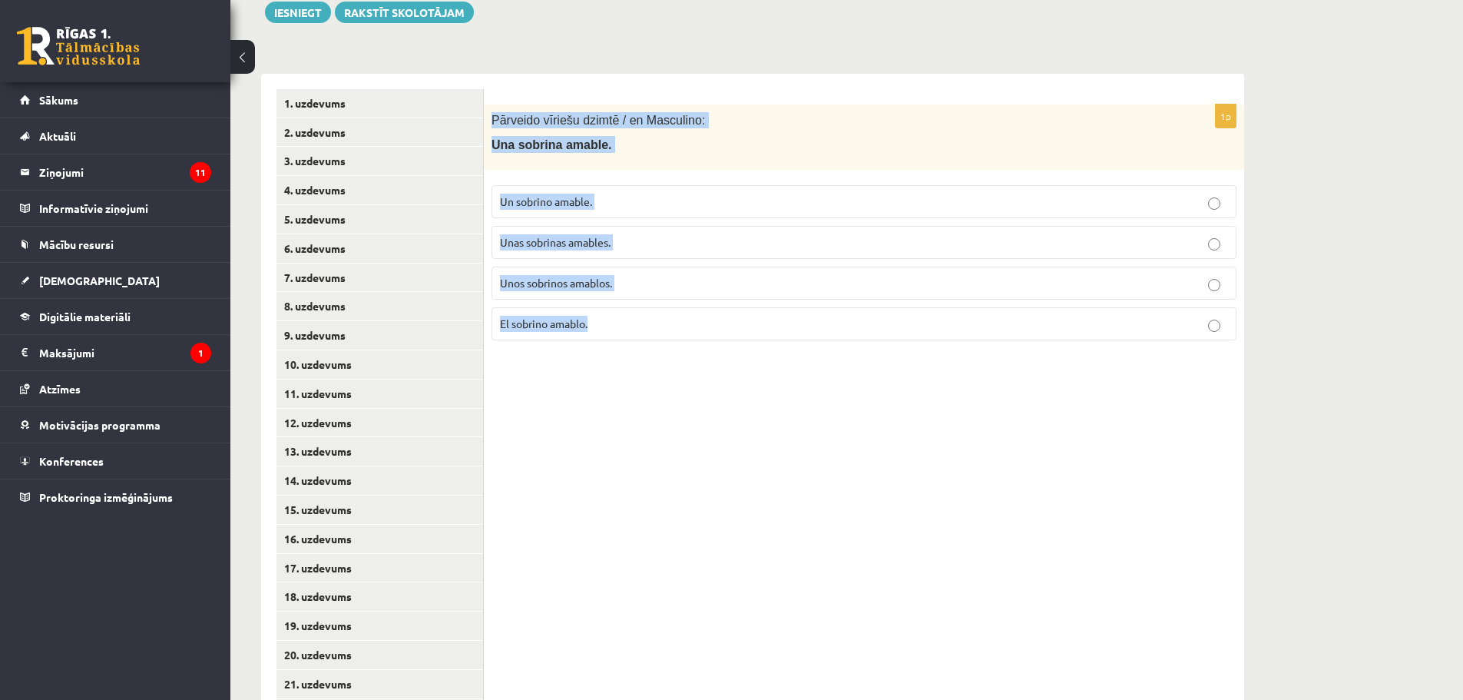
drag, startPoint x: 492, startPoint y: 118, endPoint x: 629, endPoint y: 327, distance: 249.7
click at [629, 327] on div "1p Pārveido vīriešu dzimtē / en Masculino: Una sobrina amable. Un sobrino amabl…" at bounding box center [864, 228] width 761 height 248
click at [618, 205] on p "Un sobrino amable." at bounding box center [864, 202] width 728 height 16
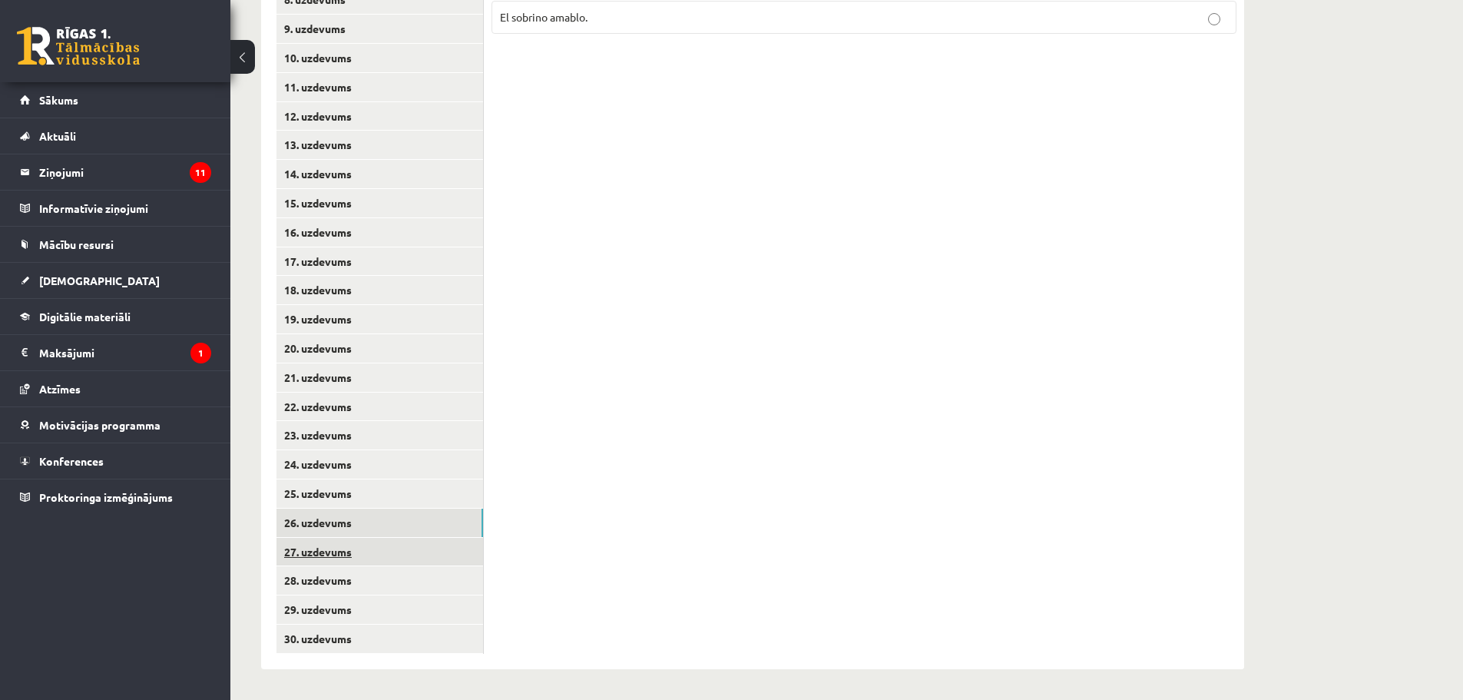
click at [343, 565] on link "27. uzdevums" at bounding box center [380, 552] width 207 height 28
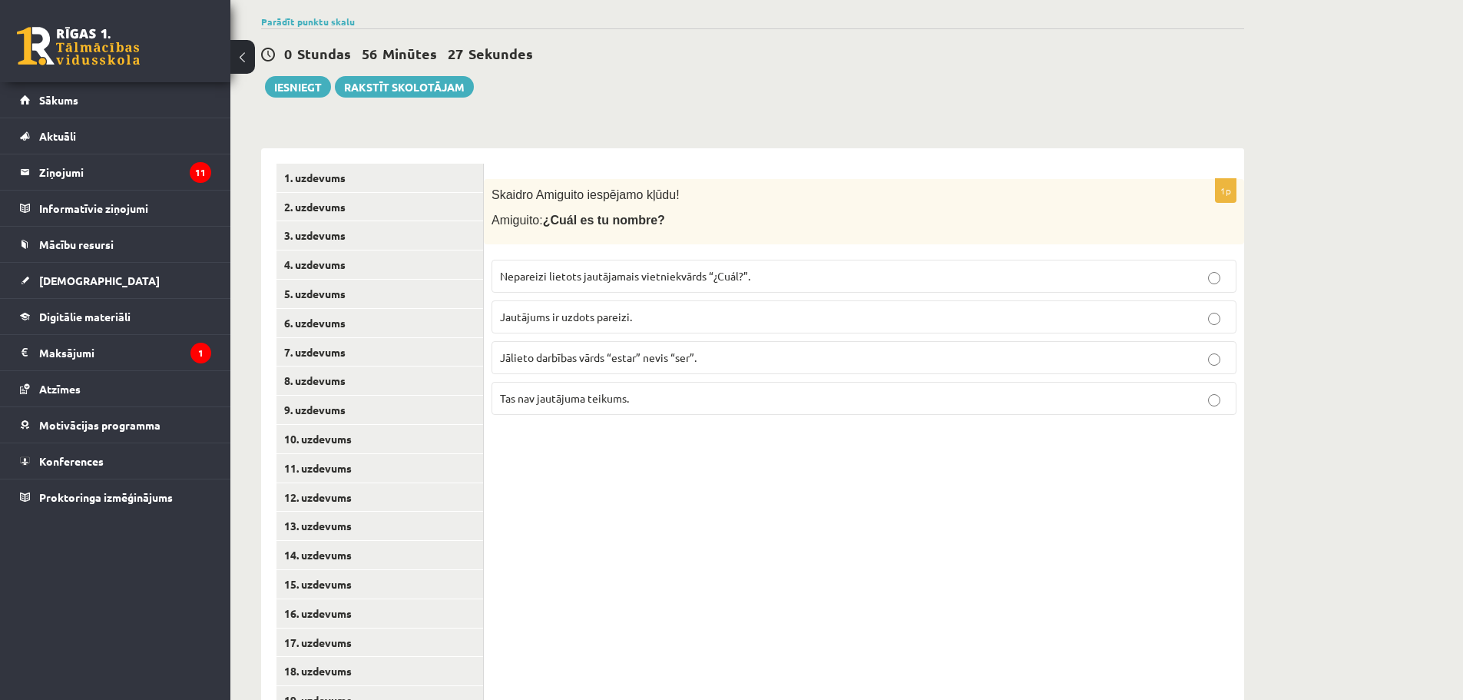
scroll to position [188, 0]
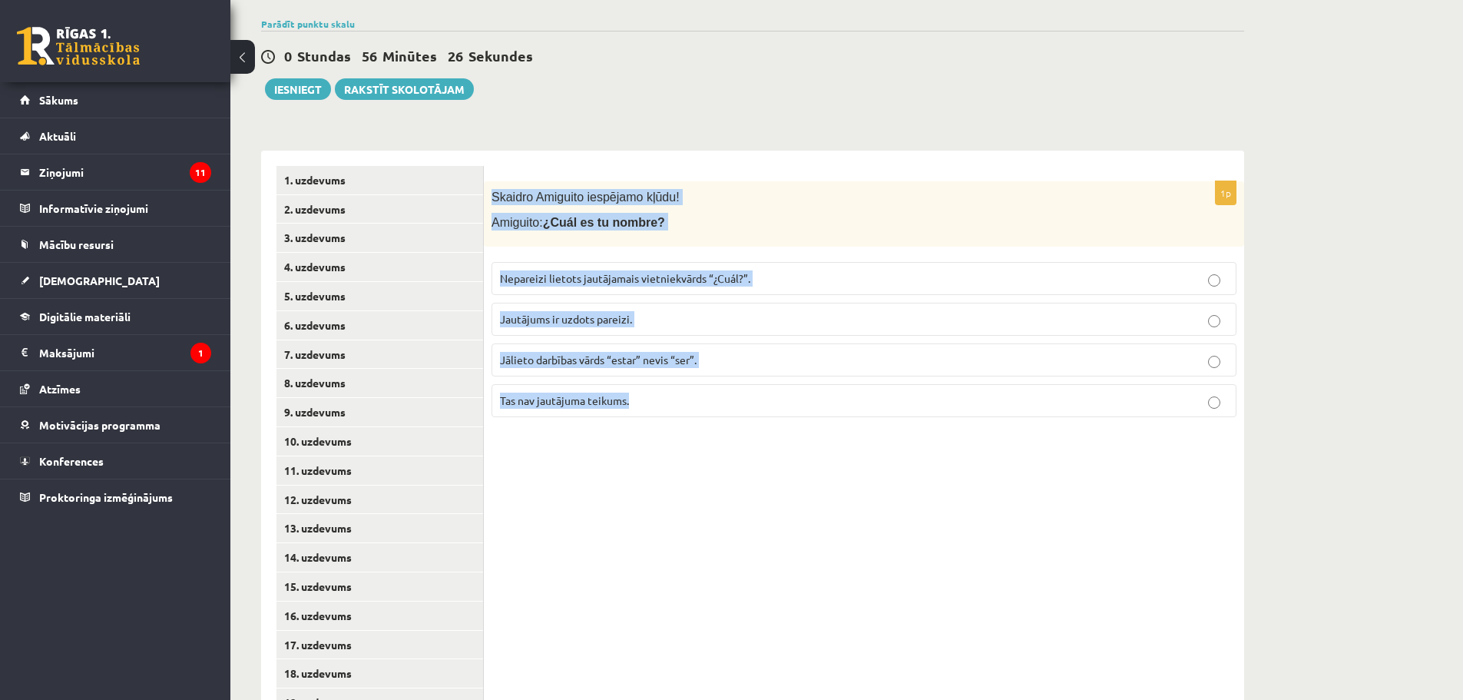
drag, startPoint x: 490, startPoint y: 198, endPoint x: 653, endPoint y: 419, distance: 274.7
click at [652, 419] on div "1p Skaidro Amiguito iespējamo kļūdu! Amiguito: ¿Cuál es tu nombre? Nepareizi li…" at bounding box center [864, 305] width 761 height 248
click at [672, 456] on div "1p Skaidro Amiguito iespējamo kļūdu! Amiguito: ¿Cuál es tu nombre? Nepareizi li…" at bounding box center [864, 602] width 761 height 902
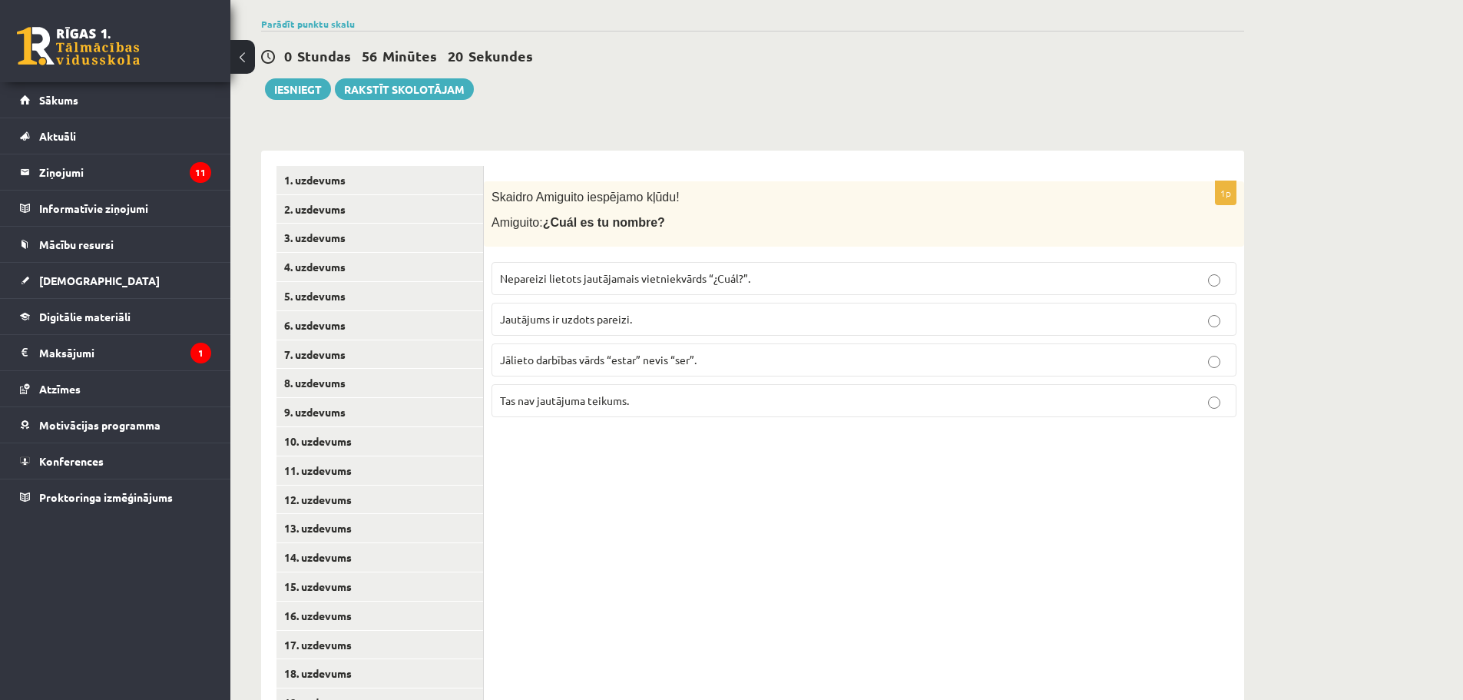
click at [644, 280] on span "Nepareizi lietots jautājamais vietniekvārds “¿Cuál?”." at bounding box center [625, 278] width 250 height 14
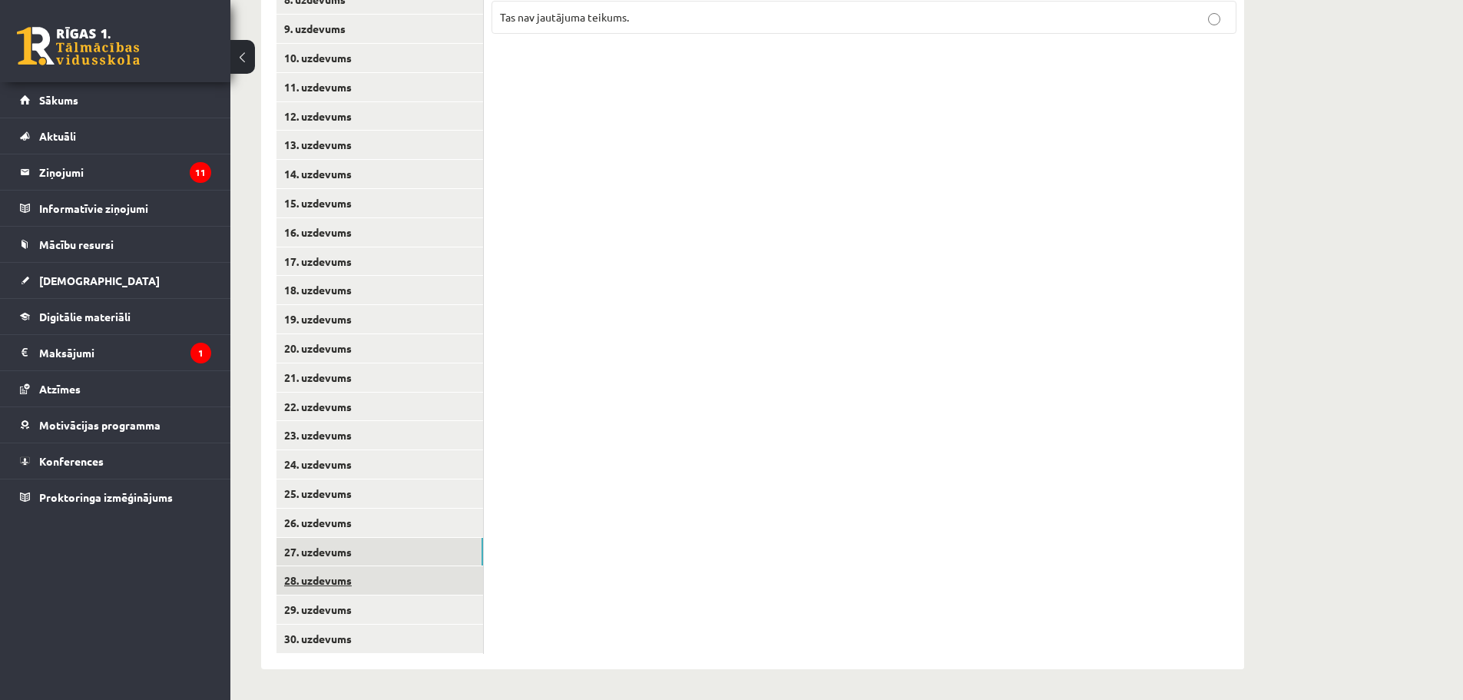
click at [336, 572] on link "28. uzdevums" at bounding box center [380, 580] width 207 height 28
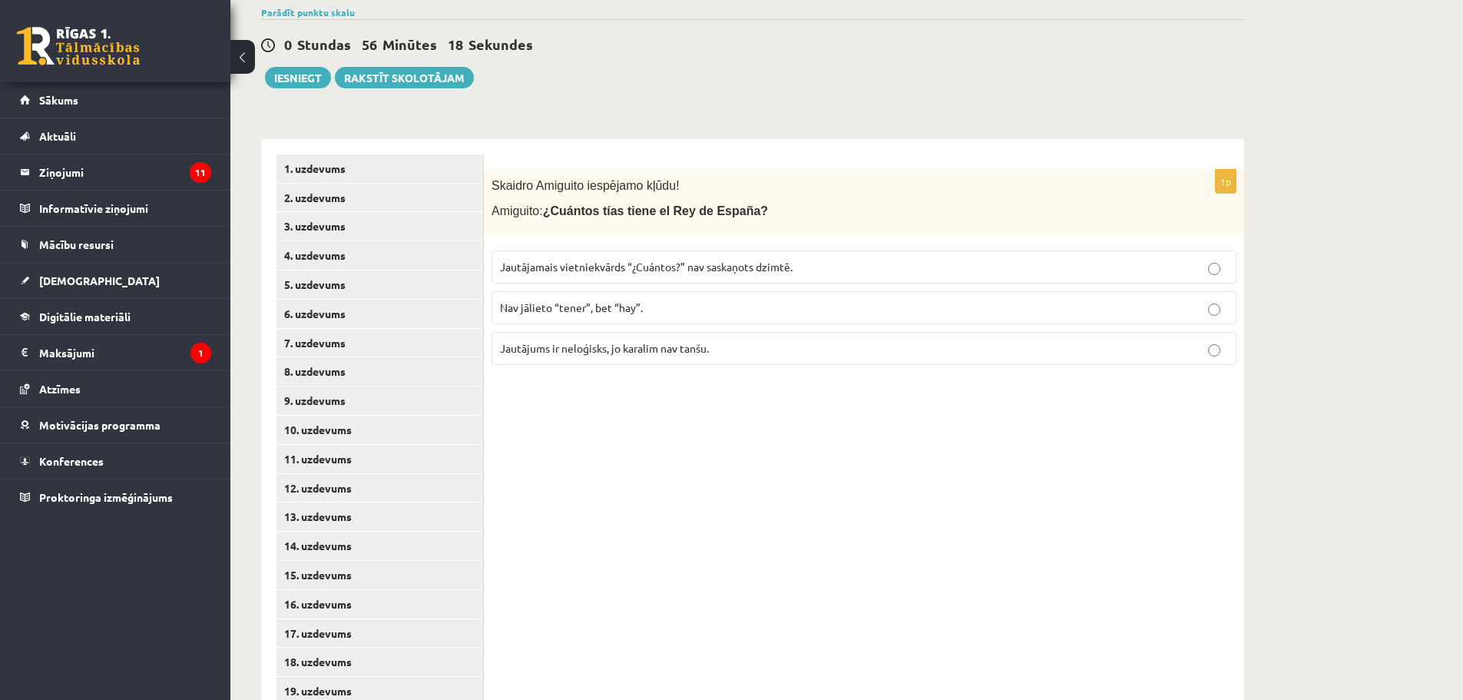
scroll to position [35, 0]
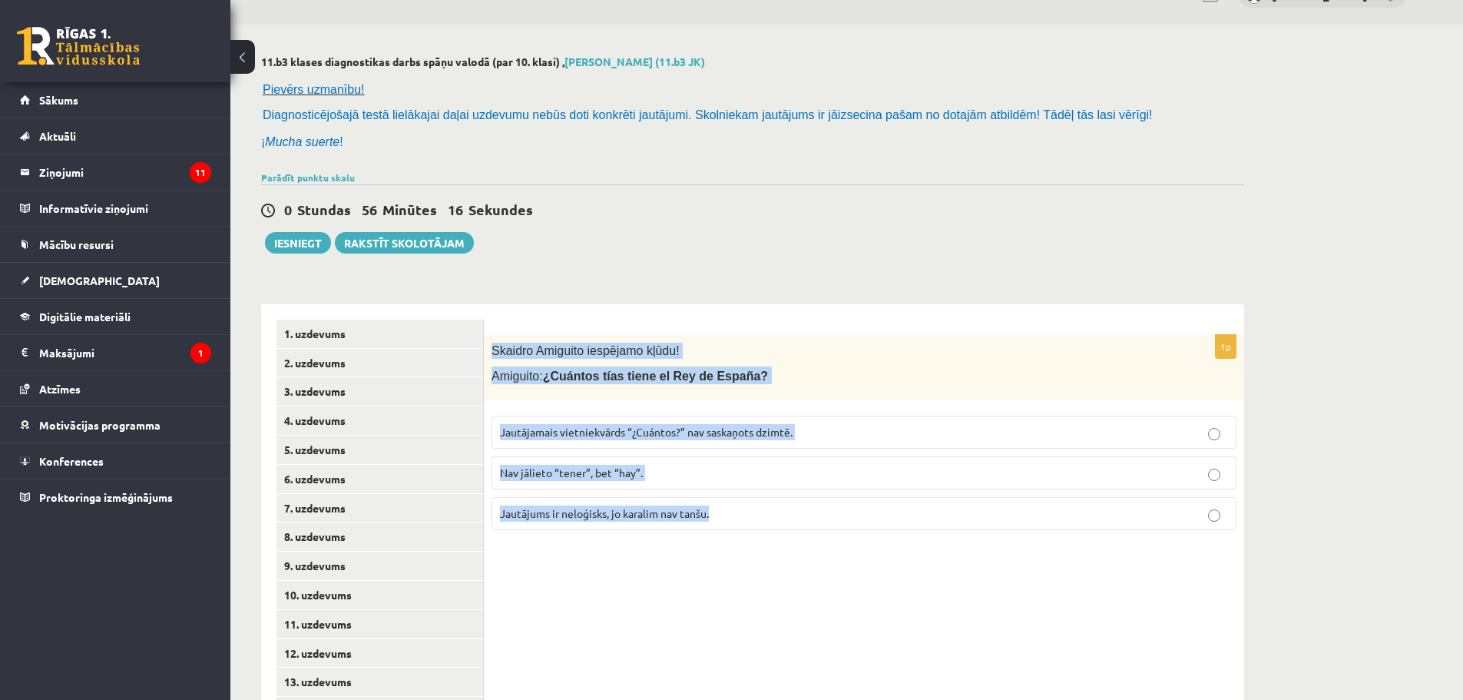
drag, startPoint x: 510, startPoint y: 374, endPoint x: 721, endPoint y: 525, distance: 259.4
click at [721, 525] on div "1p Skaidro Amiguito iespējamo kļūdu! Amiguito: ¿Cuántos tías tiene el Rey de Es…" at bounding box center [864, 438] width 761 height 207
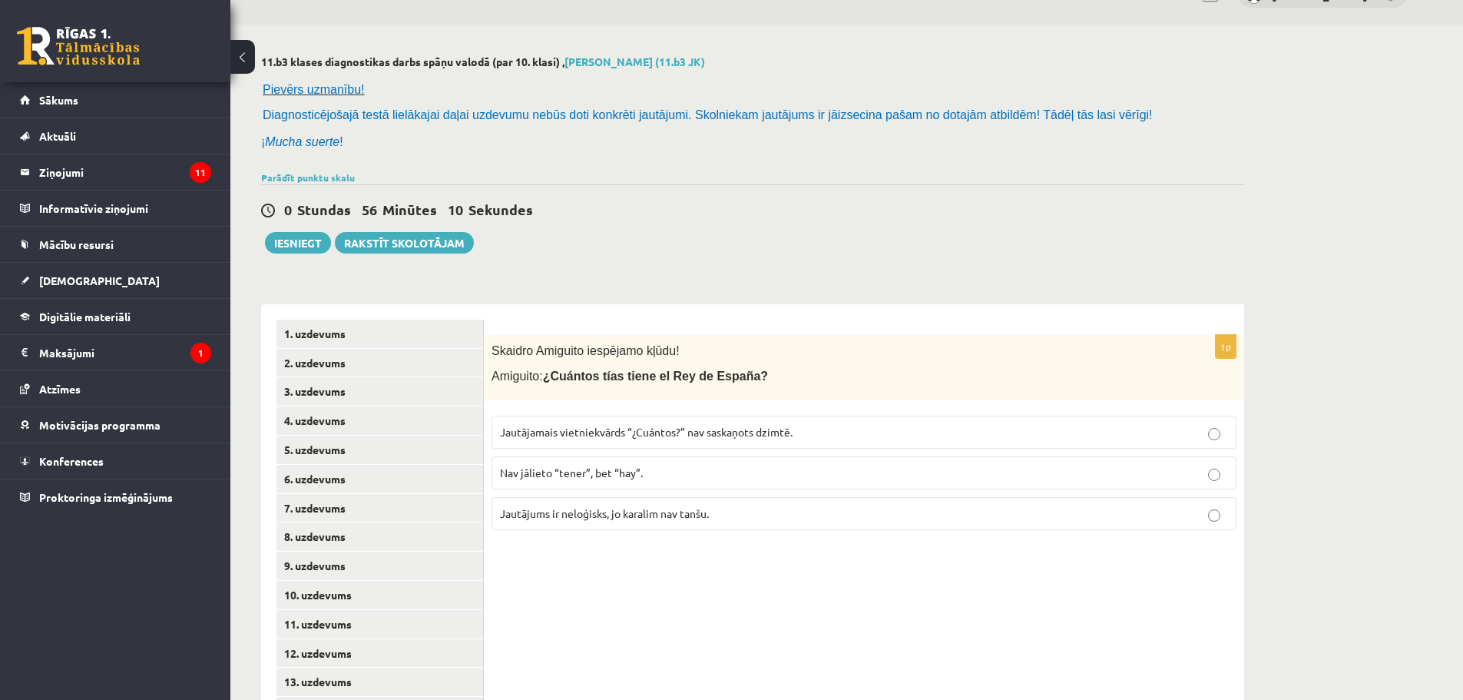
click at [679, 519] on span "Jautājums ir neloģisks, jo karalim nav tanšu." at bounding box center [604, 513] width 209 height 14
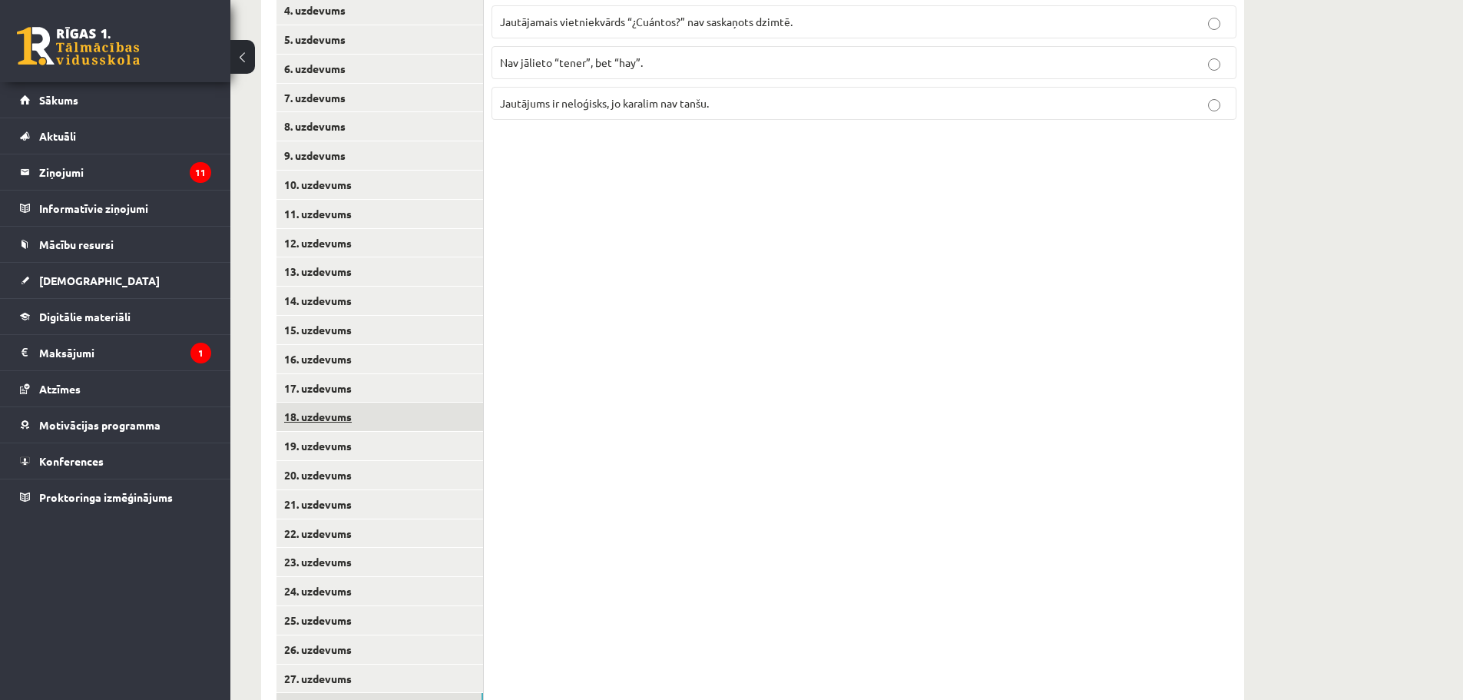
scroll to position [572, 0]
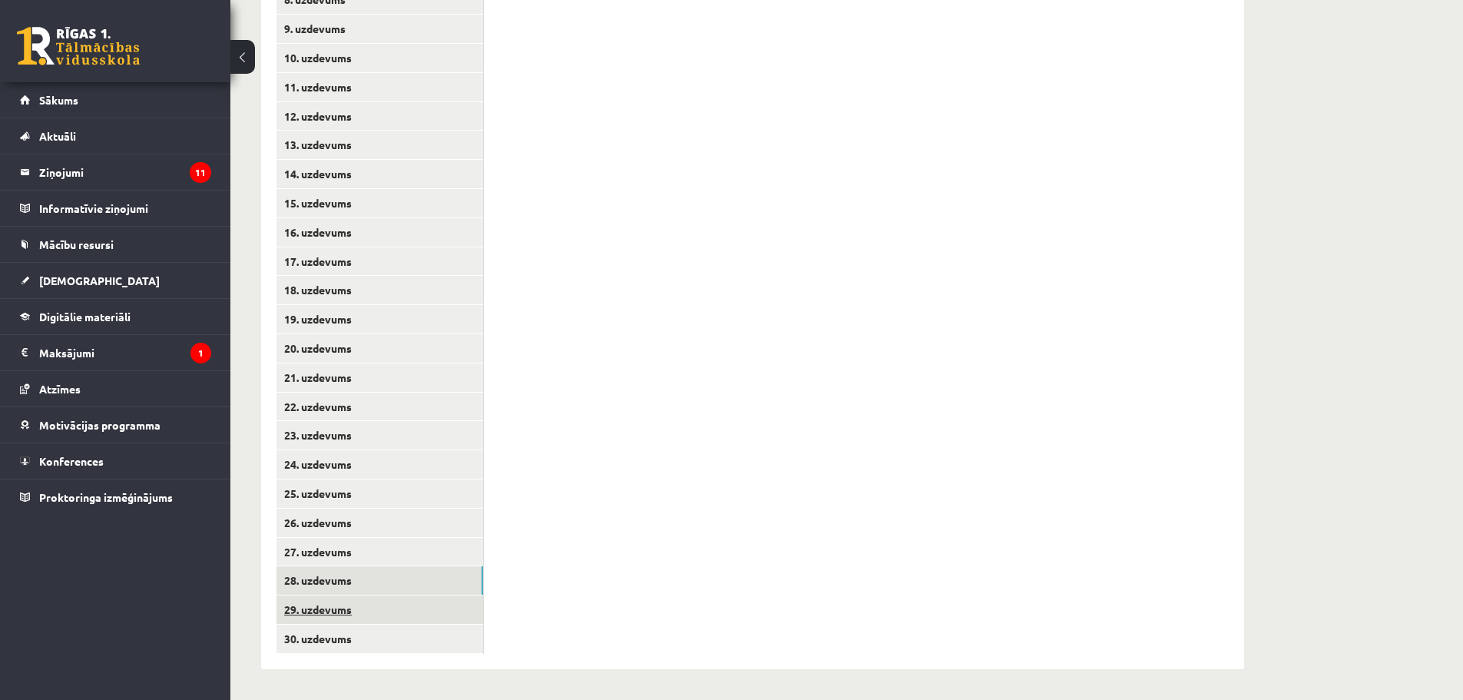
click at [348, 608] on link "29. uzdevums" at bounding box center [380, 609] width 207 height 28
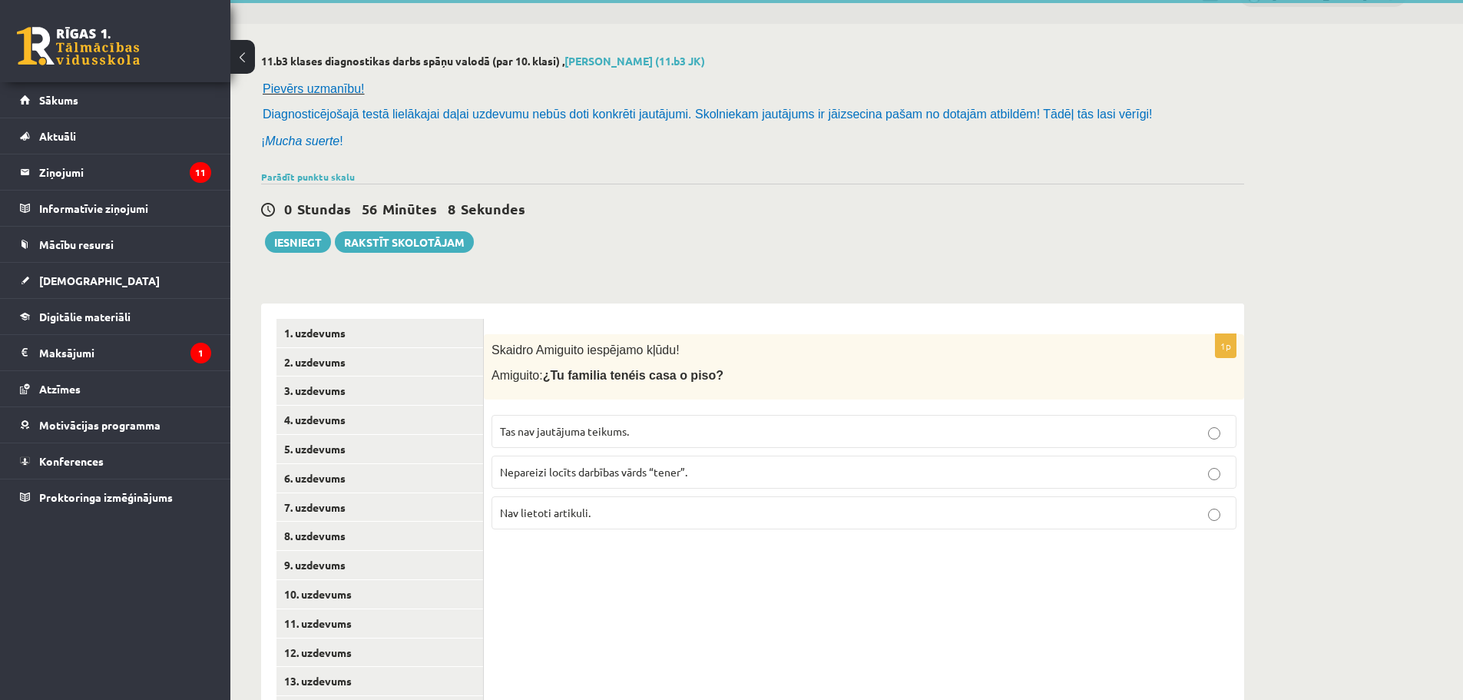
scroll to position [35, 0]
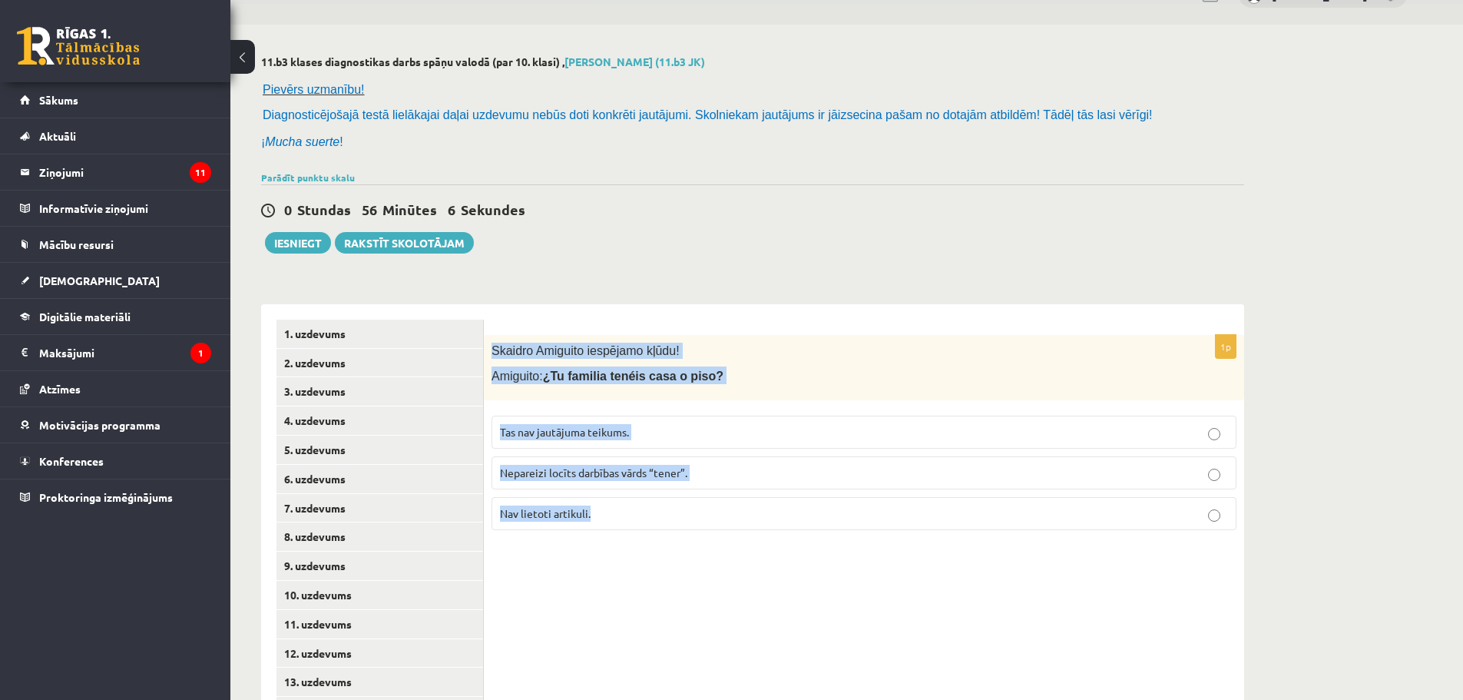
drag, startPoint x: 489, startPoint y: 346, endPoint x: 610, endPoint y: 515, distance: 207.0
click at [610, 515] on div "1p Skaidro Amiguito iespējamo kļūdu! Amiguito: ¿Tu familia tenéis casa o piso? …" at bounding box center [864, 438] width 761 height 207
click at [674, 531] on fieldset "Tas nav jautājuma teikums. Nepareizi locīts darbības vārds “tener”. Nav lietoti…" at bounding box center [864, 471] width 745 height 127
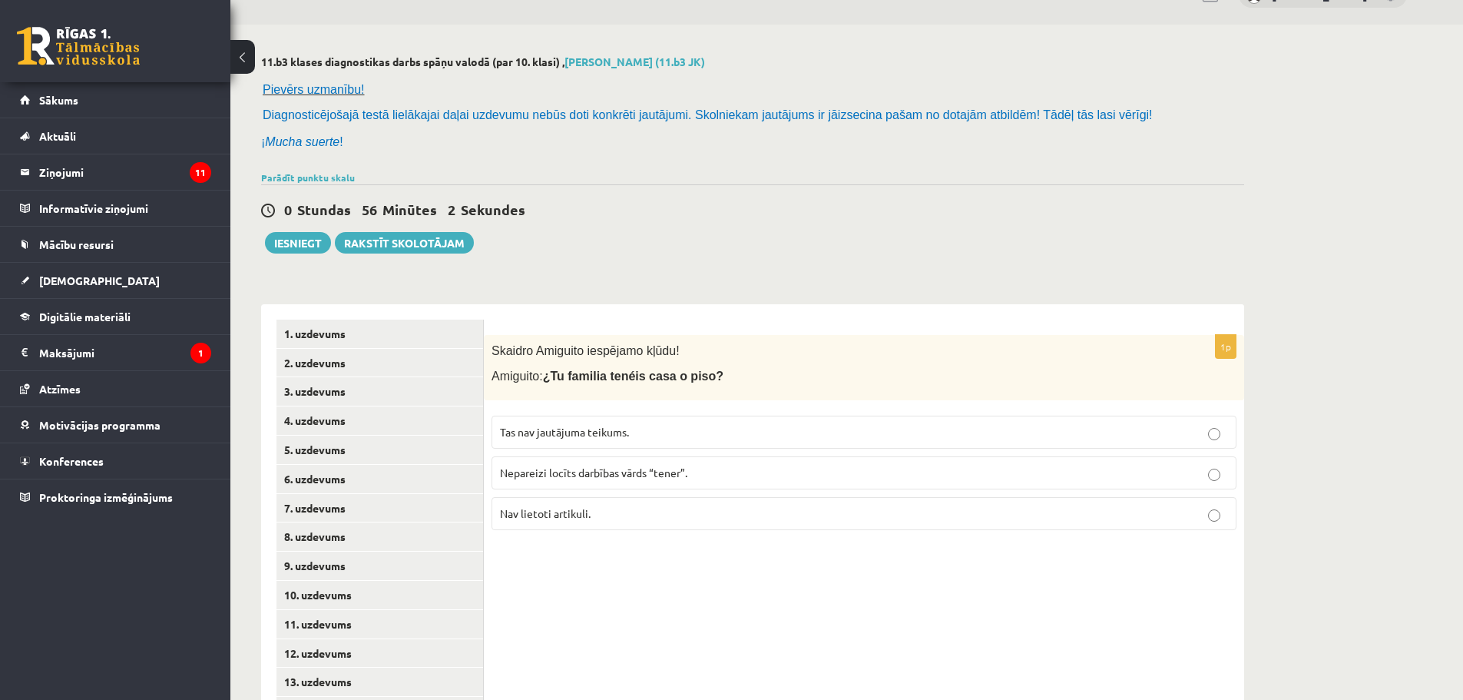
click at [651, 476] on span "Nepareizi locīts darbības vārds “tener”." at bounding box center [593, 473] width 187 height 14
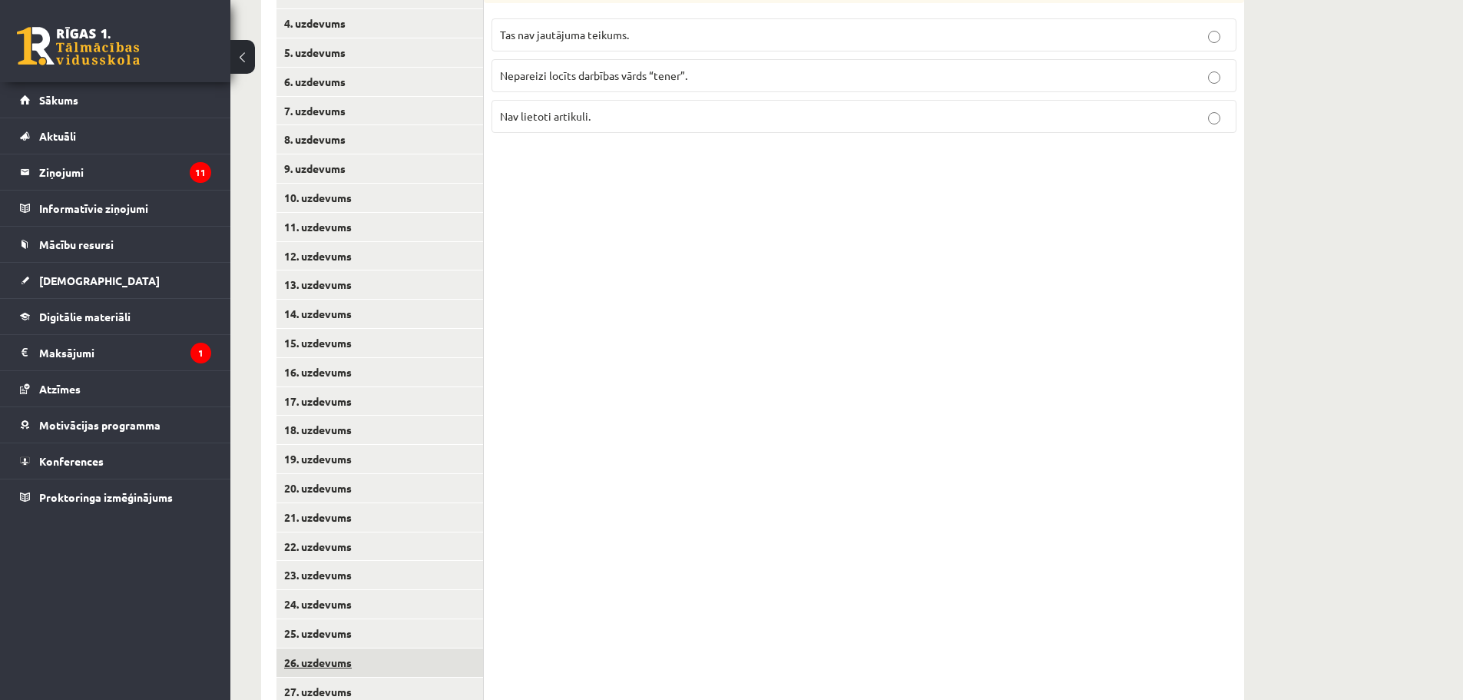
scroll to position [572, 0]
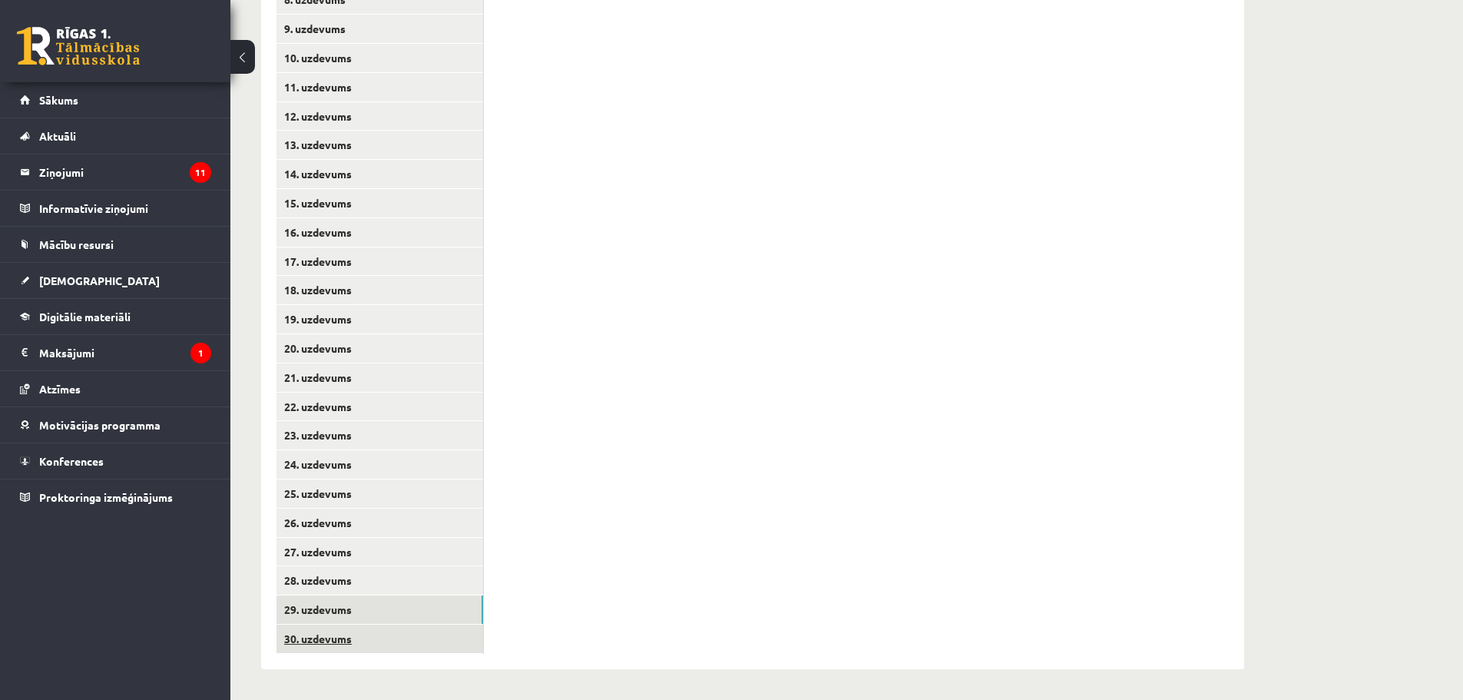
click at [379, 629] on link "30. uzdevums" at bounding box center [380, 639] width 207 height 28
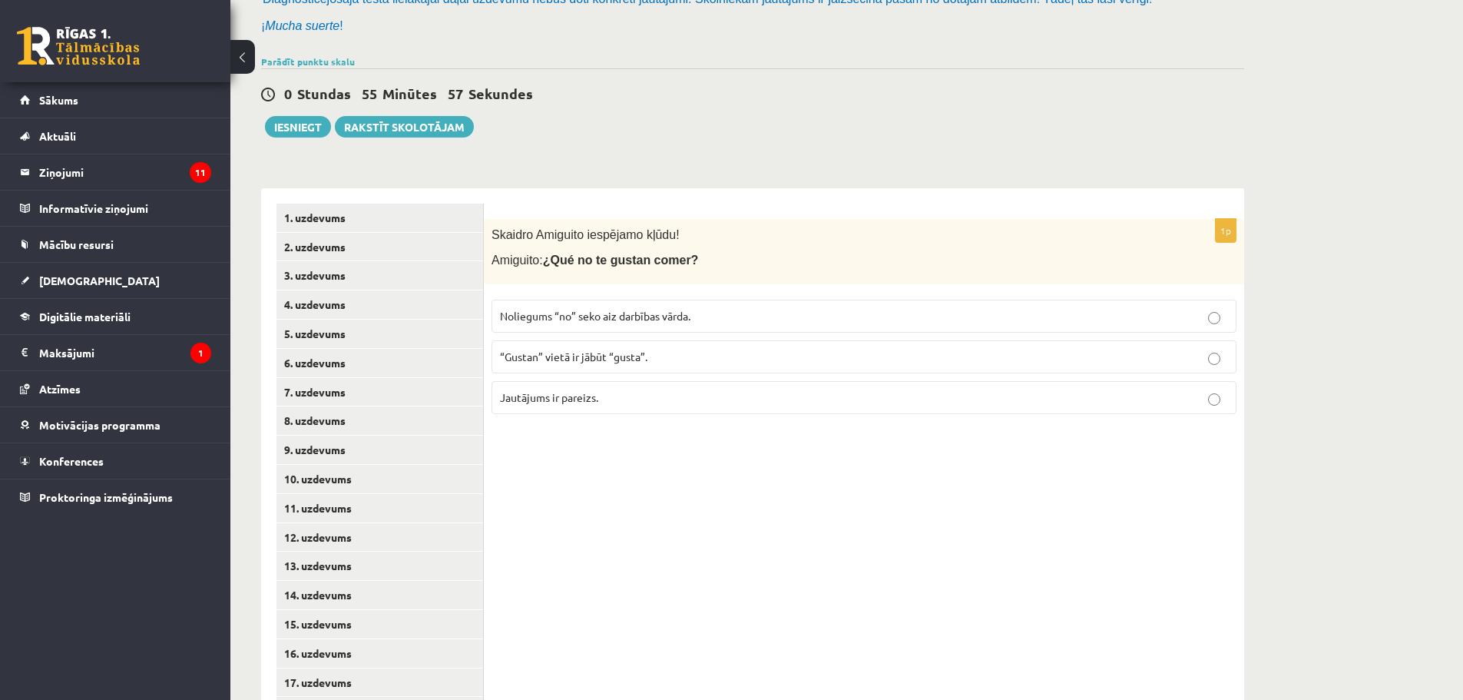
scroll to position [154, 0]
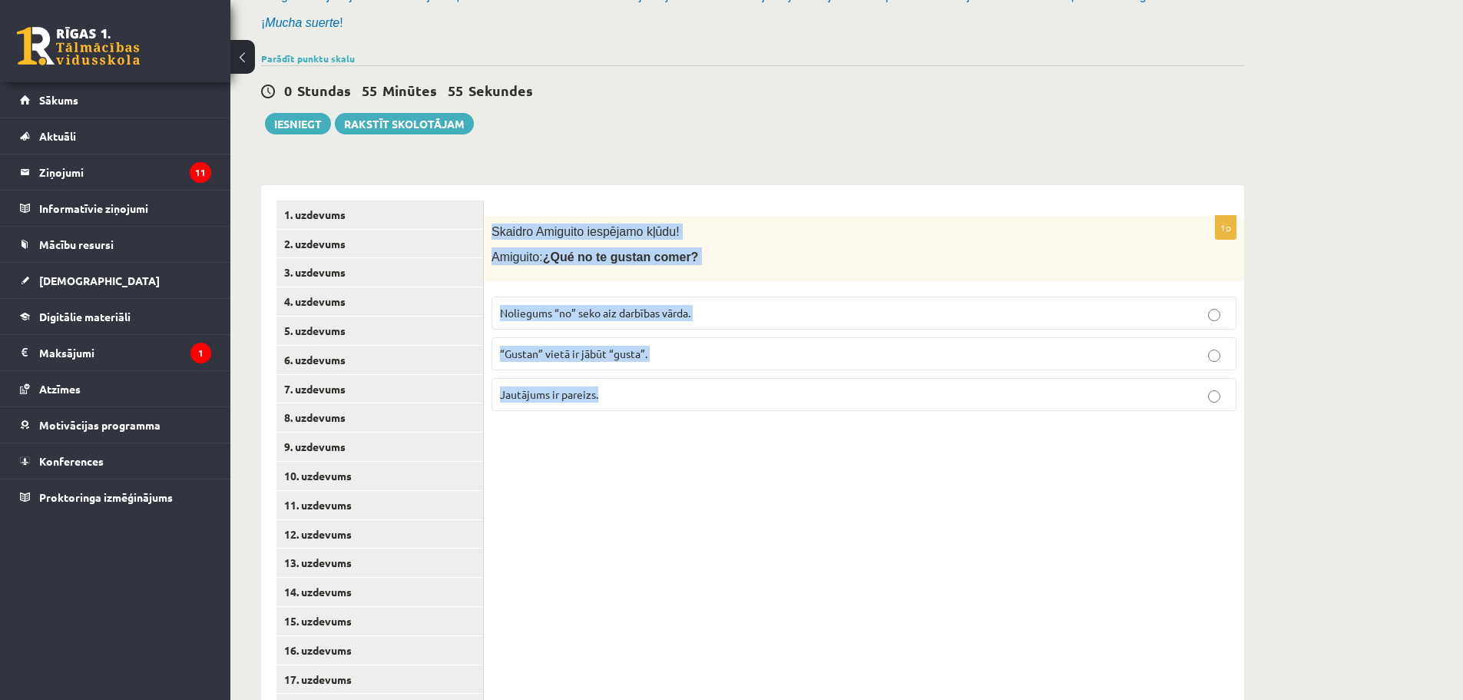
drag, startPoint x: 491, startPoint y: 226, endPoint x: 638, endPoint y: 393, distance: 223.2
click at [638, 393] on div "1p Skaidro Amiguito iespējamo kļūdu! Amiguito: ¿Qué no te gustan comer? Noliegu…" at bounding box center [864, 319] width 761 height 207
click at [605, 396] on p "Jautājums ir pareizs." at bounding box center [864, 394] width 728 height 16
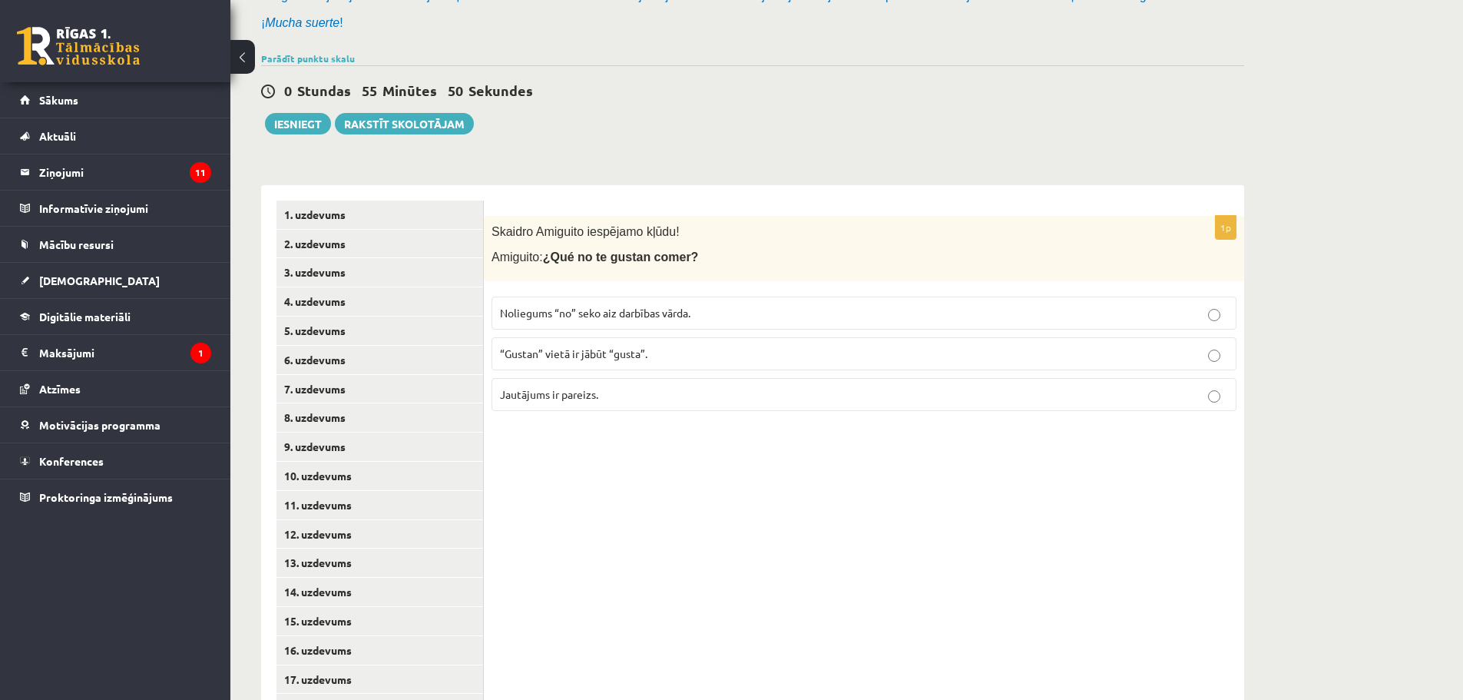
click at [688, 326] on label "Noliegums “no” seko aiz darbības vārda." at bounding box center [864, 313] width 745 height 33
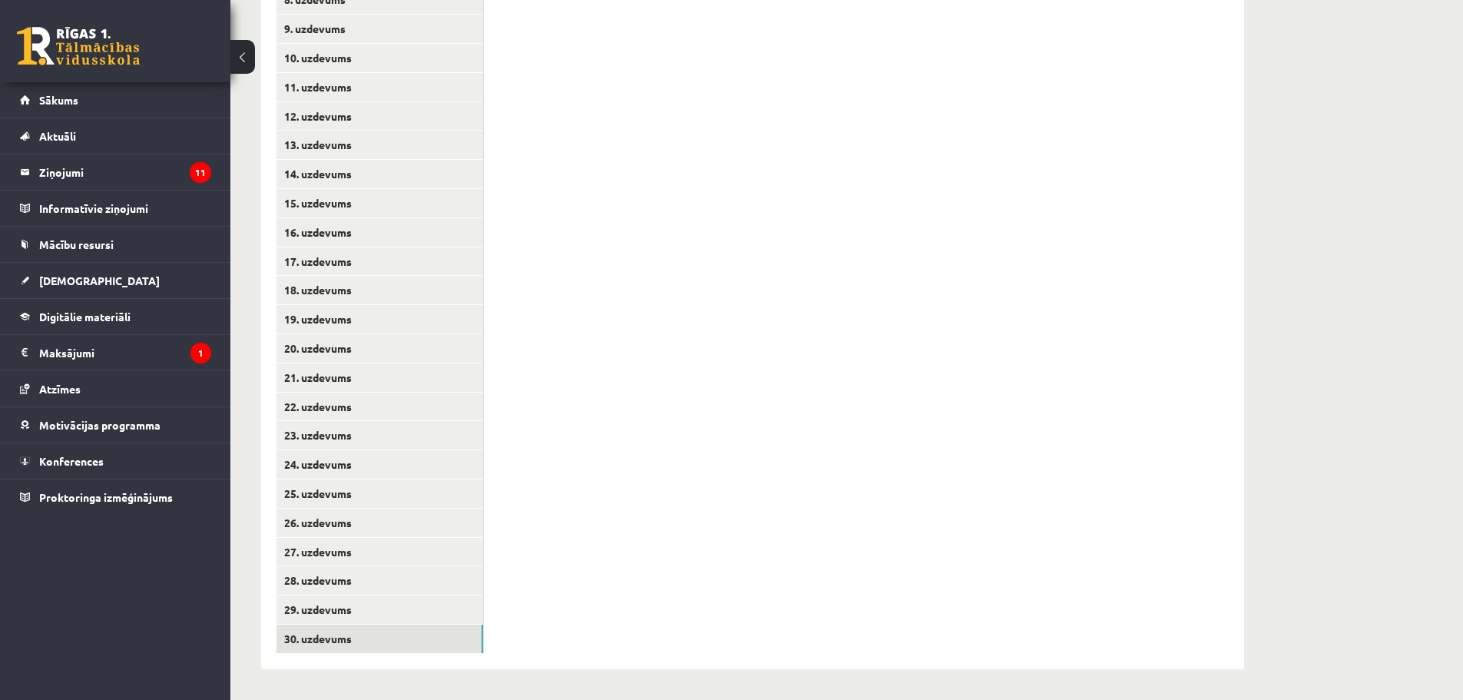
scroll to position [0, 0]
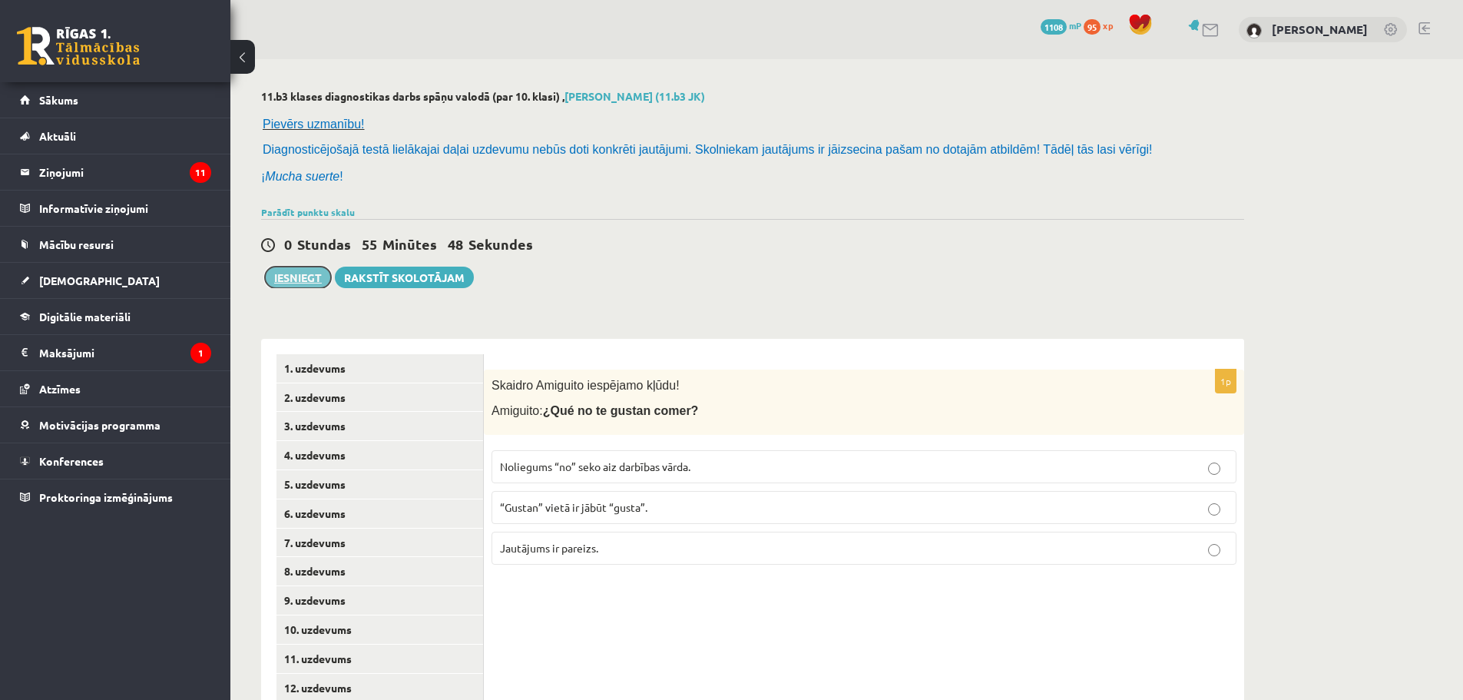
click at [304, 282] on button "Iesniegt" at bounding box center [298, 278] width 66 height 22
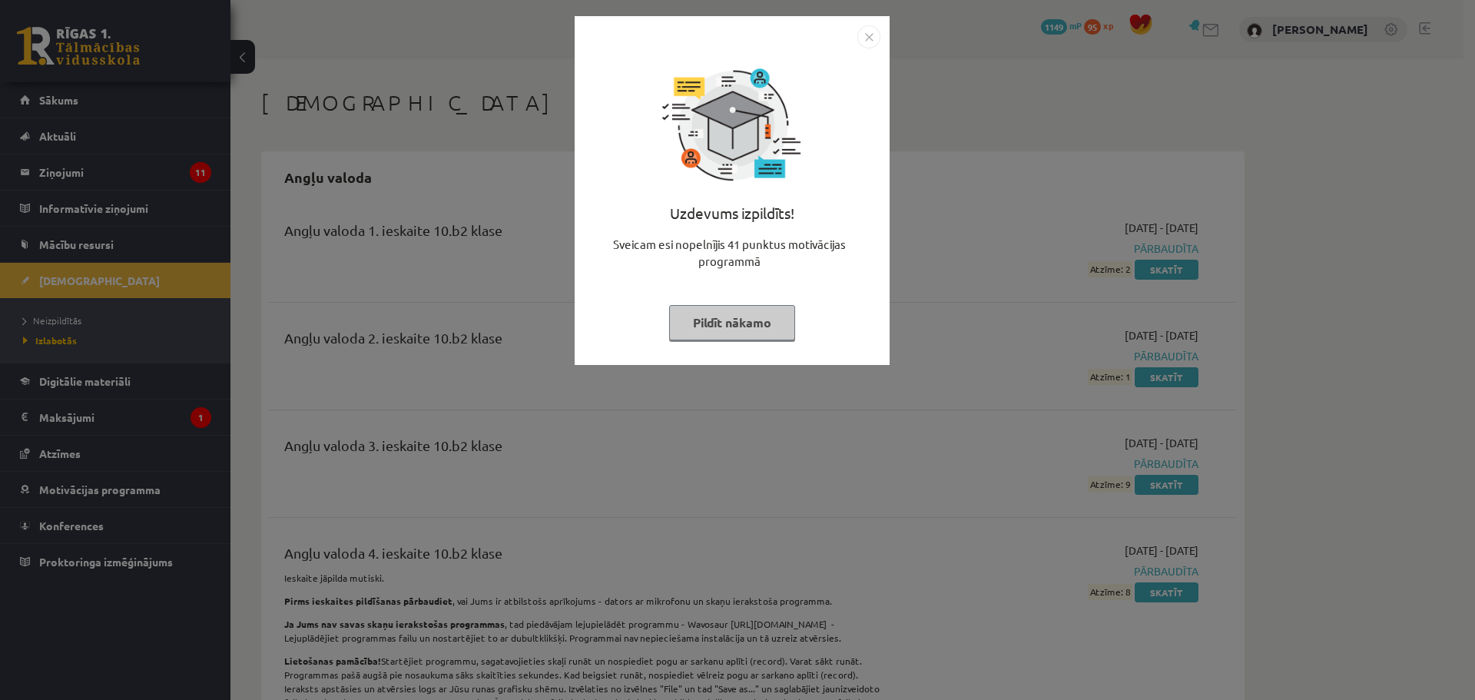
click at [748, 318] on button "Pildīt nākamo" at bounding box center [732, 322] width 126 height 35
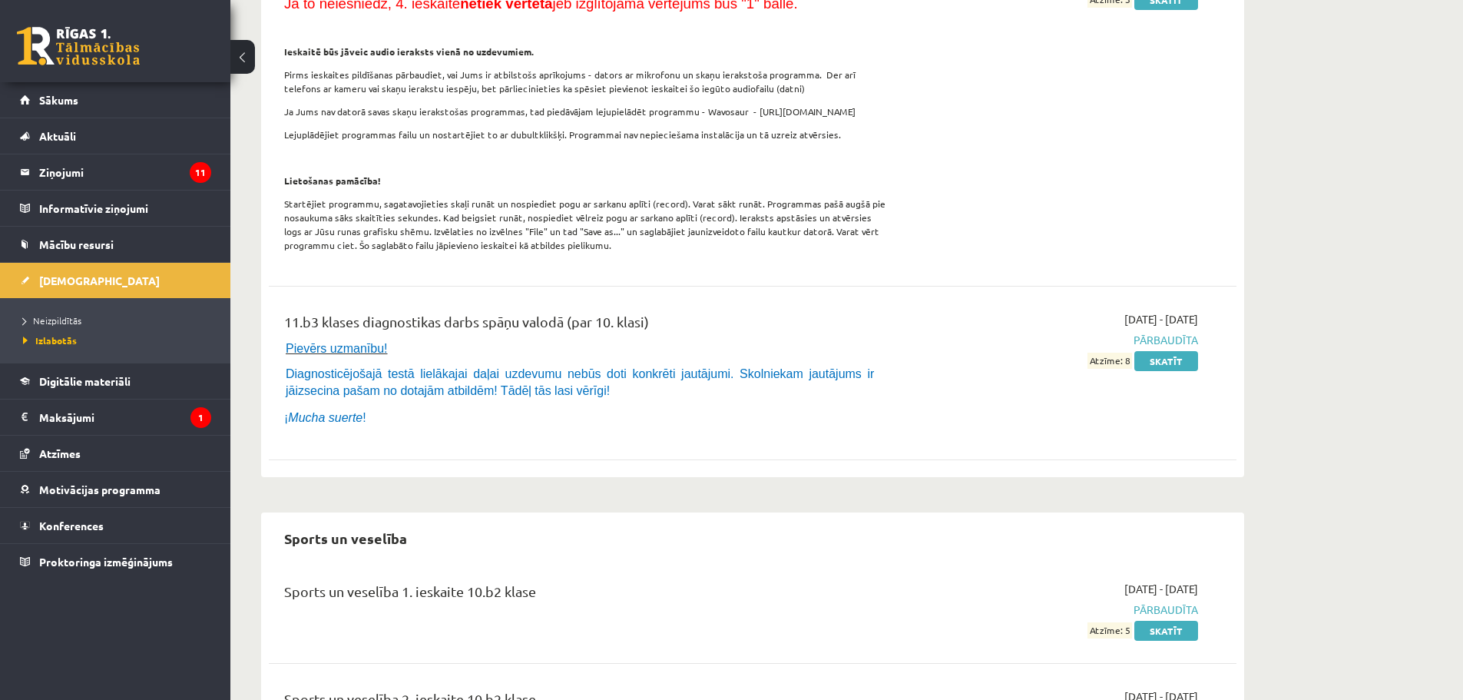
scroll to position [8220, 0]
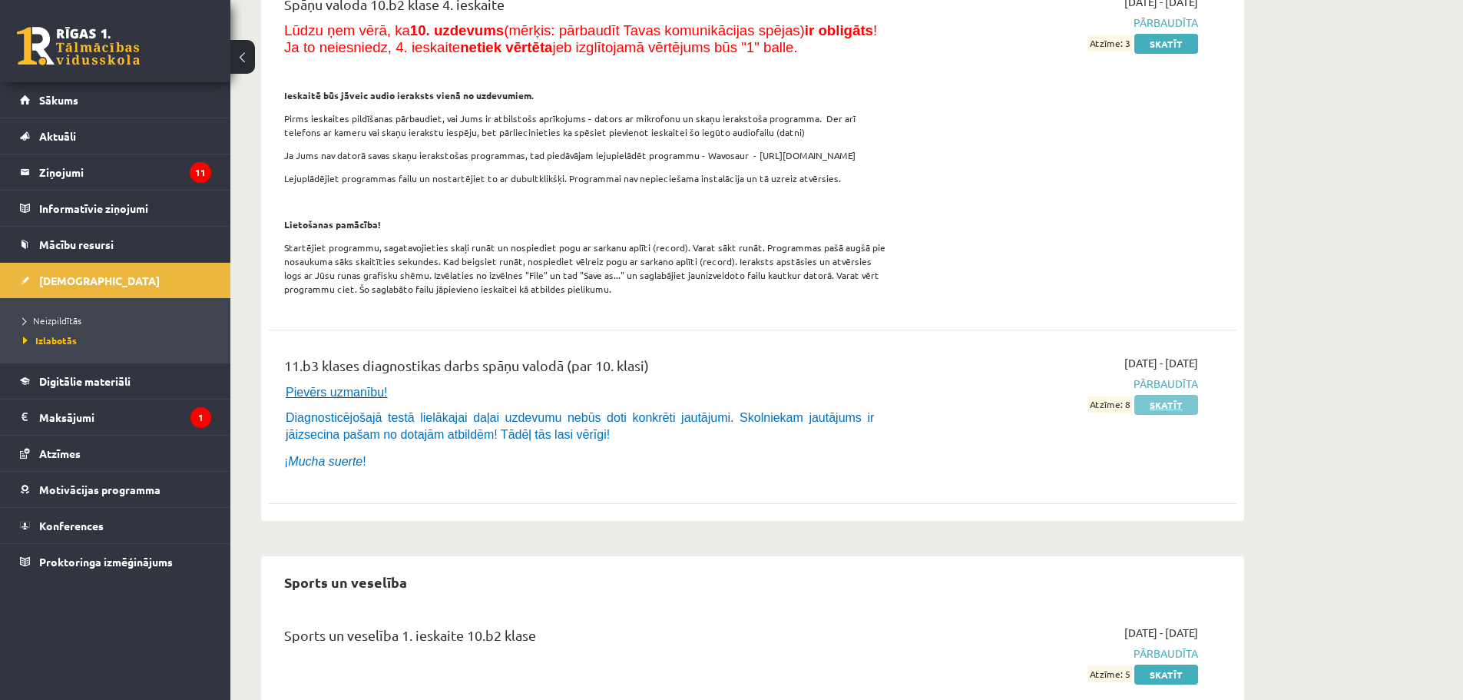
click at [1156, 395] on link "Skatīt" at bounding box center [1167, 405] width 64 height 20
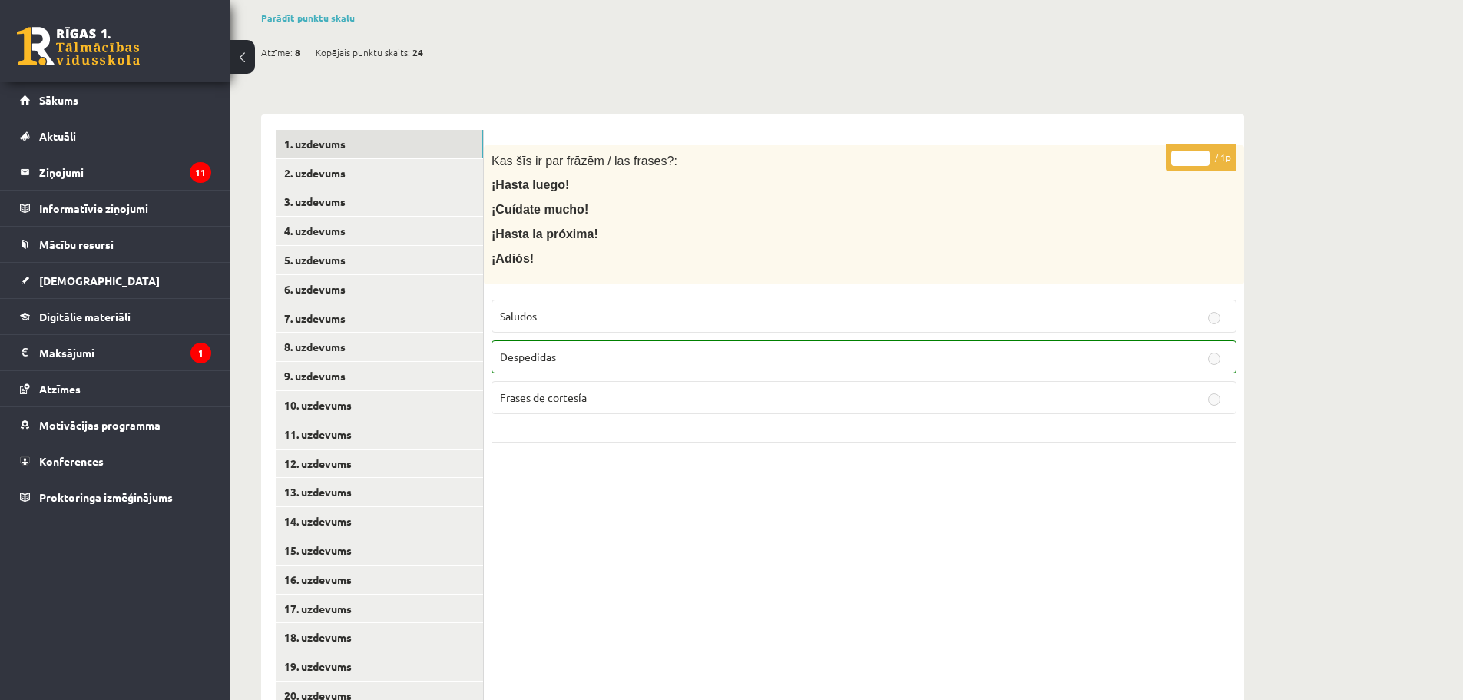
scroll to position [230, 0]
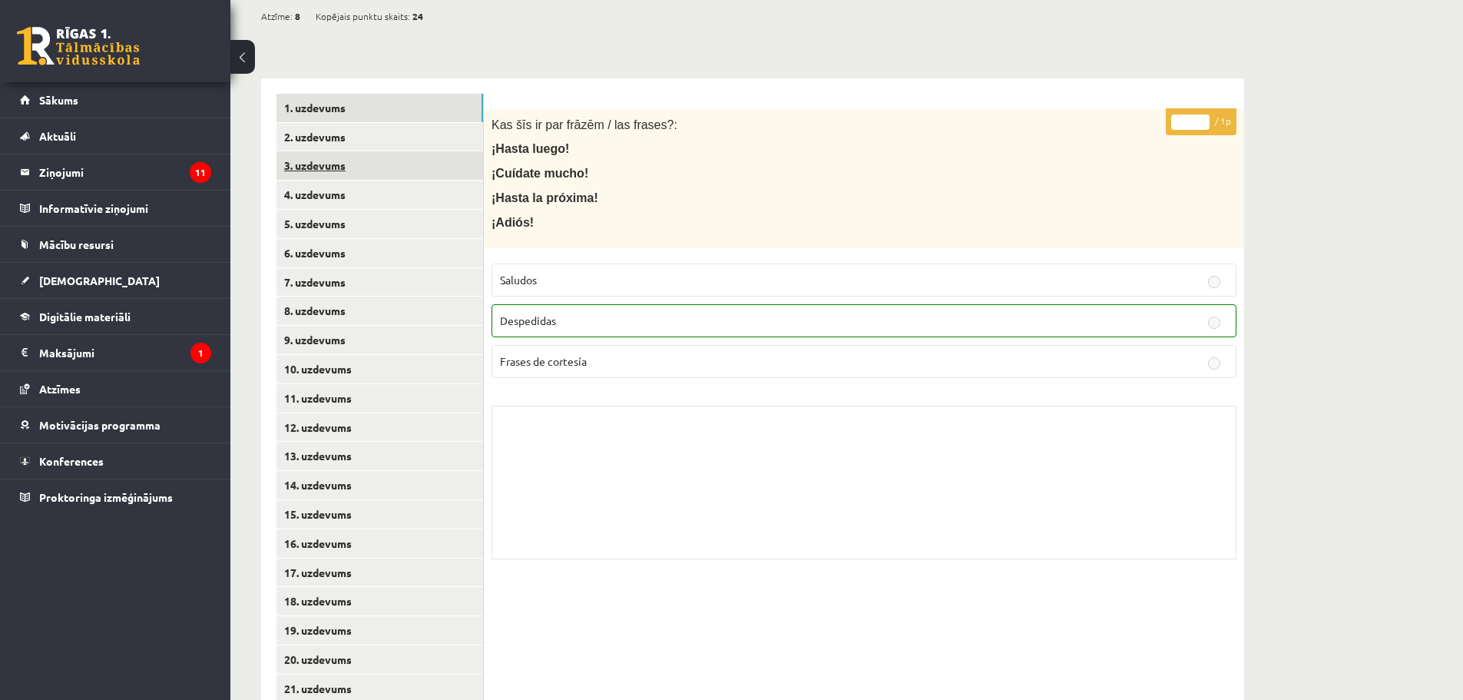
click at [418, 159] on link "3. uzdevums" at bounding box center [380, 165] width 207 height 28
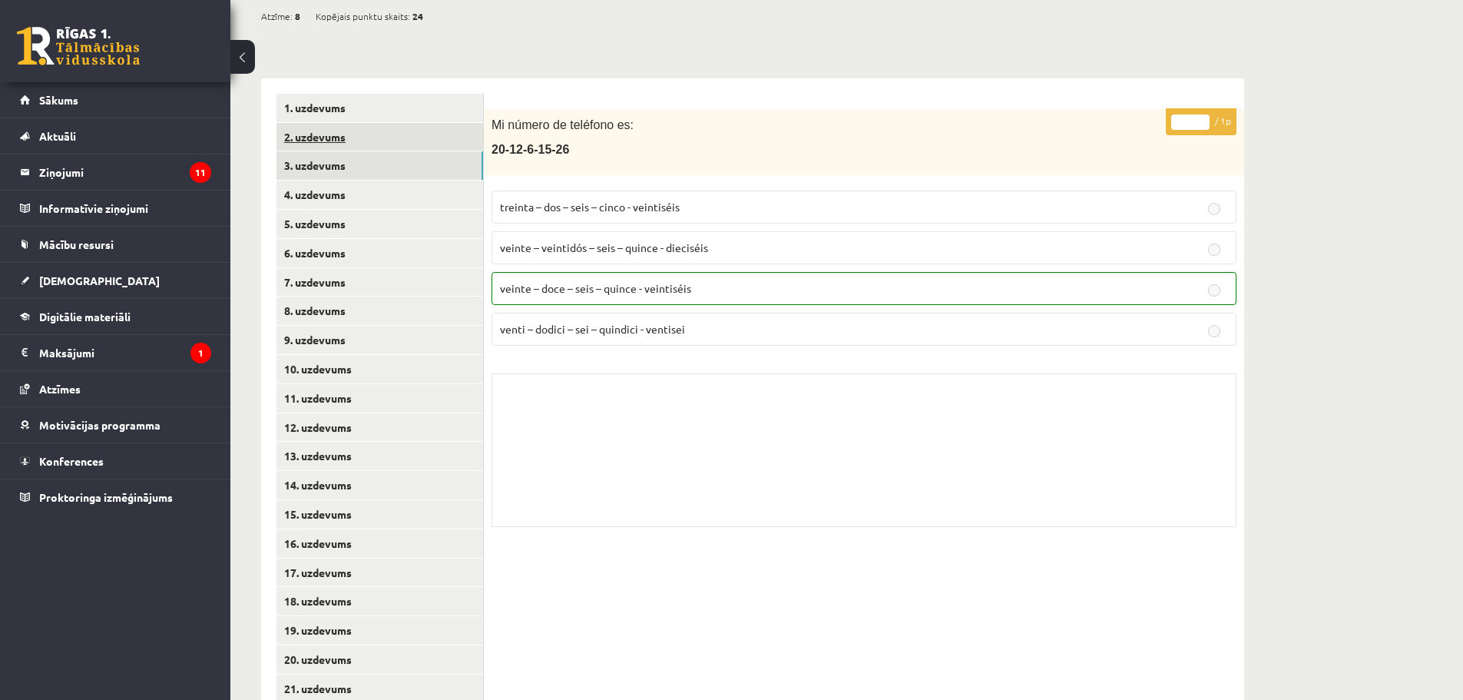
click at [403, 145] on link "2. uzdevums" at bounding box center [380, 137] width 207 height 28
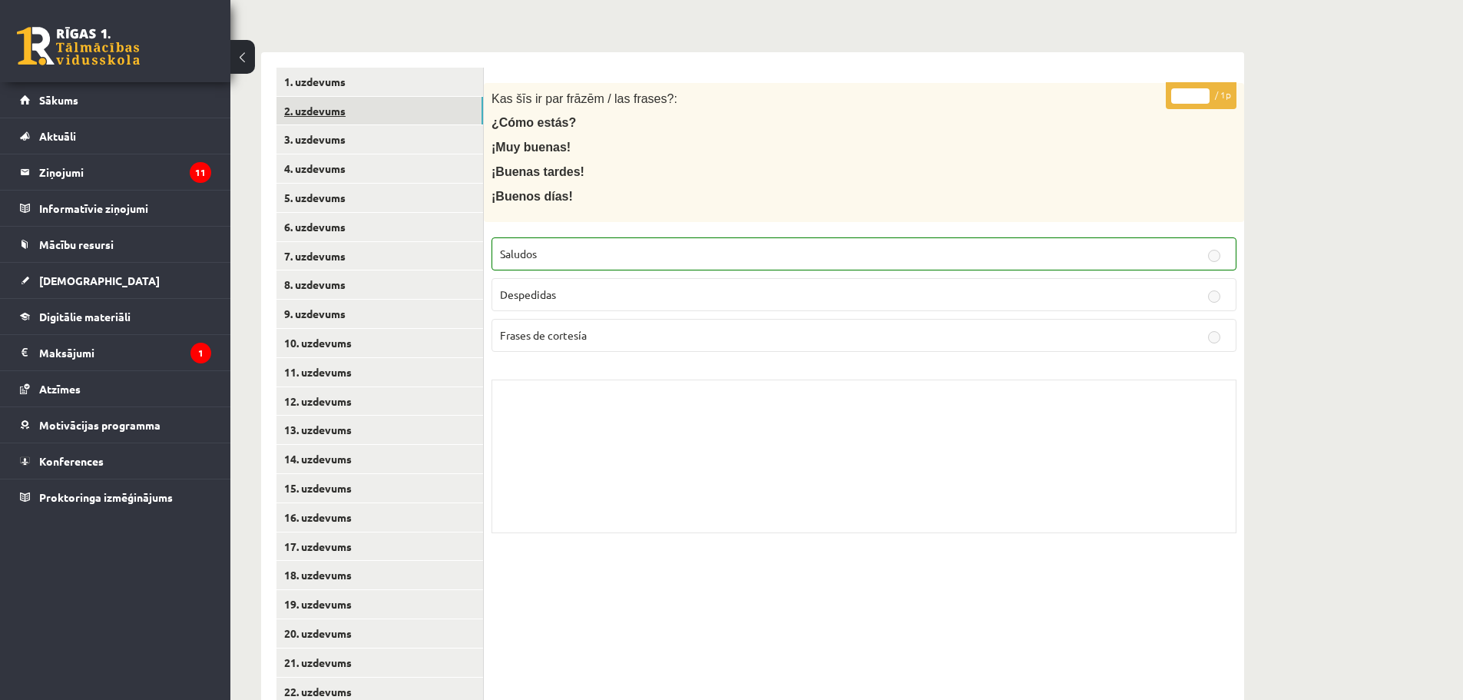
scroll to position [261, 0]
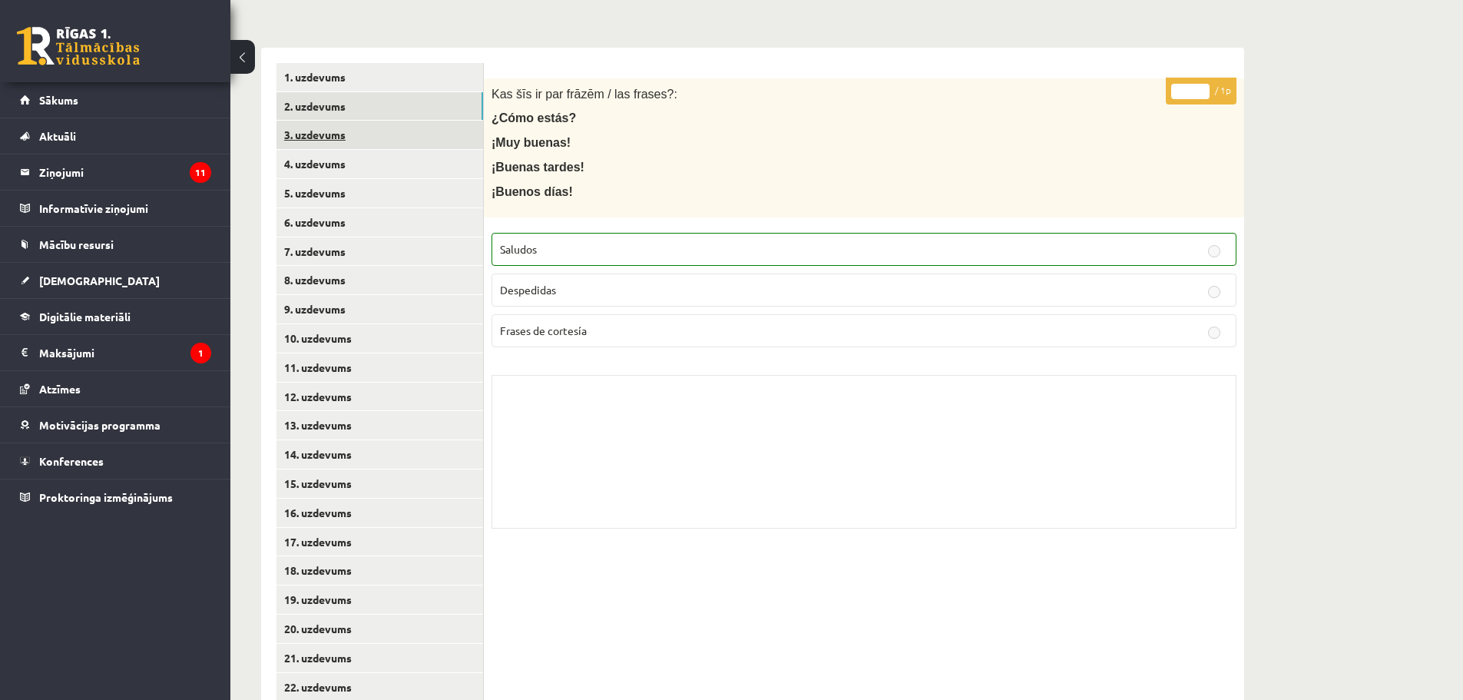
click at [376, 128] on link "3. uzdevums" at bounding box center [380, 135] width 207 height 28
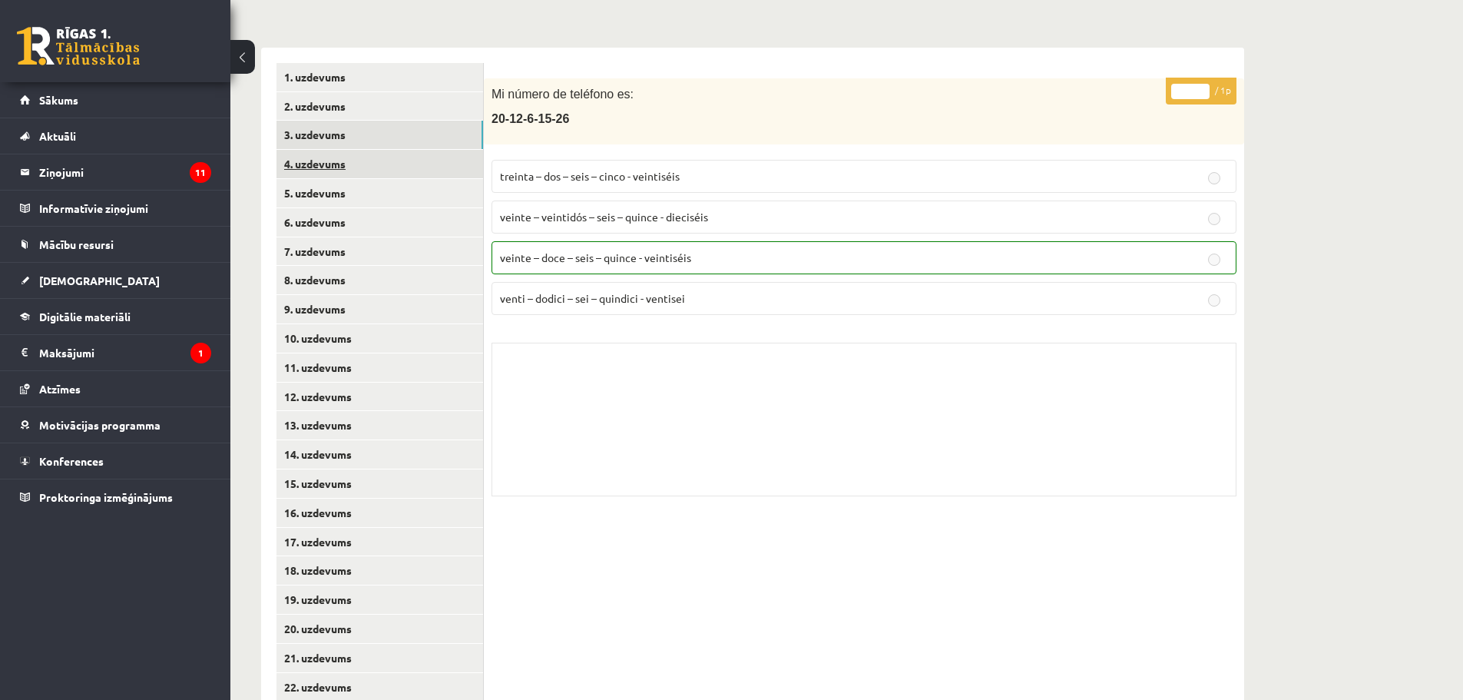
click at [355, 162] on link "4. uzdevums" at bounding box center [380, 164] width 207 height 28
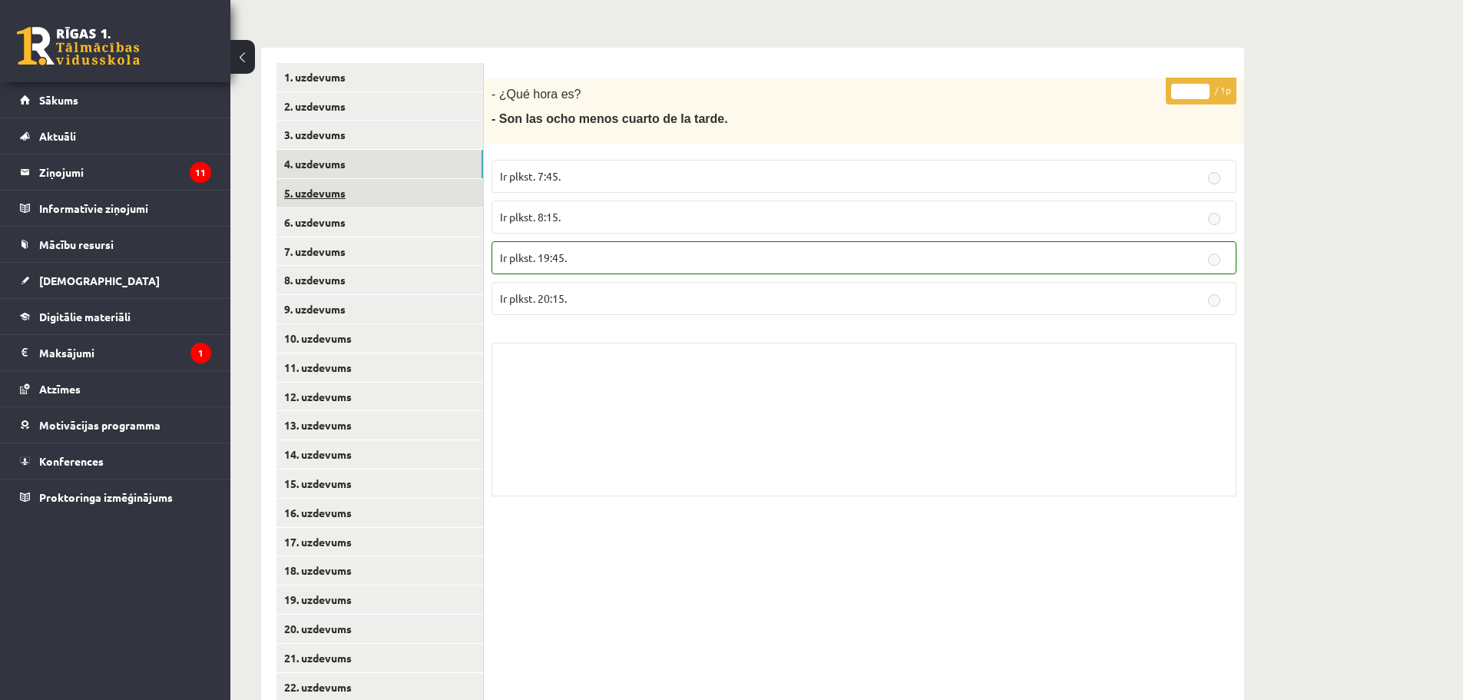
click at [361, 197] on link "5. uzdevums" at bounding box center [380, 193] width 207 height 28
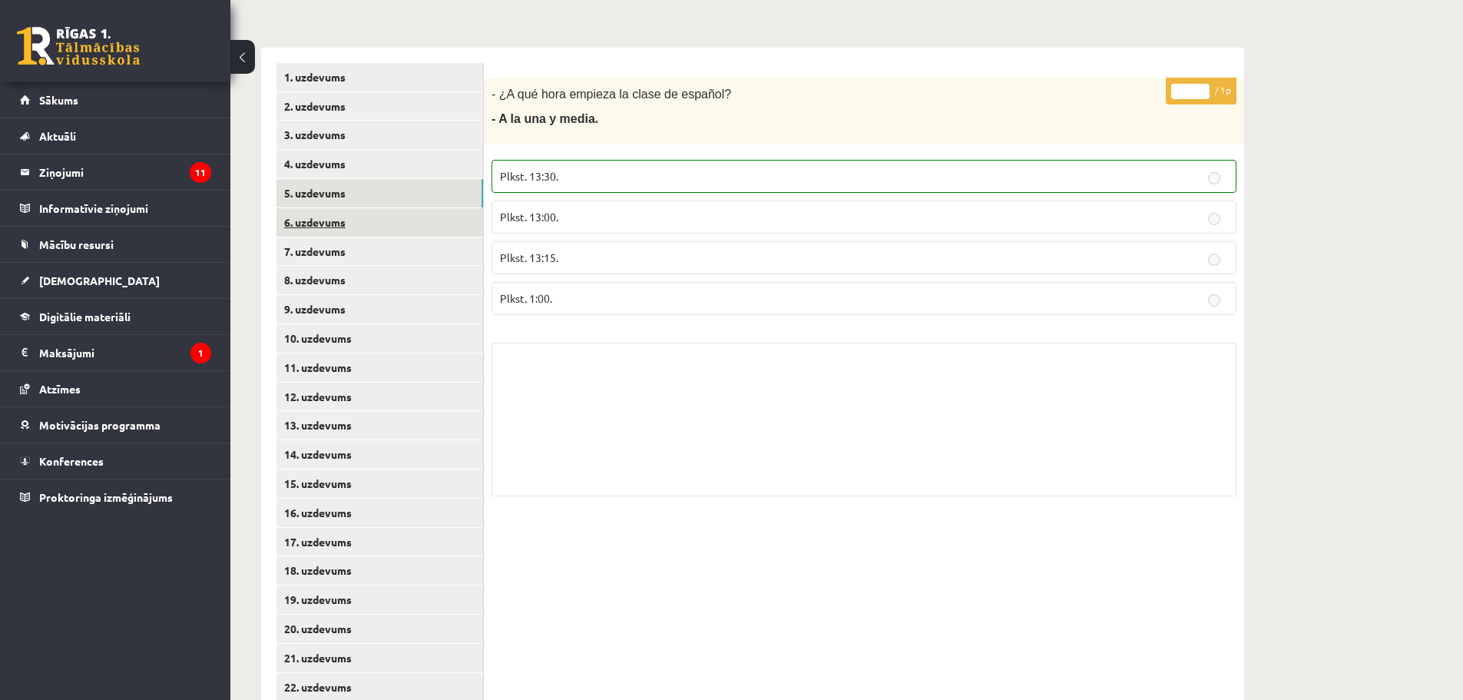
click at [360, 224] on link "6. uzdevums" at bounding box center [380, 222] width 207 height 28
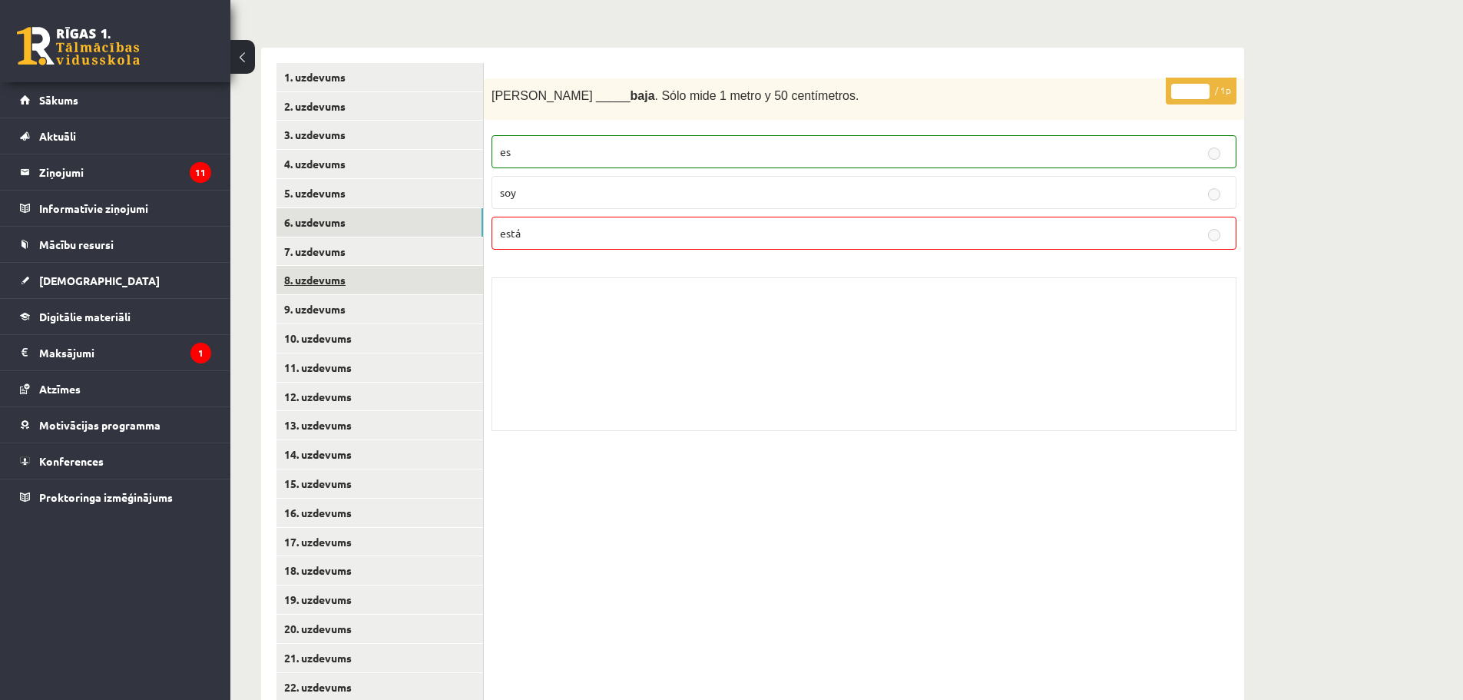
click at [361, 261] on link "7. uzdevums" at bounding box center [380, 251] width 207 height 28
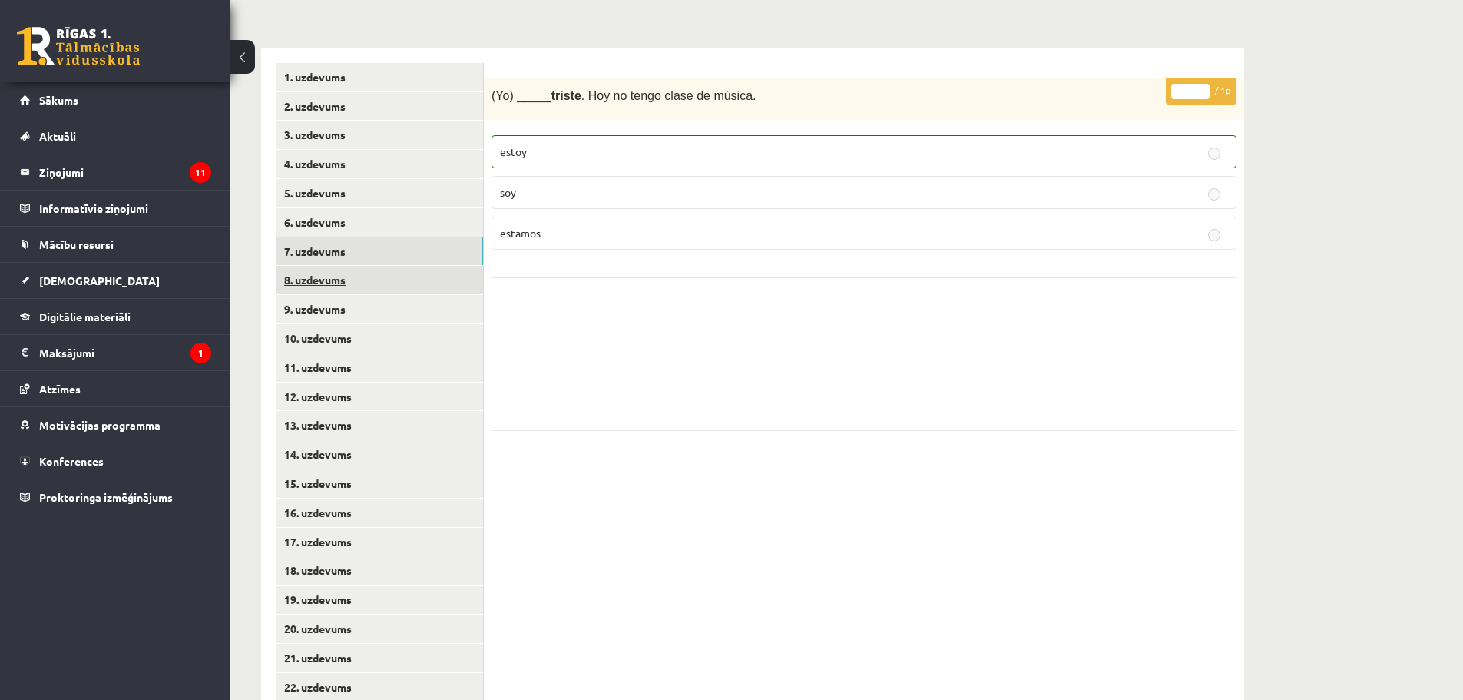
click at [353, 284] on link "8. uzdevums" at bounding box center [380, 280] width 207 height 28
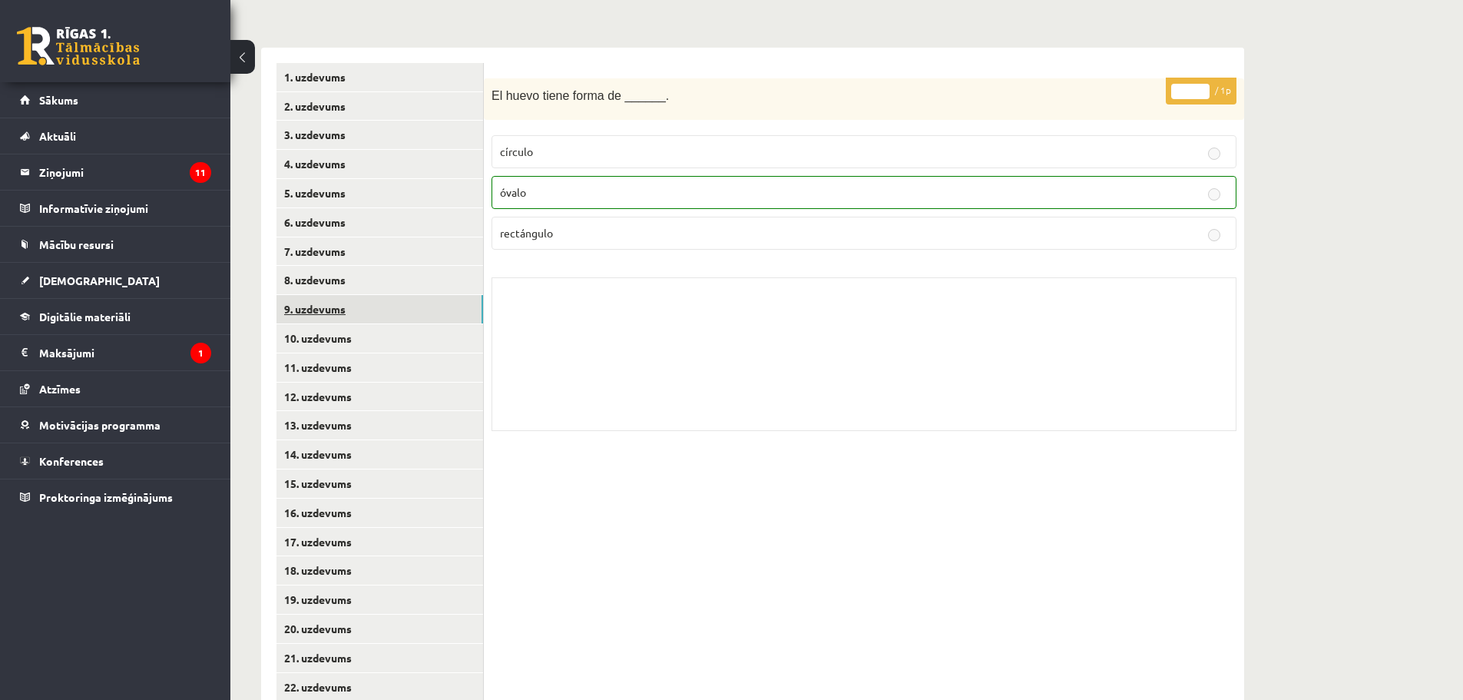
click at [360, 317] on link "9. uzdevums" at bounding box center [380, 309] width 207 height 28
click at [365, 345] on link "10. uzdevums" at bounding box center [380, 338] width 207 height 28
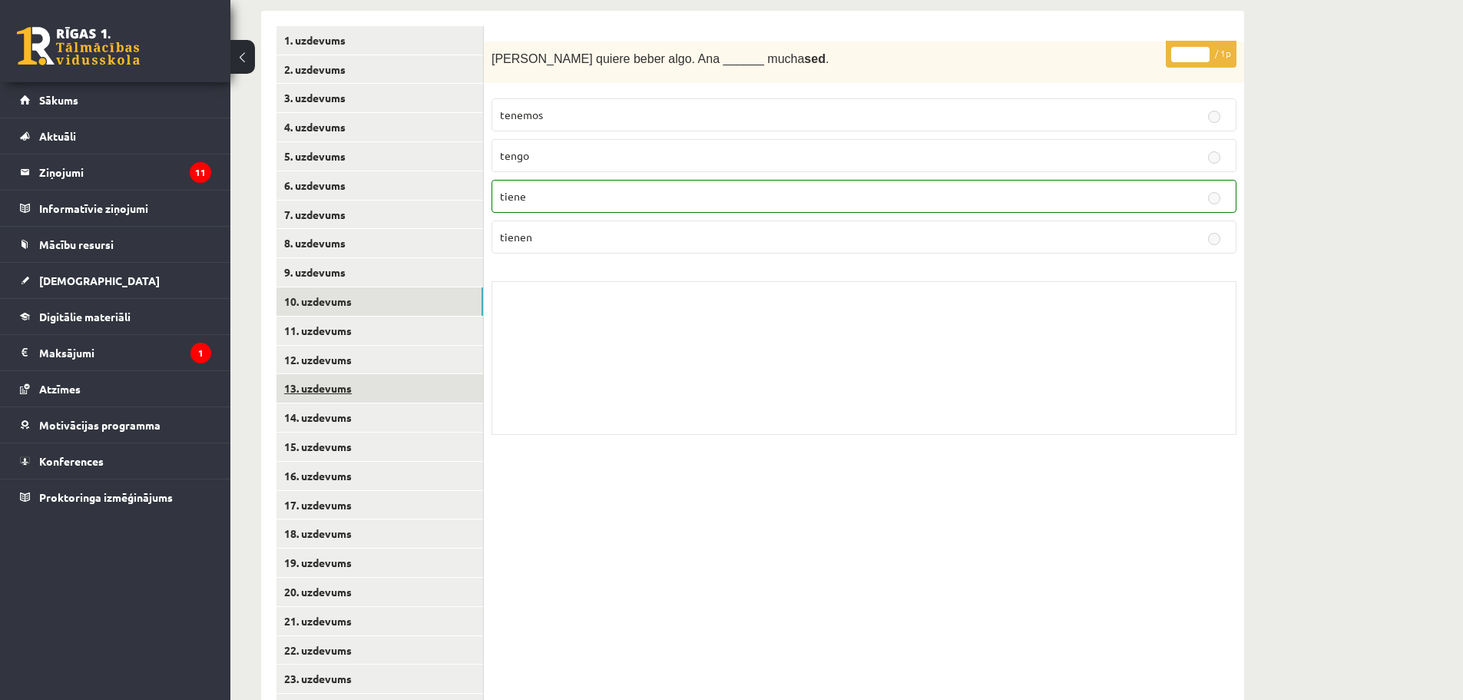
scroll to position [542, 0]
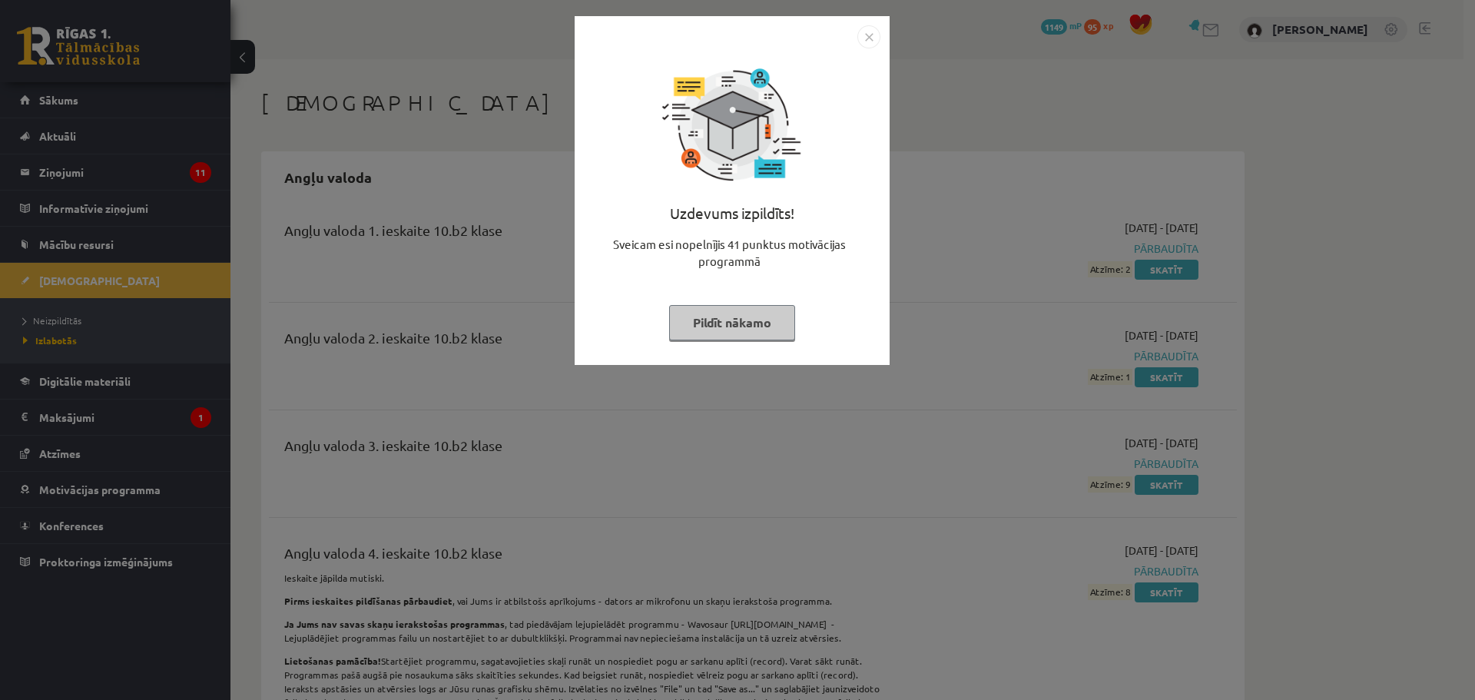
scroll to position [8218, 0]
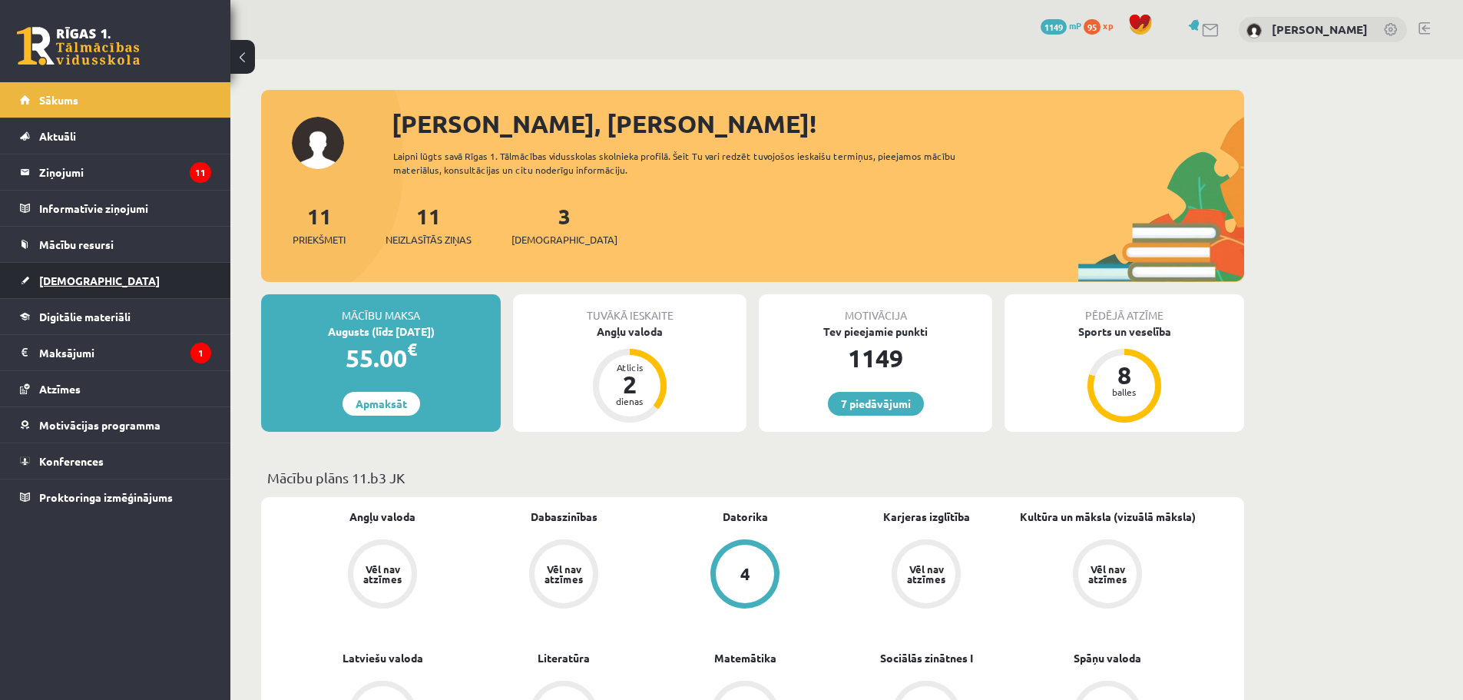
click at [90, 270] on link "[DEMOGRAPHIC_DATA]" at bounding box center [115, 280] width 191 height 35
